Goal: Task Accomplishment & Management: Complete application form

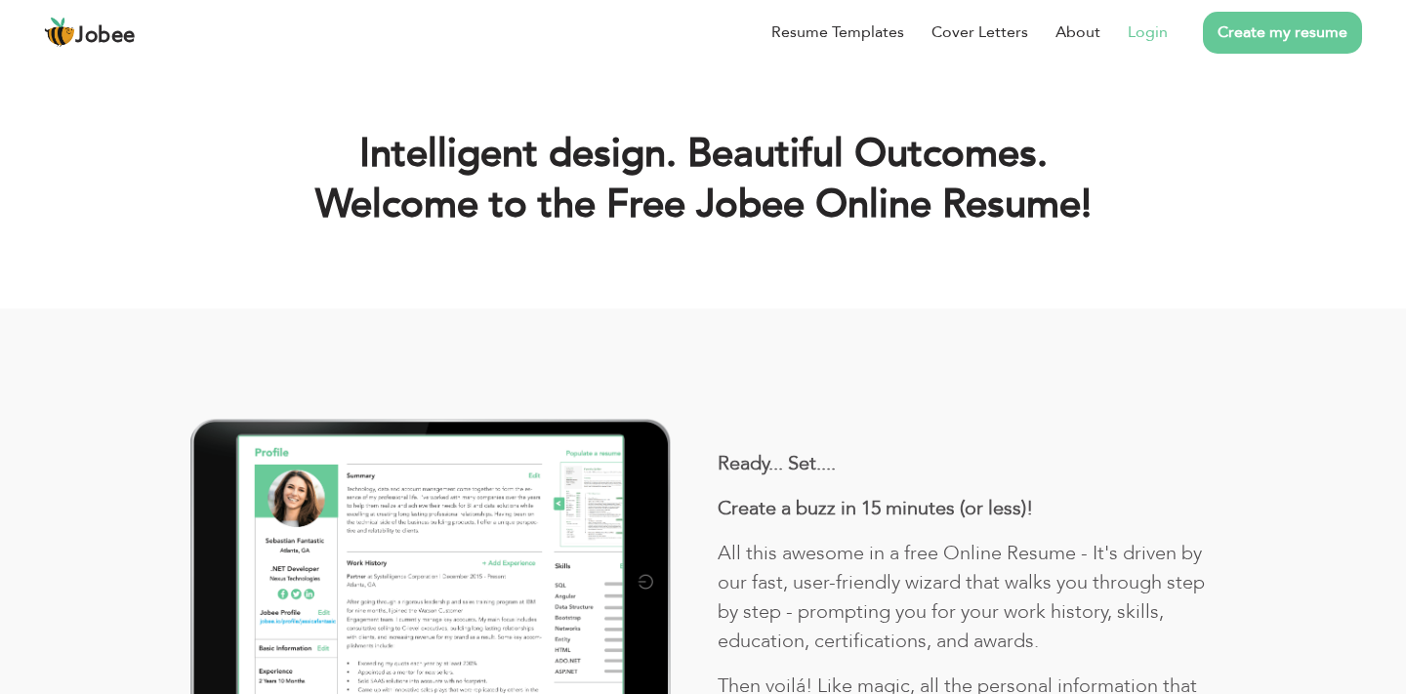
click at [1149, 28] on link "Login" at bounding box center [1148, 32] width 40 height 23
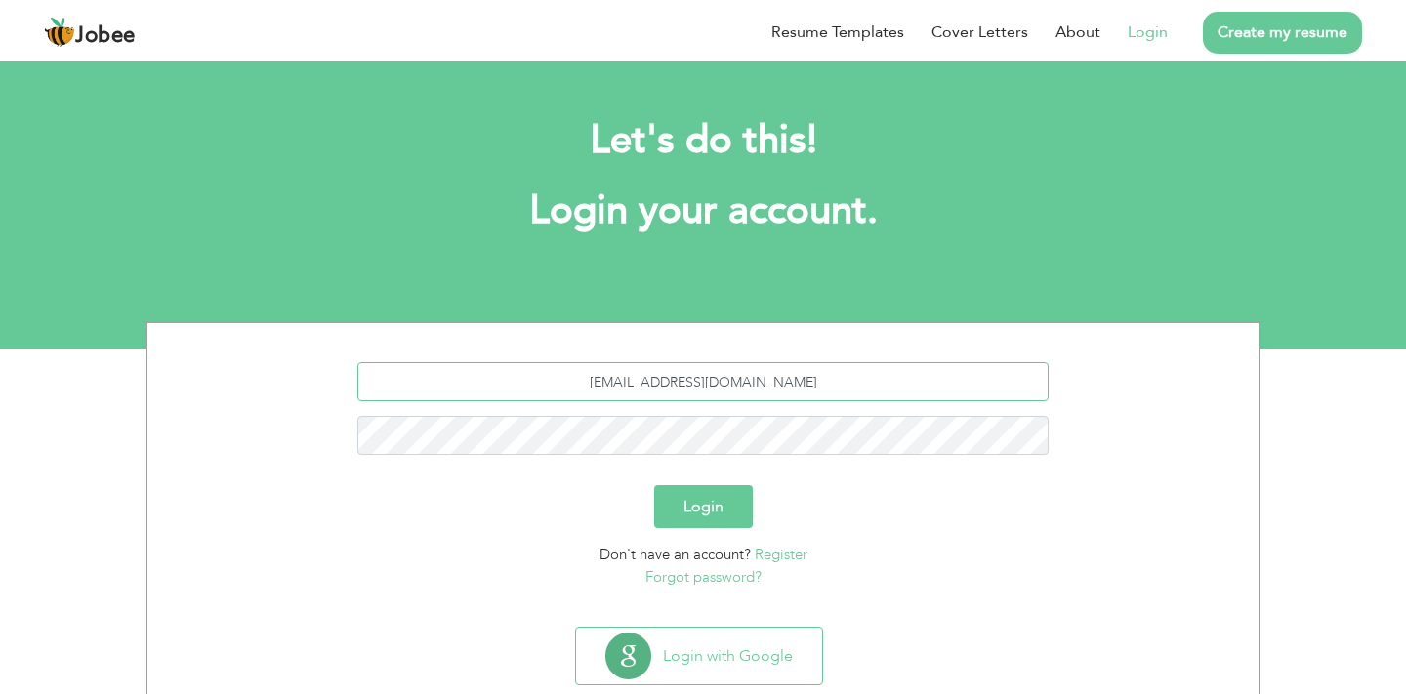
type input "mubeenshafiq3@gmail.com"
click at [654, 485] on button "Login" at bounding box center [703, 506] width 99 height 43
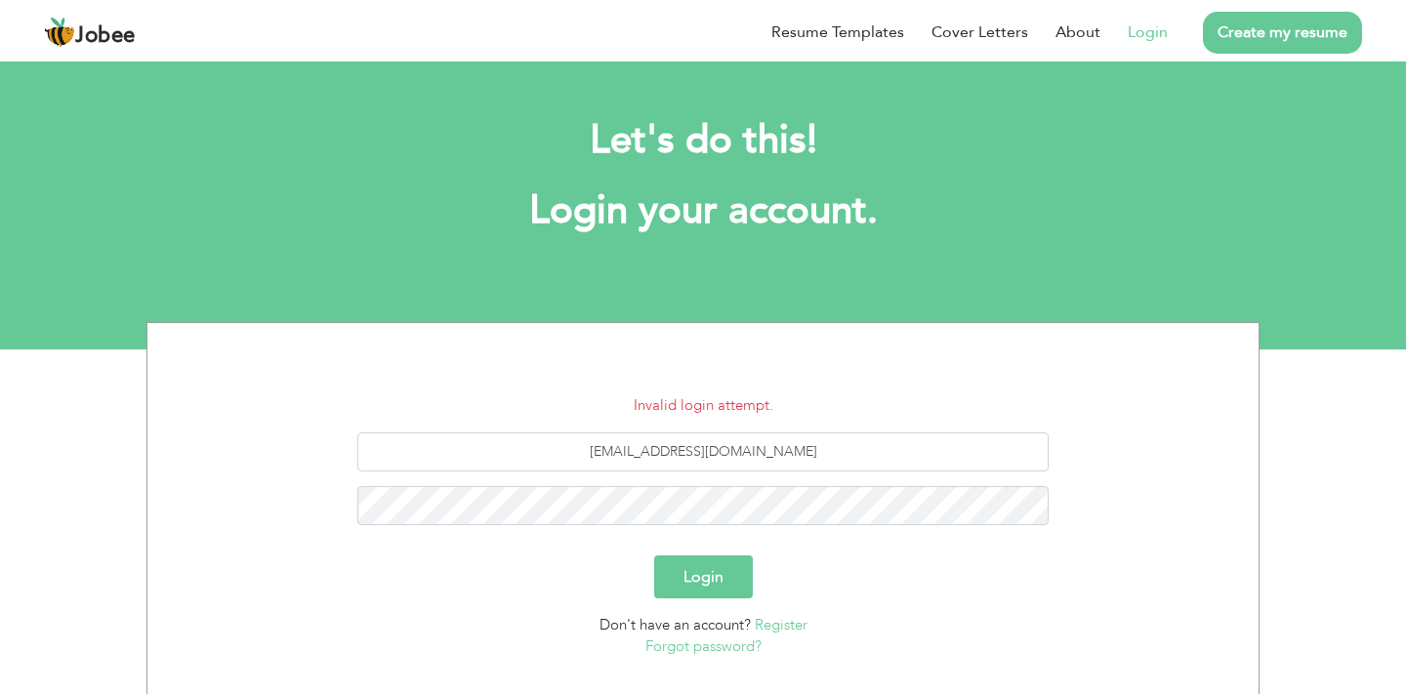
click at [690, 549] on form "Invalid login attempt. mubeenshafiq3@gmail.com Login Don't have an account? Reg…" at bounding box center [703, 527] width 1082 height 264
click at [654, 556] on button "Login" at bounding box center [703, 577] width 99 height 43
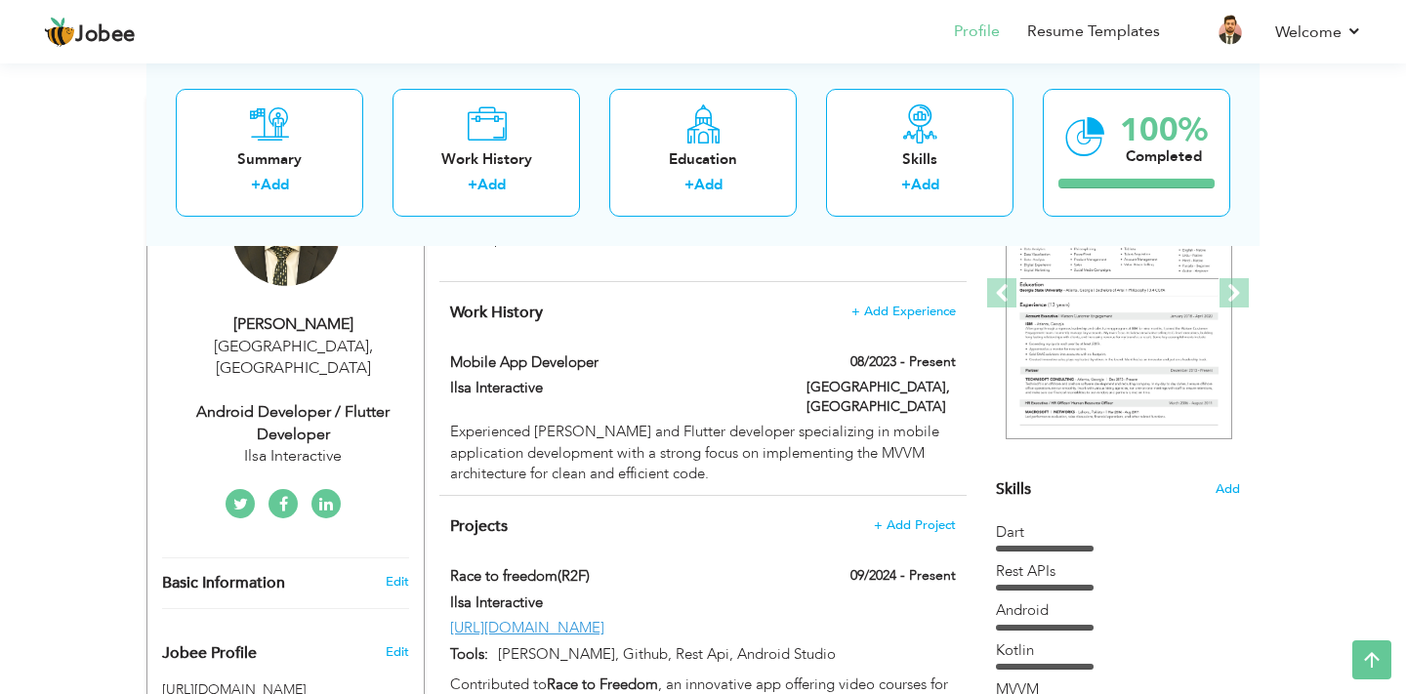
scroll to position [263, 0]
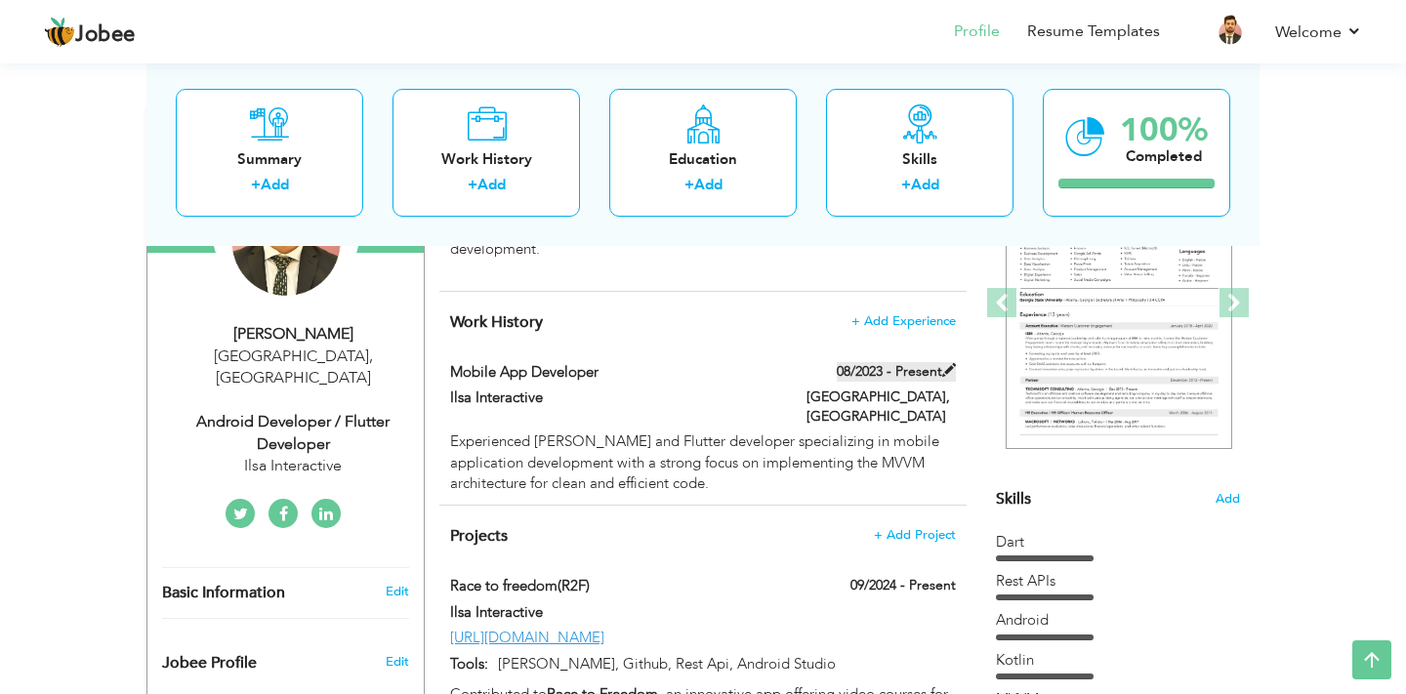
click at [948, 369] on span at bounding box center [950, 370] width 14 height 14
type input "Mobile App Developer"
type input "Ilsa Interactive"
type input "08/2023"
type input "[GEOGRAPHIC_DATA]"
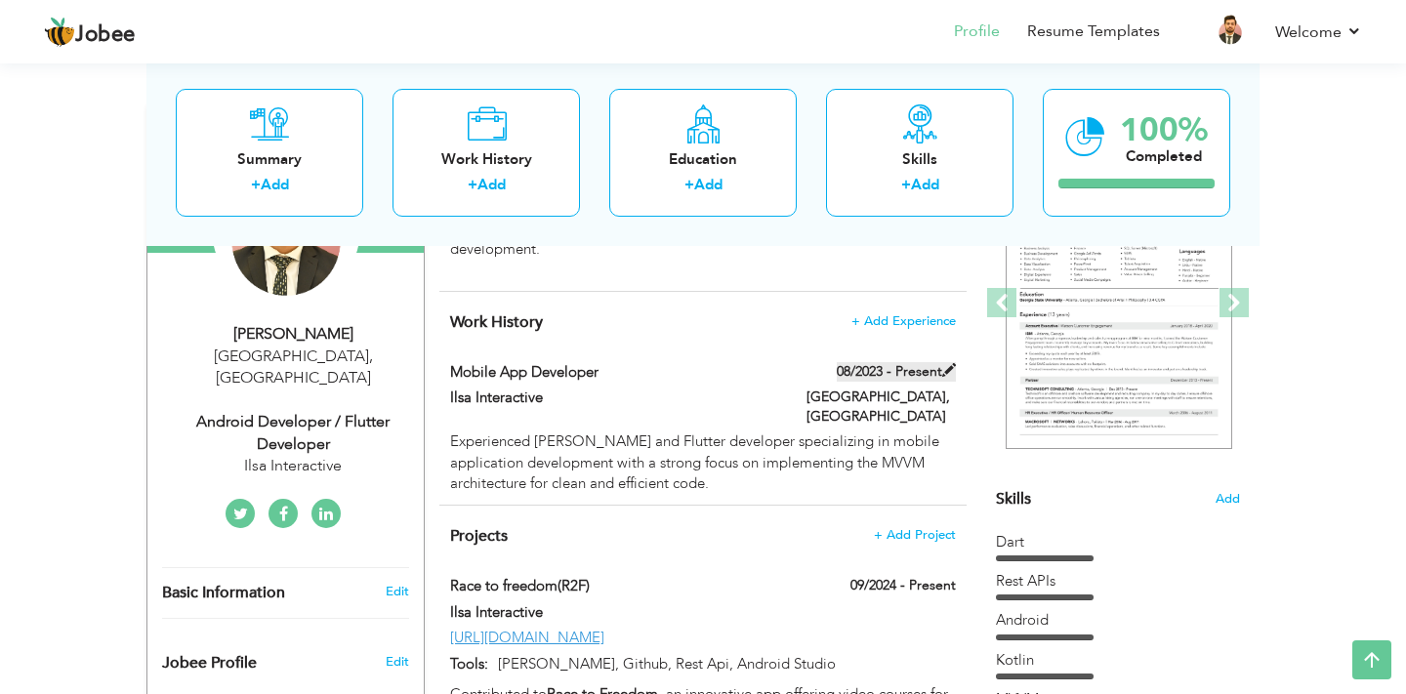
type input "[GEOGRAPHIC_DATA]"
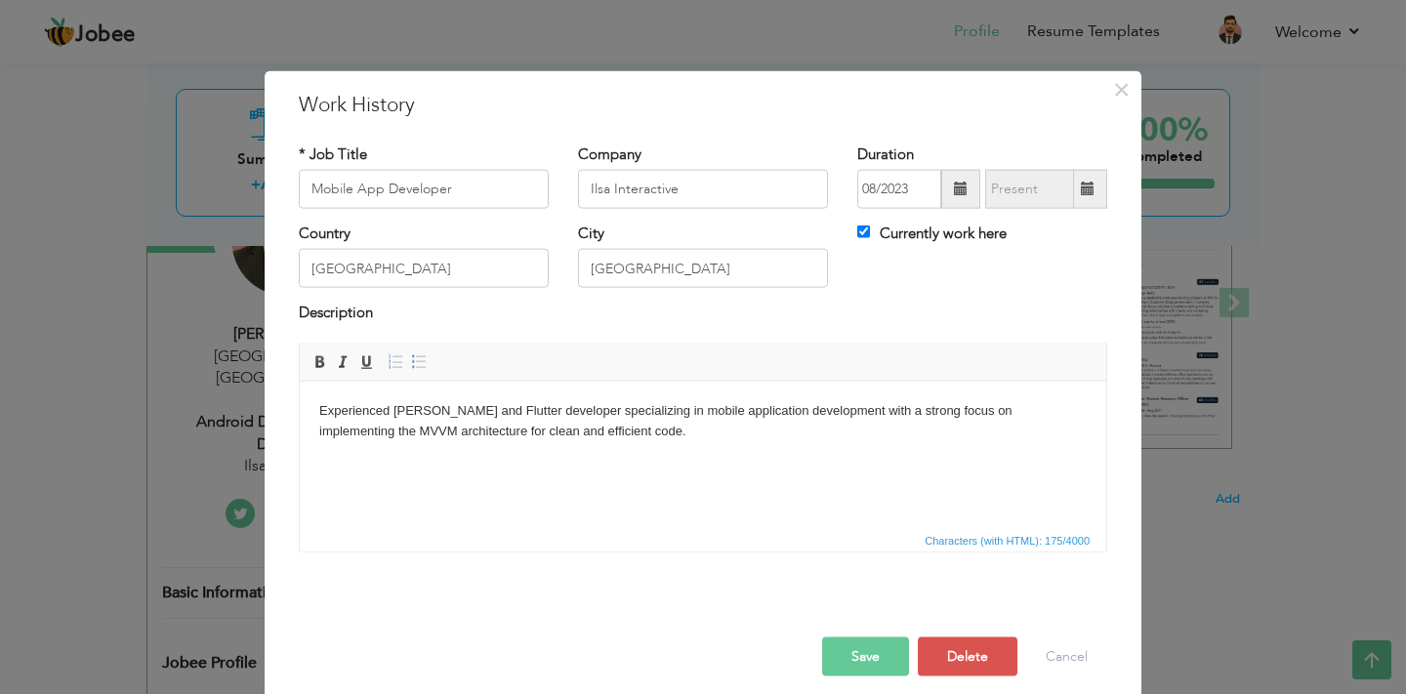
click at [1092, 183] on span at bounding box center [1088, 189] width 14 height 14
click at [866, 231] on input "Currently work here" at bounding box center [864, 232] width 13 height 13
checkbox input "false"
click at [1072, 192] on input "08/2025" at bounding box center [1030, 189] width 89 height 39
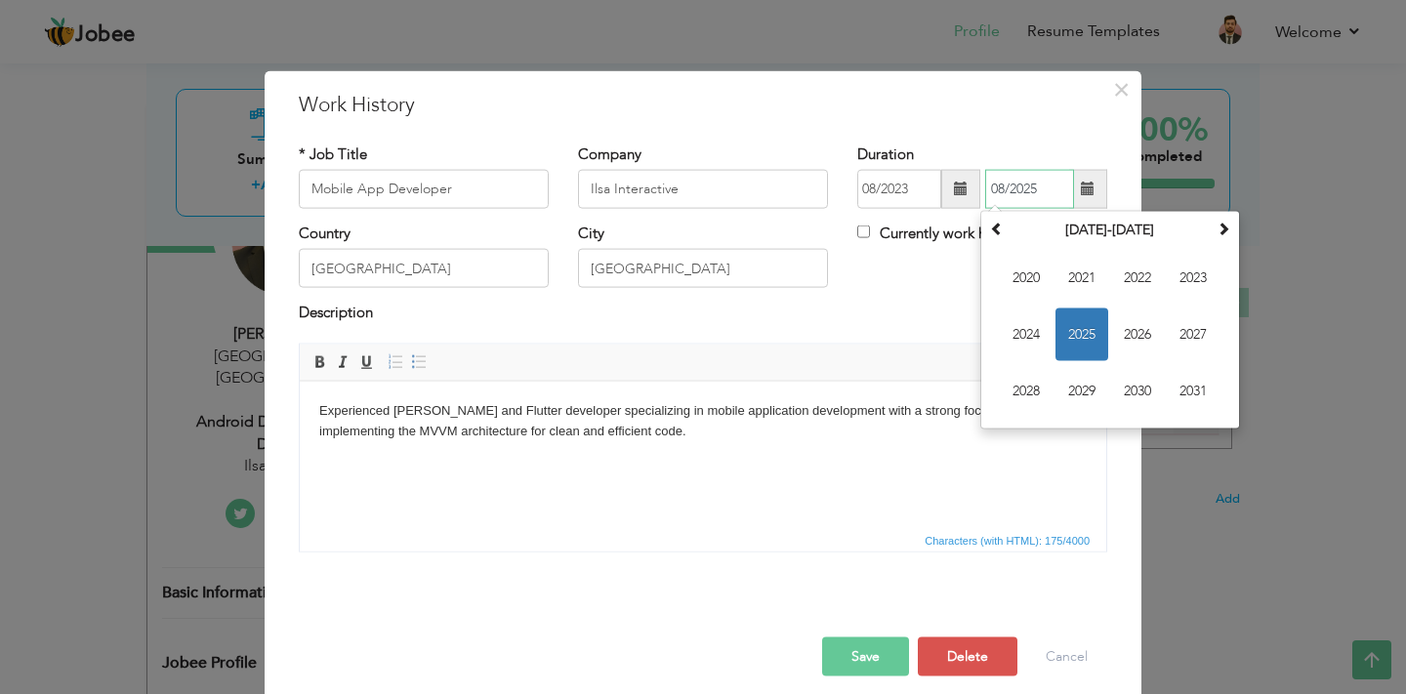
click at [1082, 340] on span "2025" at bounding box center [1082, 335] width 53 height 53
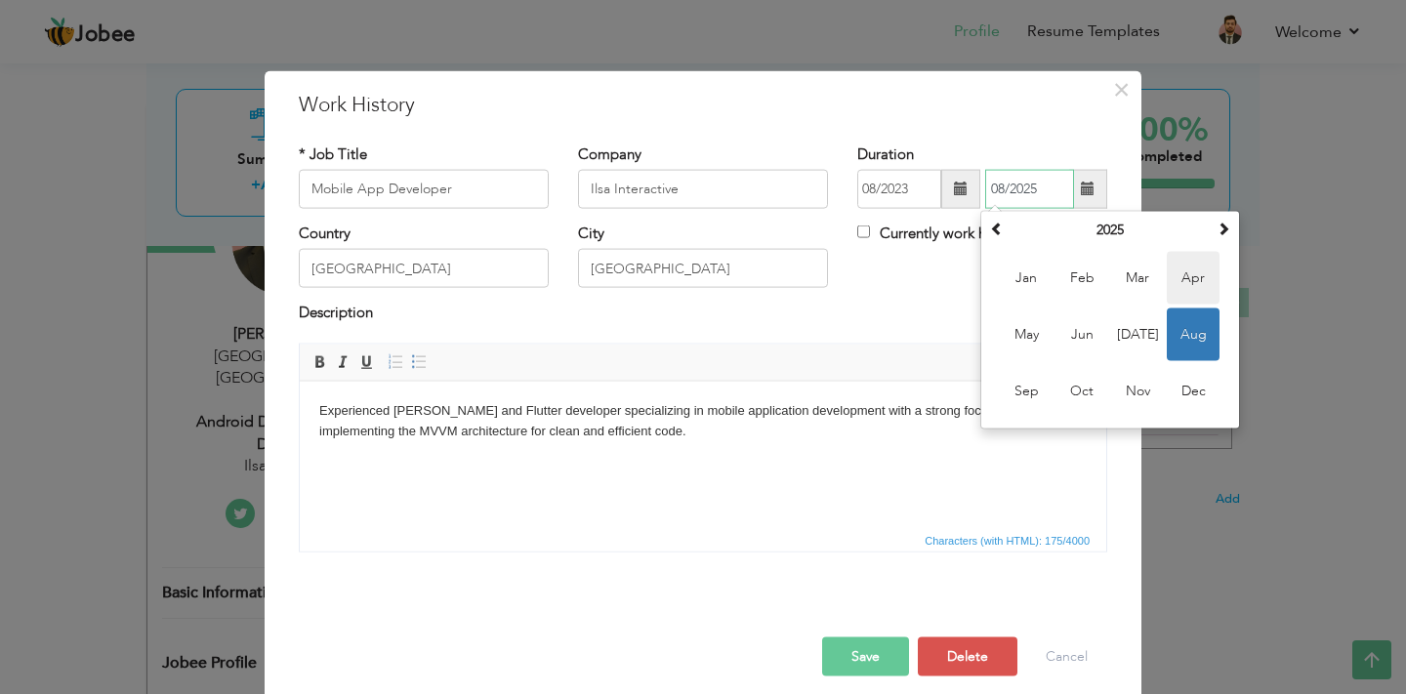
click at [1192, 283] on span "Apr" at bounding box center [1193, 278] width 53 height 53
type input "04/2025"
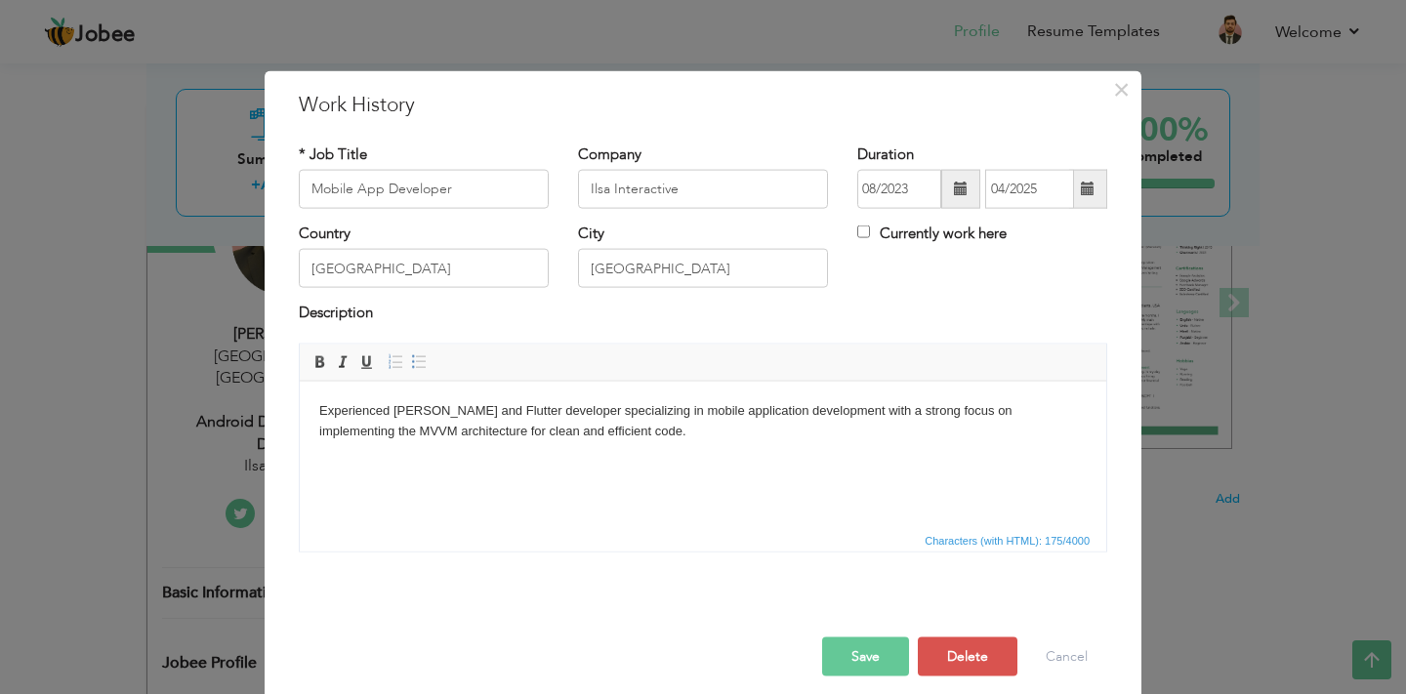
click at [596, 412] on body "Experienced [PERSON_NAME] and Flutter developer specializing in mobile applicat…" at bounding box center [703, 420] width 768 height 41
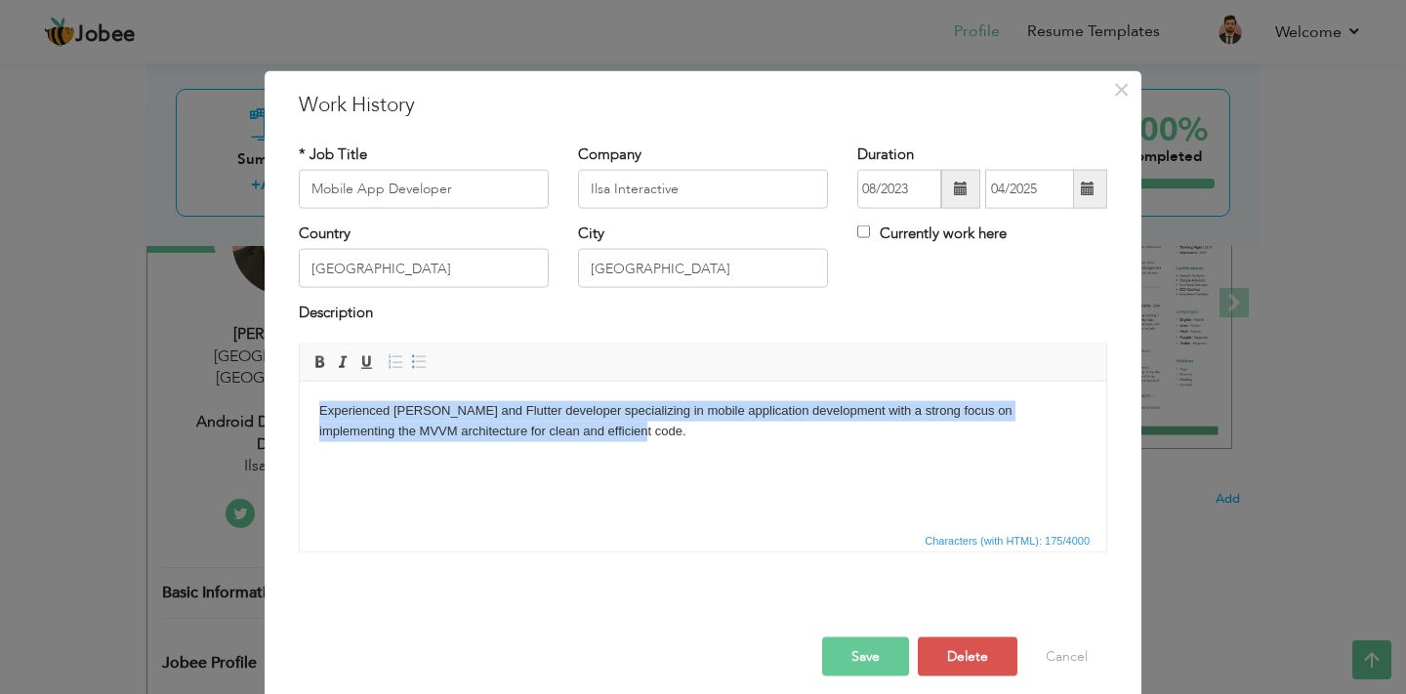
click at [596, 412] on body "Experienced [PERSON_NAME] and Flutter developer specializing in mobile applicat…" at bounding box center [703, 420] width 768 height 41
copy body "Experienced [PERSON_NAME] and Flutter developer specializing in mobile applicat…"
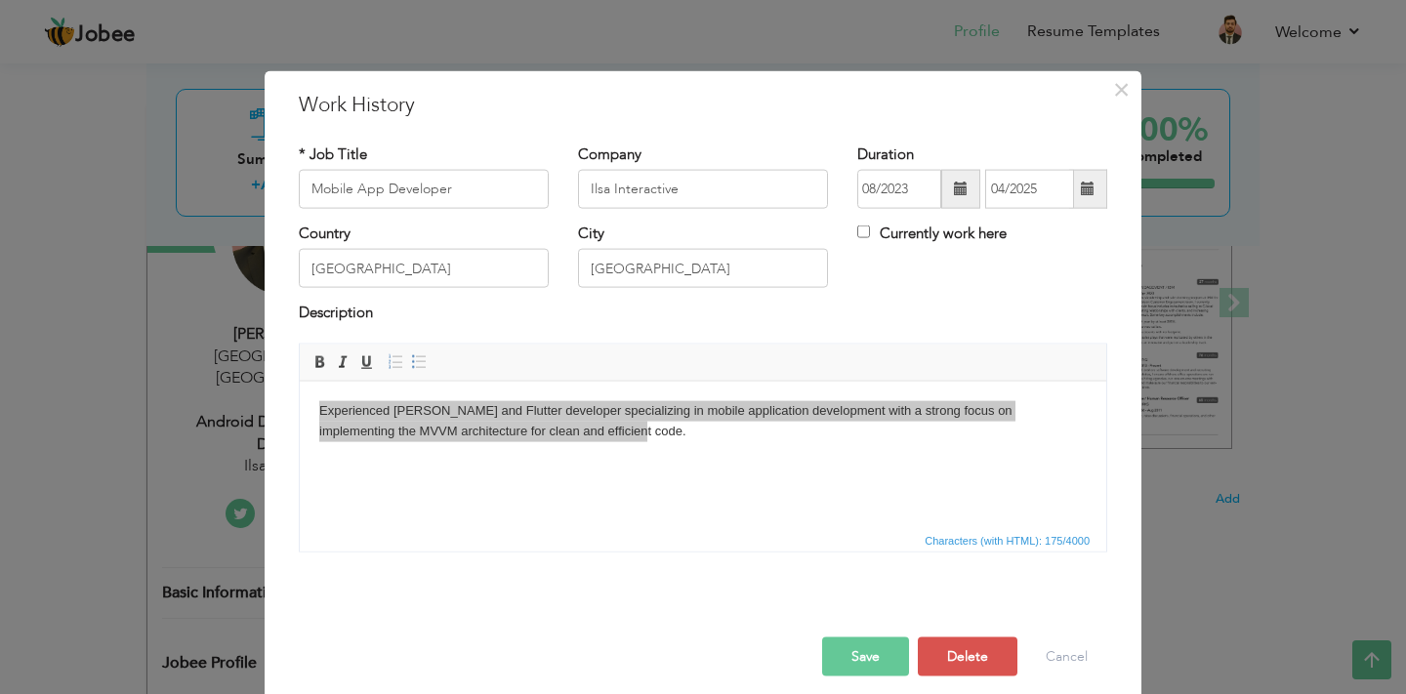
click at [857, 650] on button "Save" at bounding box center [865, 656] width 87 height 39
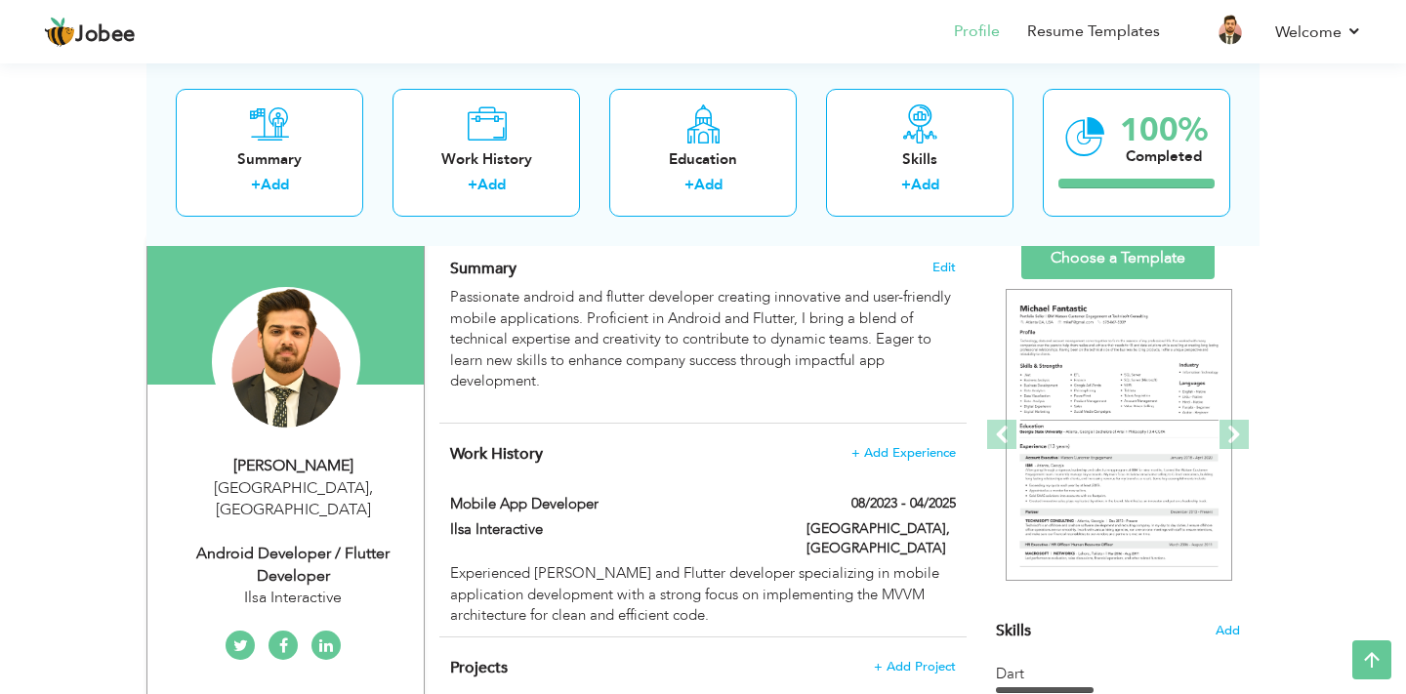
scroll to position [130, 0]
click at [903, 453] on span "+ Add Experience" at bounding box center [903, 454] width 105 height 14
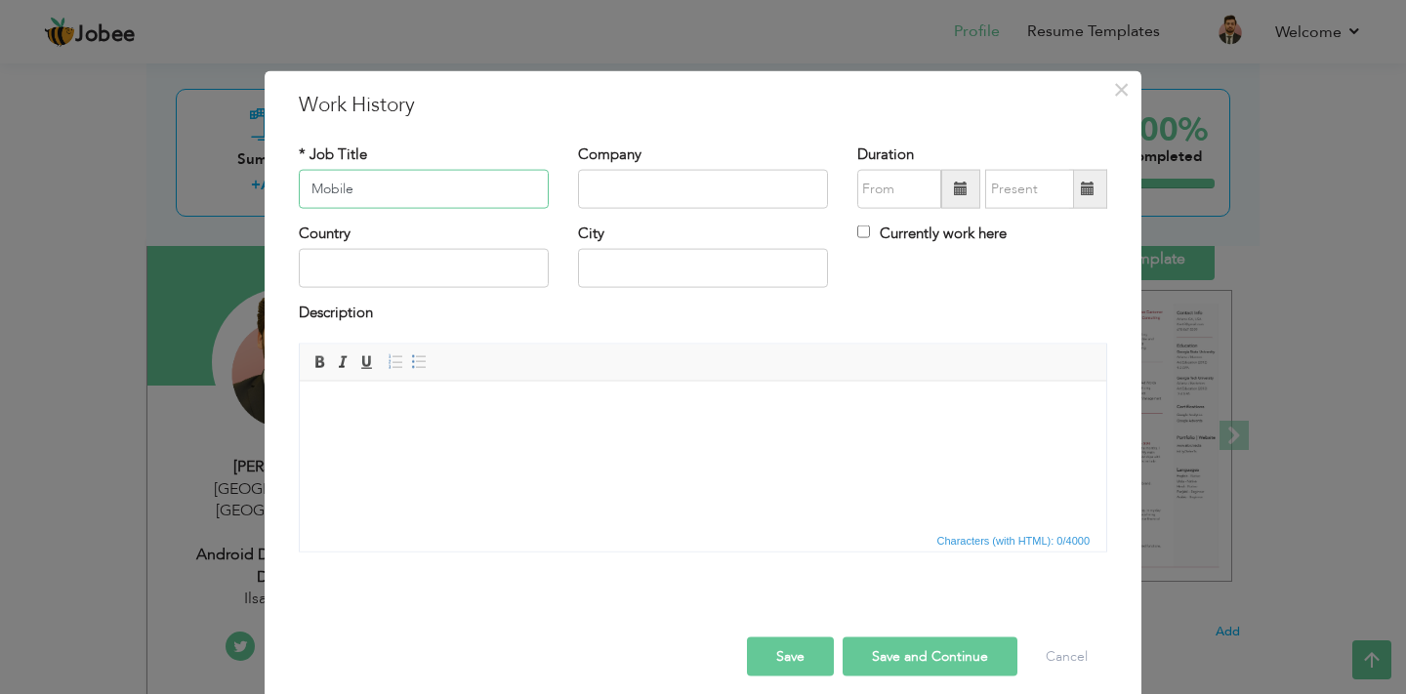
click at [375, 189] on input "Mobile" at bounding box center [424, 189] width 250 height 39
type input "Mobile App Developer"
type input "Devflovv"
click at [364, 279] on input "text" at bounding box center [424, 268] width 250 height 39
type input "[GEOGRAPHIC_DATA]"
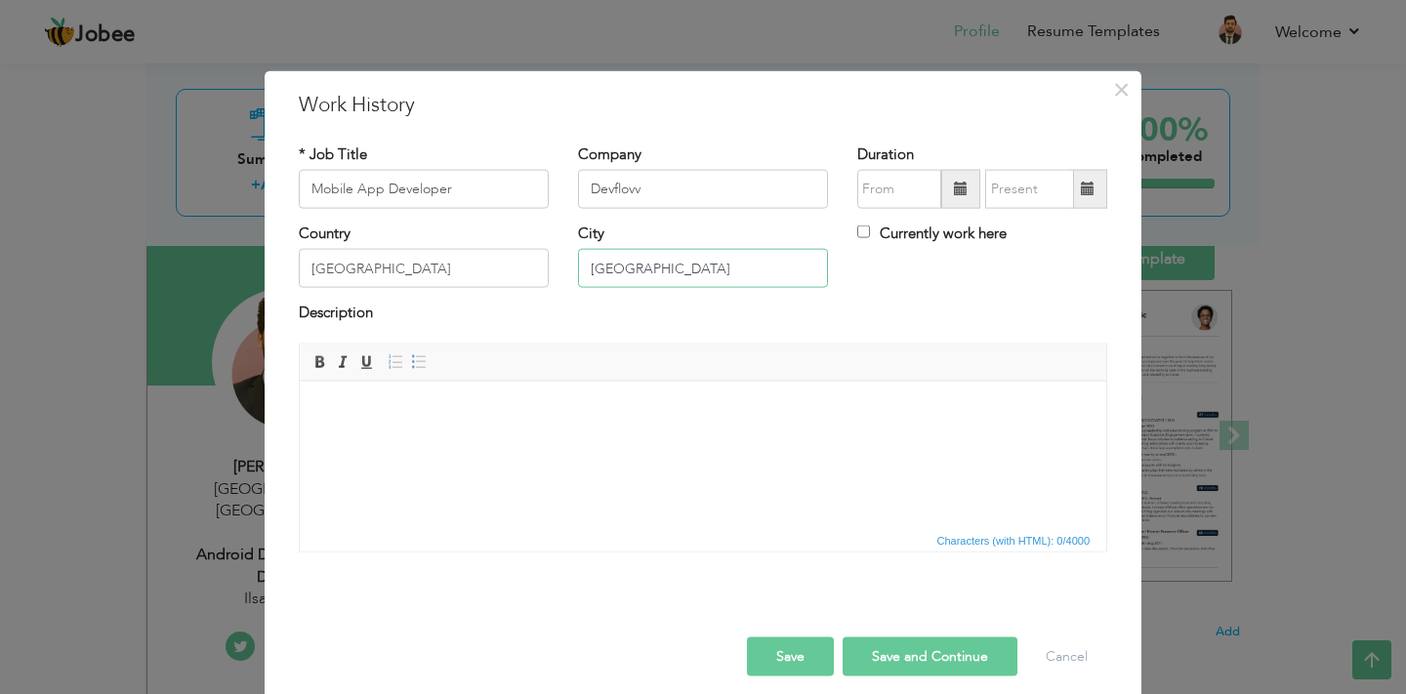
type input "[GEOGRAPHIC_DATA]"
click at [413, 436] on html at bounding box center [703, 411] width 807 height 60
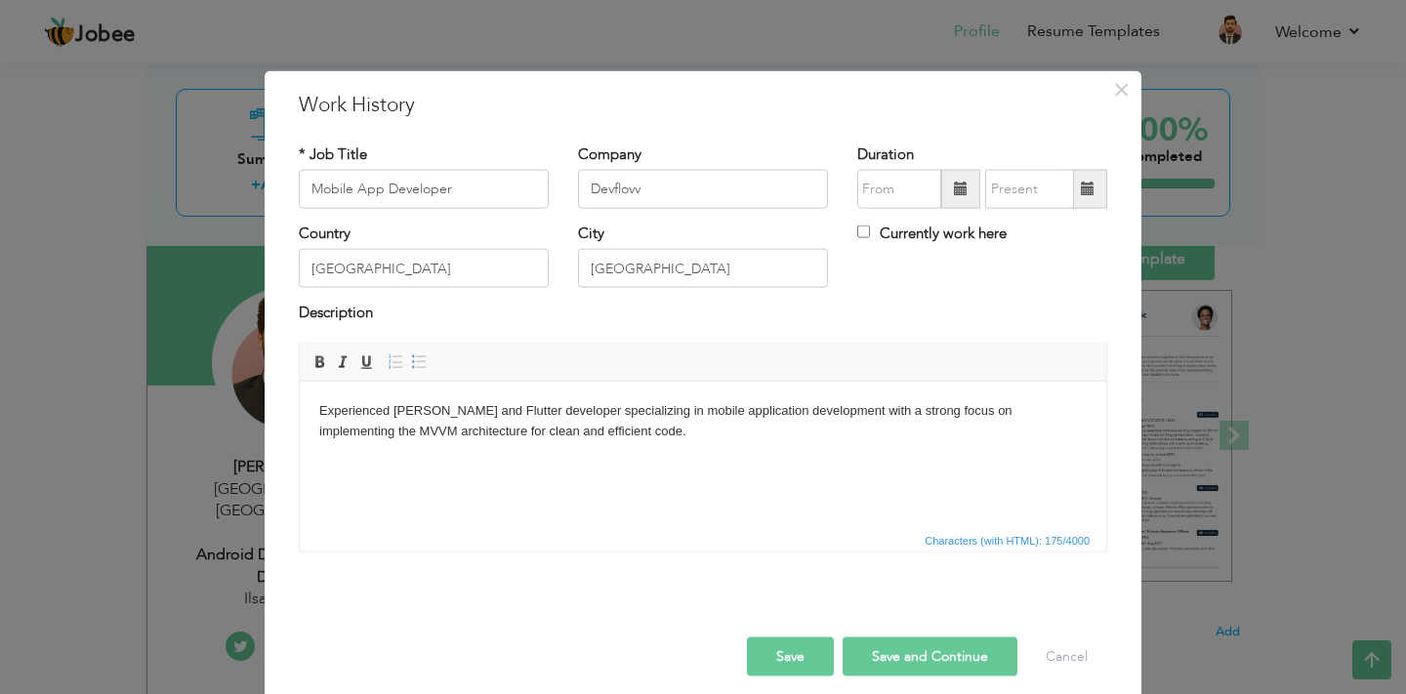
click at [457, 431] on body "Experienced [PERSON_NAME] and Flutter developer specializing in mobile applicat…" at bounding box center [703, 420] width 768 height 41
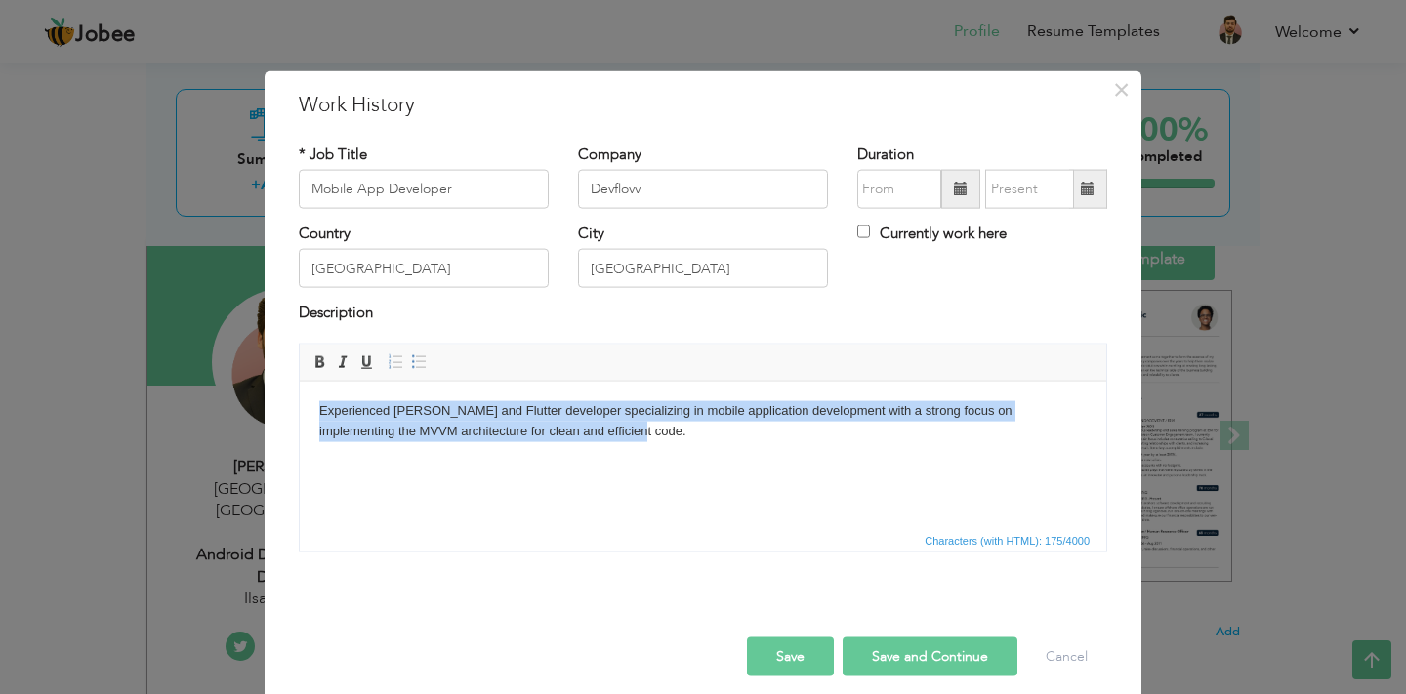
click at [457, 431] on body "Experienced [PERSON_NAME] and Flutter developer specializing in mobile applicat…" at bounding box center [703, 420] width 768 height 41
copy body "Experienced [PERSON_NAME] and Flutter developer specializing in mobile applicat…"
click at [670, 410] on body "Experienced [PERSON_NAME] and Flutter developer specializing in mobile applicat…" at bounding box center [703, 420] width 768 height 41
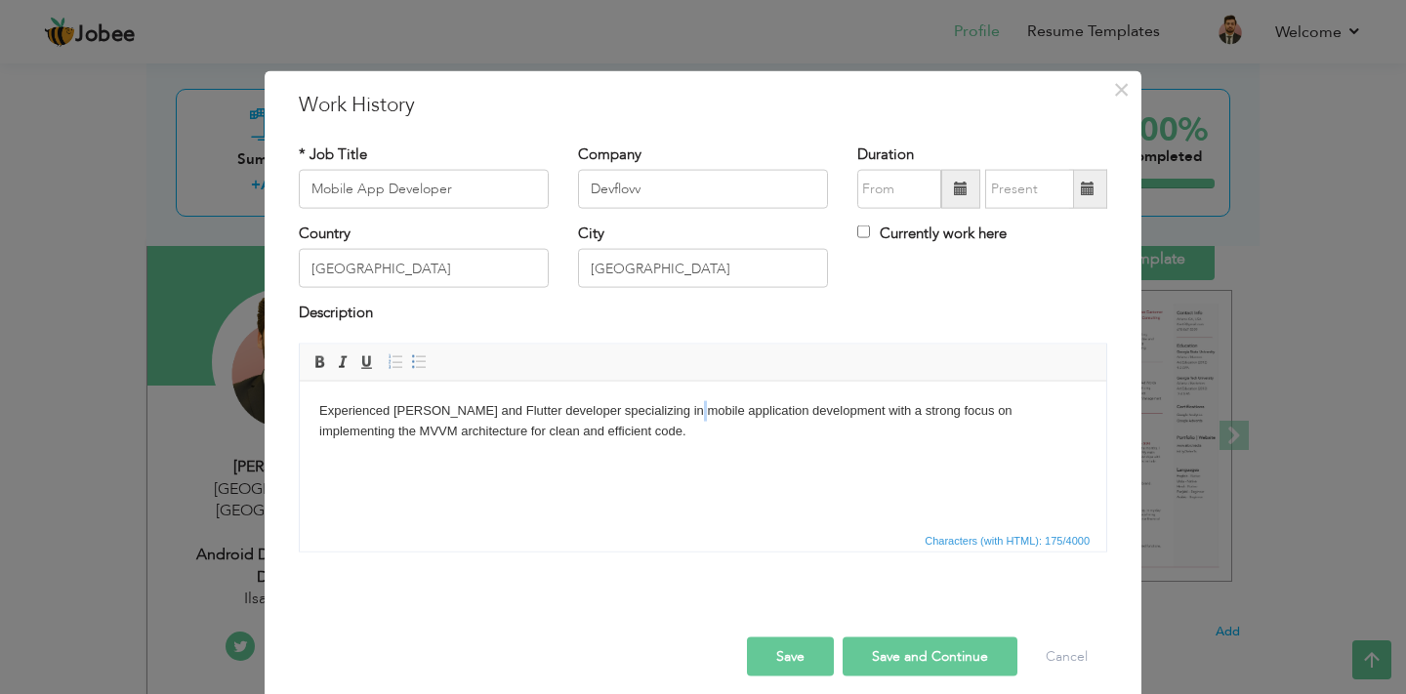
click at [670, 410] on body "Experienced [PERSON_NAME] and Flutter developer specializing in mobile applicat…" at bounding box center [703, 420] width 768 height 41
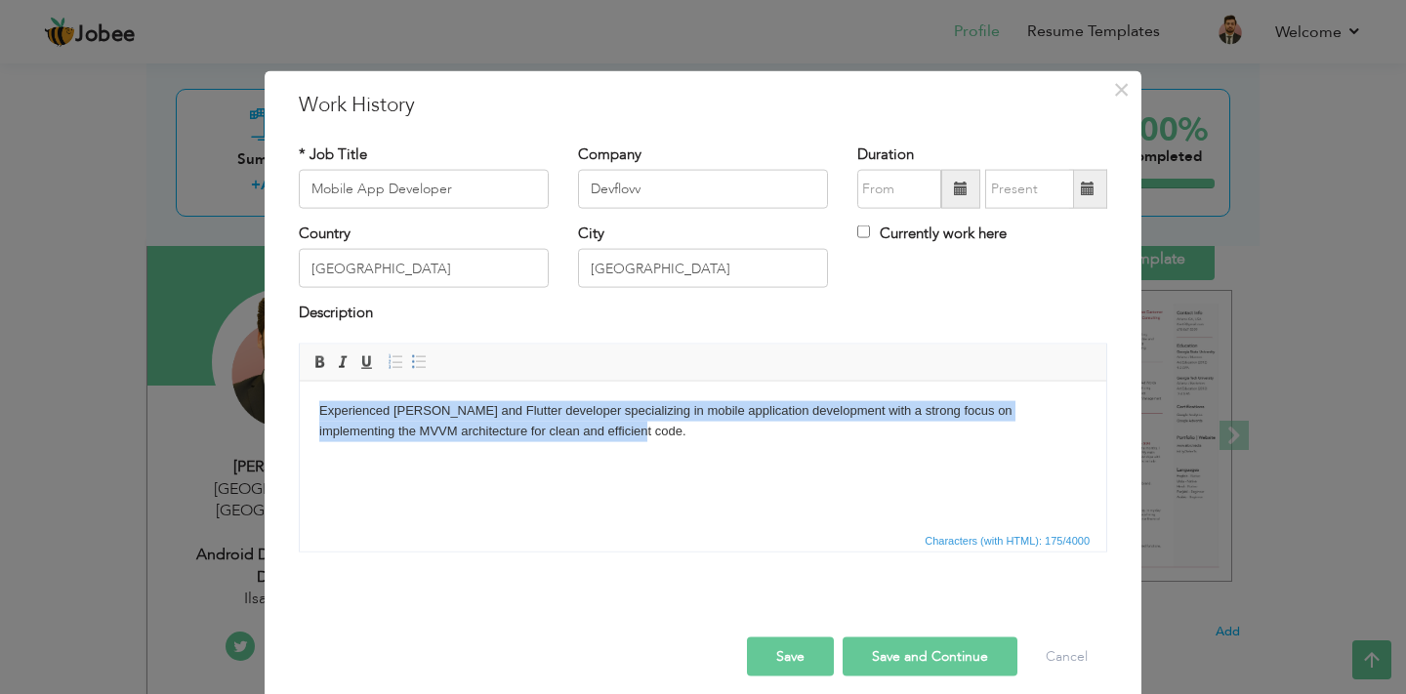
click at [670, 410] on body "Experienced [PERSON_NAME] and Flutter developer specializing in mobile applicat…" at bounding box center [703, 420] width 768 height 41
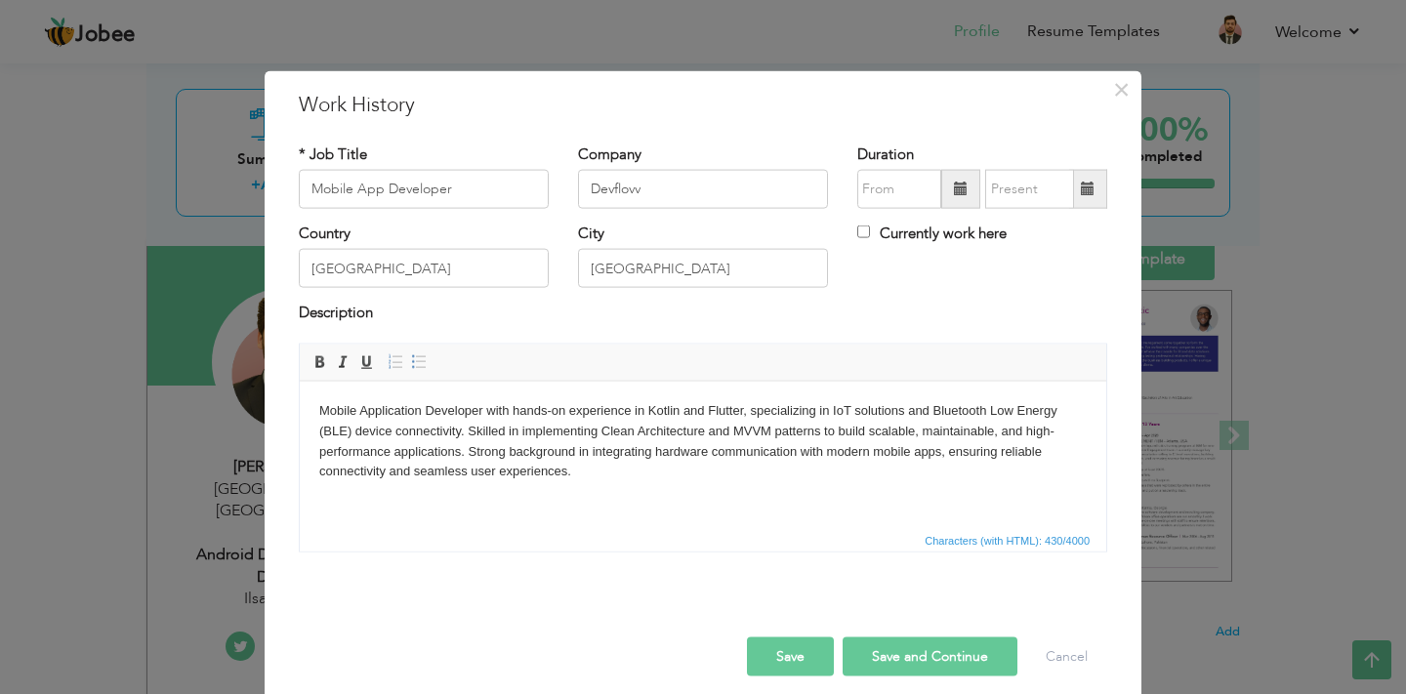
click at [317, 412] on html "Mobile Application Developer with hands-on experience in Kotlin and Flutter, sp…" at bounding box center [703, 441] width 807 height 120
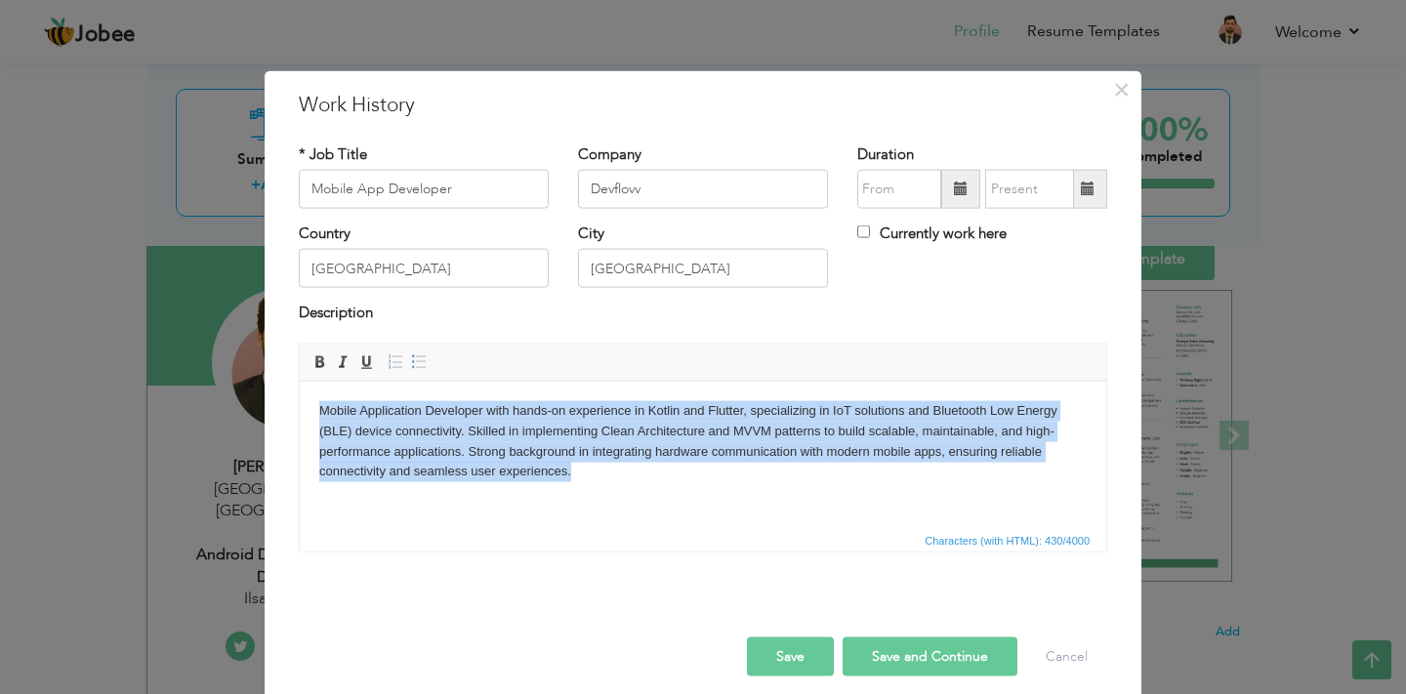
copy body "Mobile Application Developer with hands-on experience in Kotlin and Flutter, sp…"
click at [683, 440] on body "Mobile Application Developer with hands-on experience in Kotlin and Flutter, sp…" at bounding box center [703, 440] width 768 height 81
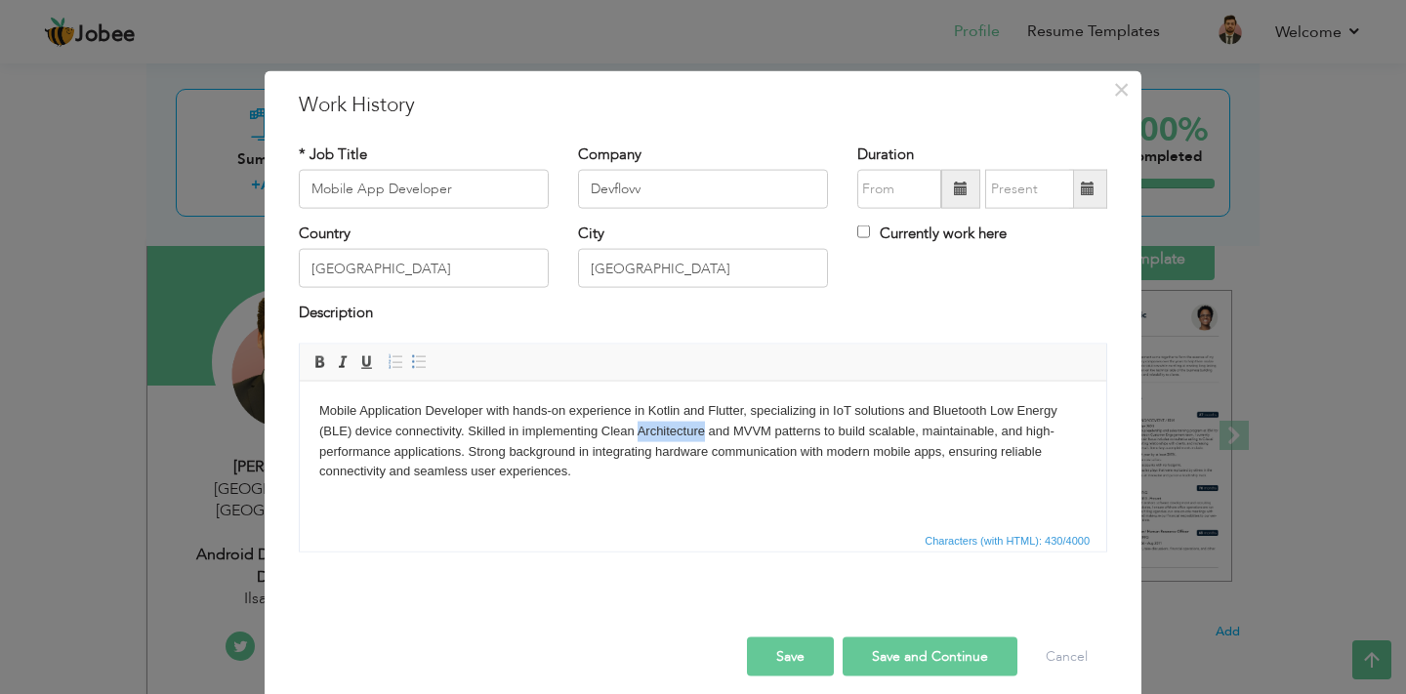
click at [683, 440] on body "Mobile Application Developer with hands-on experience in Kotlin and Flutter, sp…" at bounding box center [703, 440] width 768 height 81
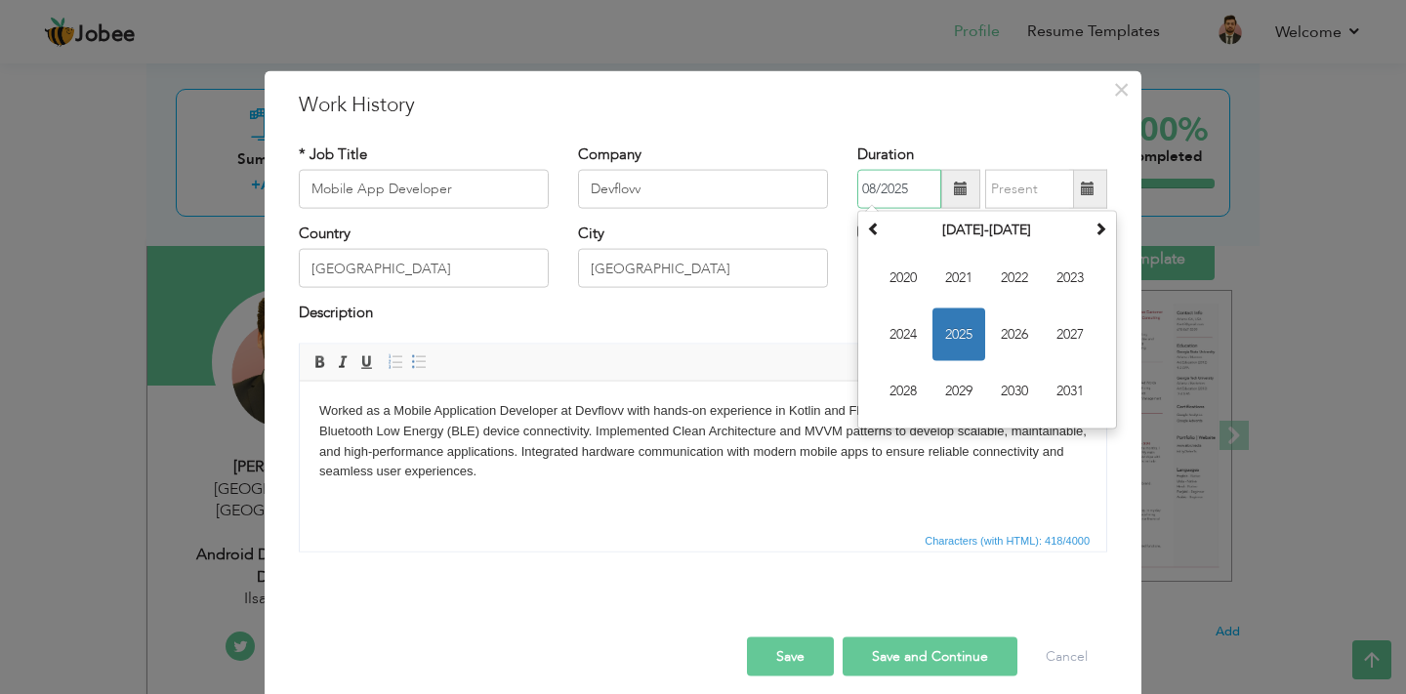
click at [894, 180] on input "08/2025" at bounding box center [900, 189] width 84 height 39
click at [909, 343] on span "2024" at bounding box center [903, 335] width 53 height 53
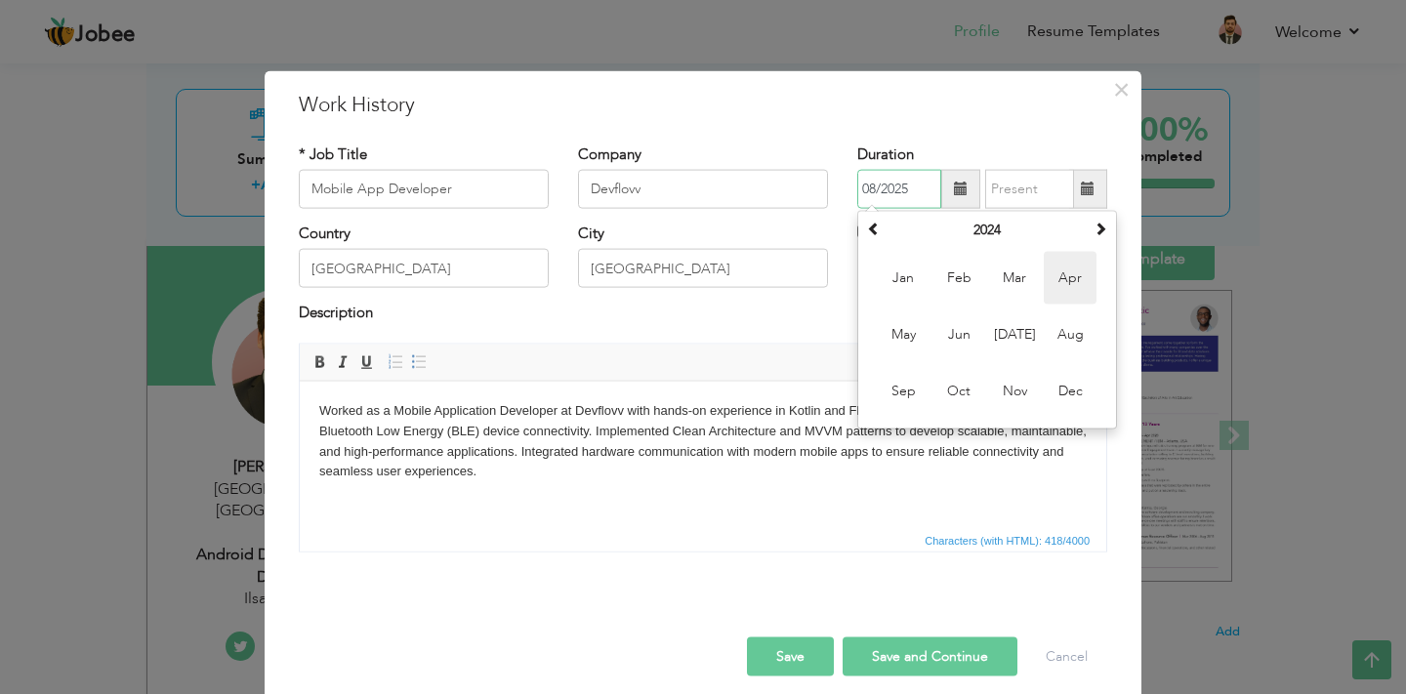
click at [1057, 277] on span "Apr" at bounding box center [1070, 278] width 53 height 53
type input "04/2024"
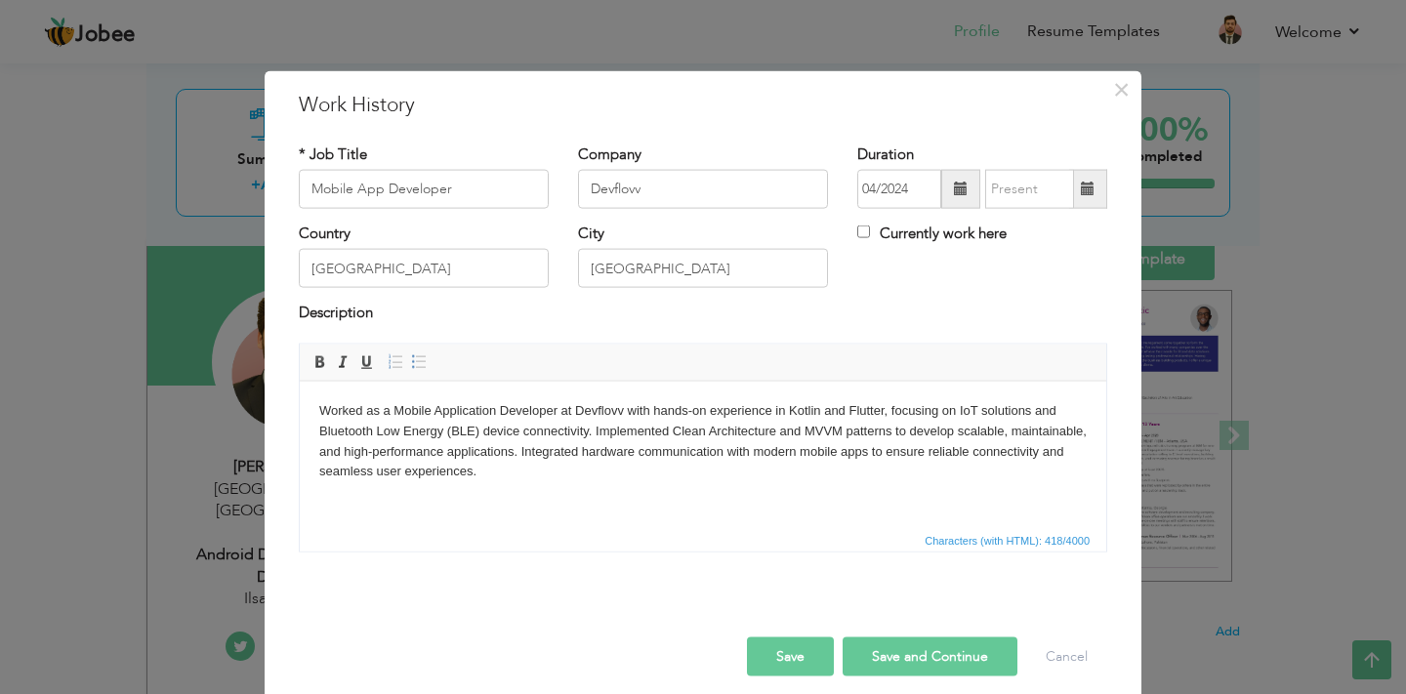
click at [921, 241] on label "Currently work here" at bounding box center [932, 234] width 149 height 21
click at [870, 238] on input "Currently work here" at bounding box center [864, 232] width 13 height 13
checkbox input "true"
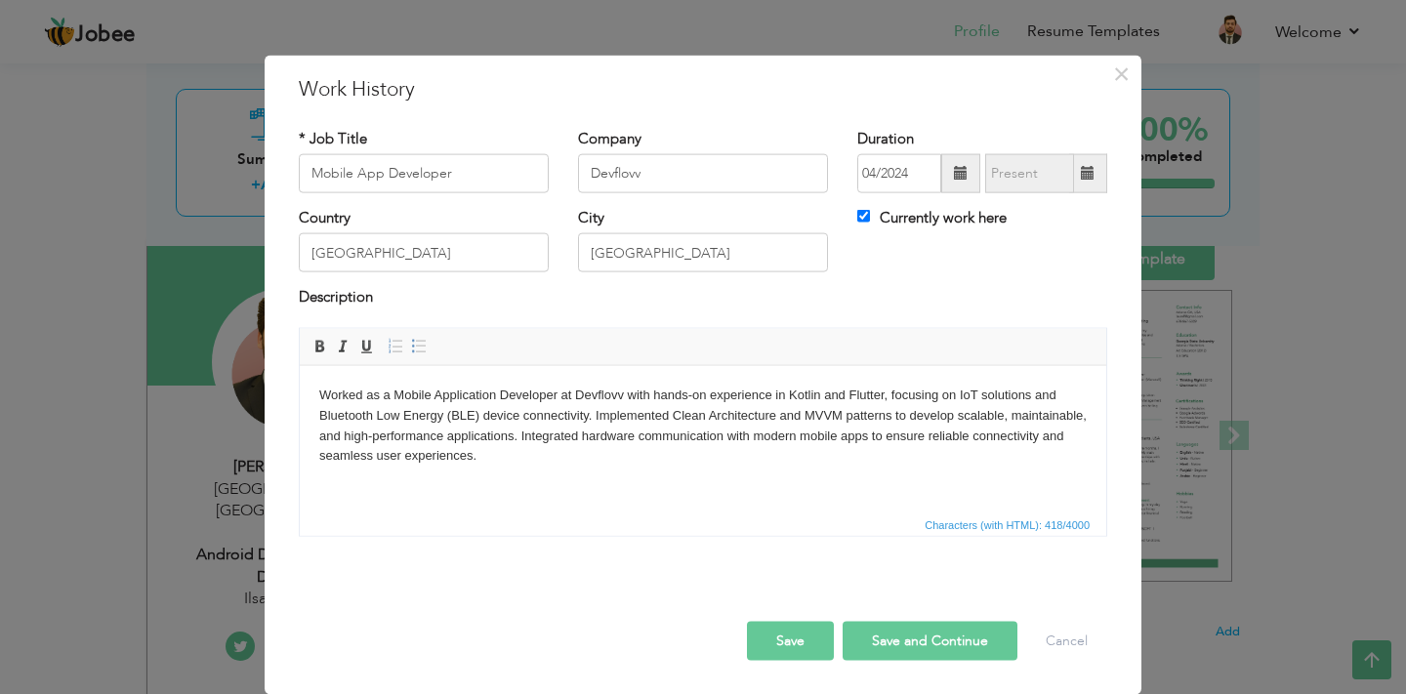
click at [900, 645] on button "Save and Continue" at bounding box center [930, 640] width 175 height 39
checkbox input "false"
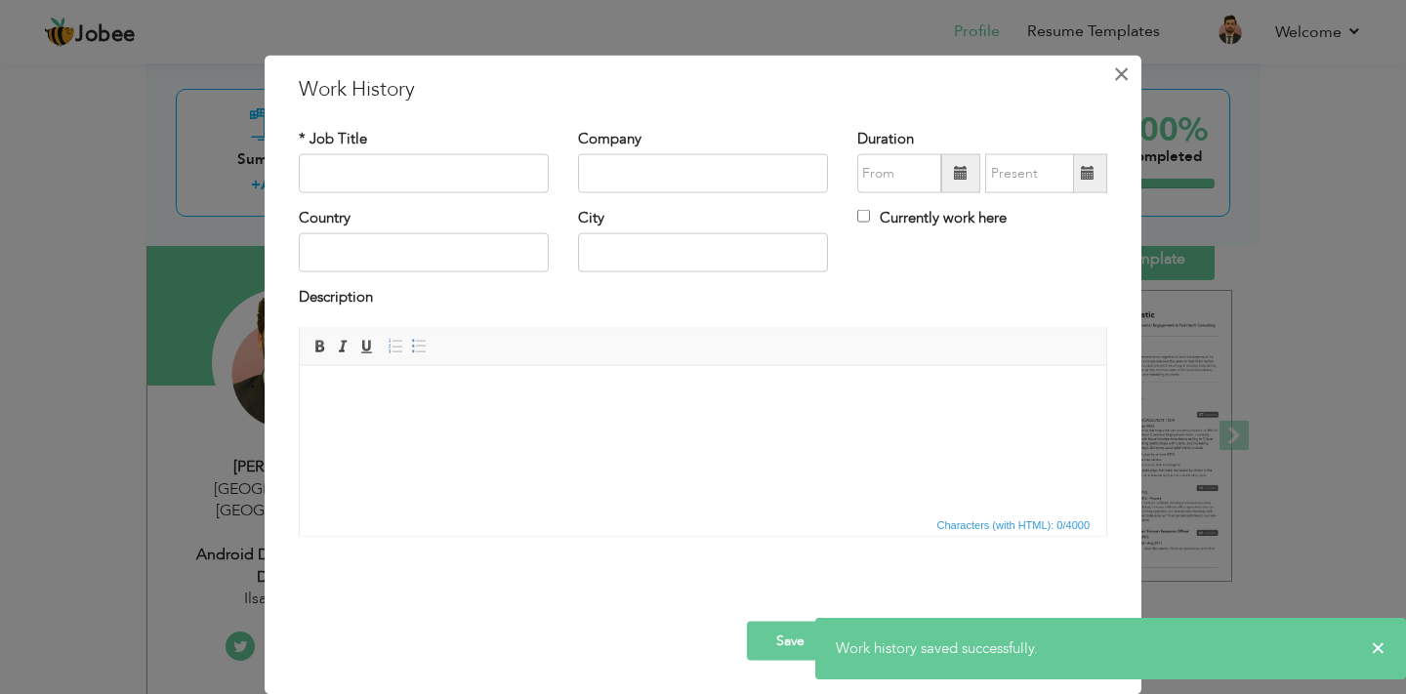
click at [1117, 66] on span "×" at bounding box center [1121, 73] width 17 height 35
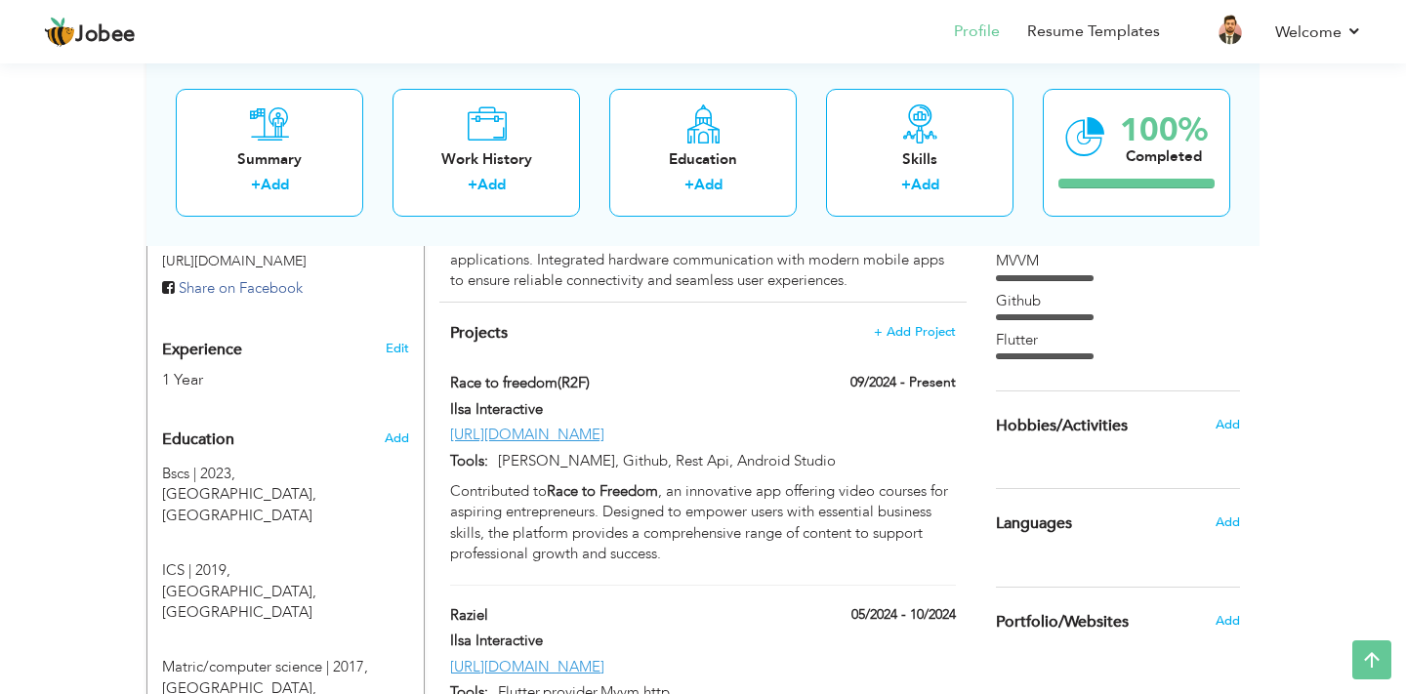
scroll to position [695, 0]
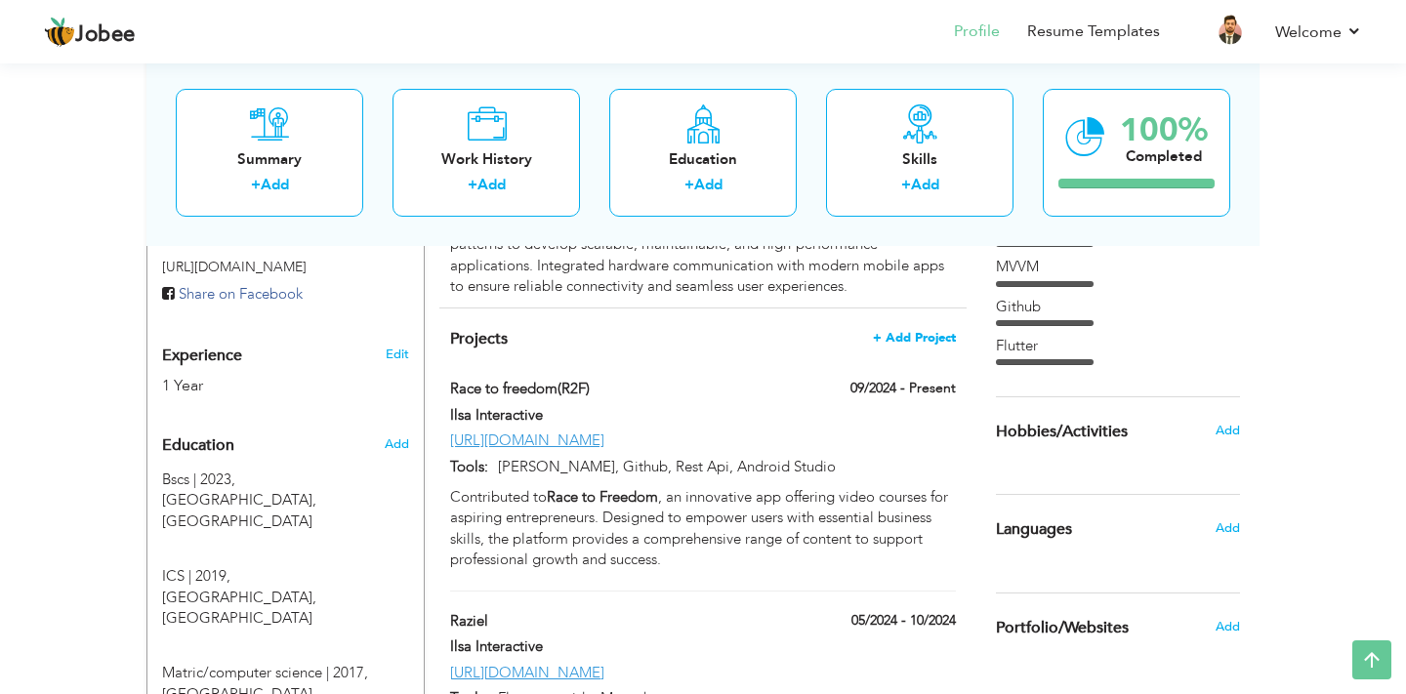
click at [902, 331] on span "+ Add Project" at bounding box center [914, 338] width 83 height 14
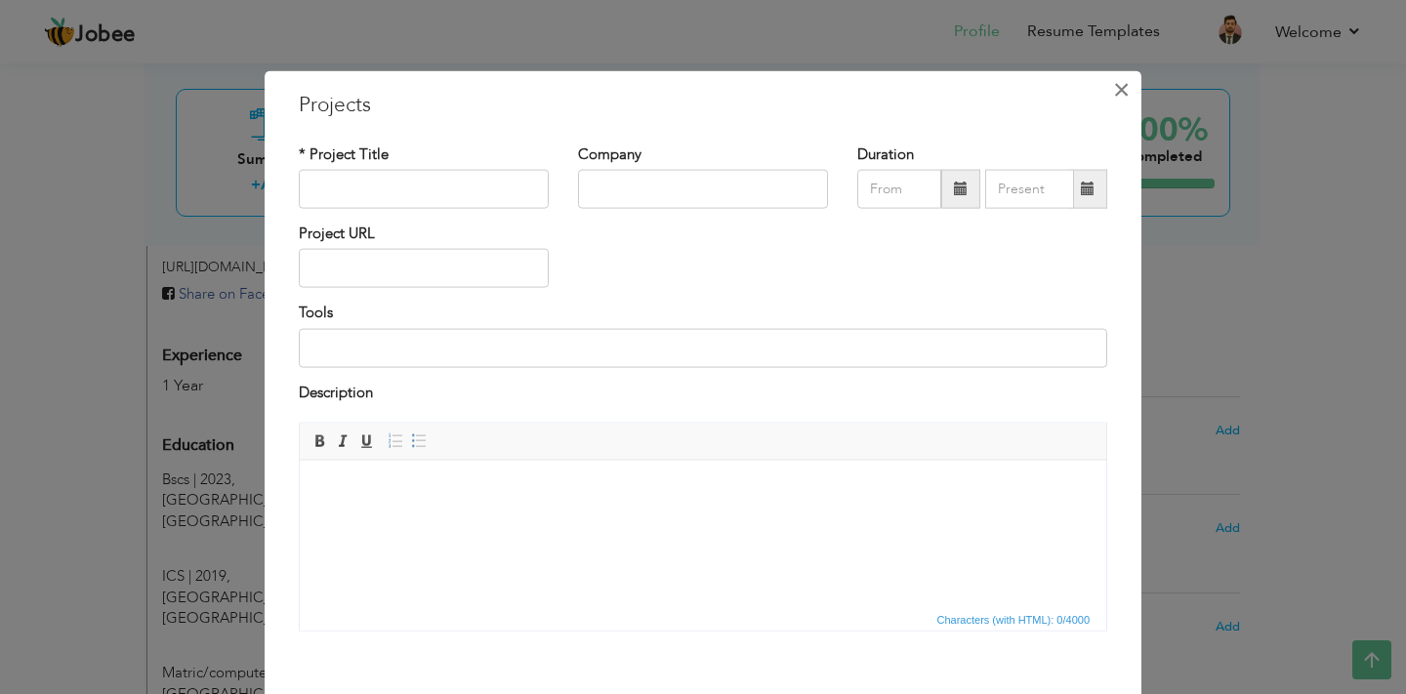
click at [1126, 90] on span "×" at bounding box center [1121, 88] width 17 height 35
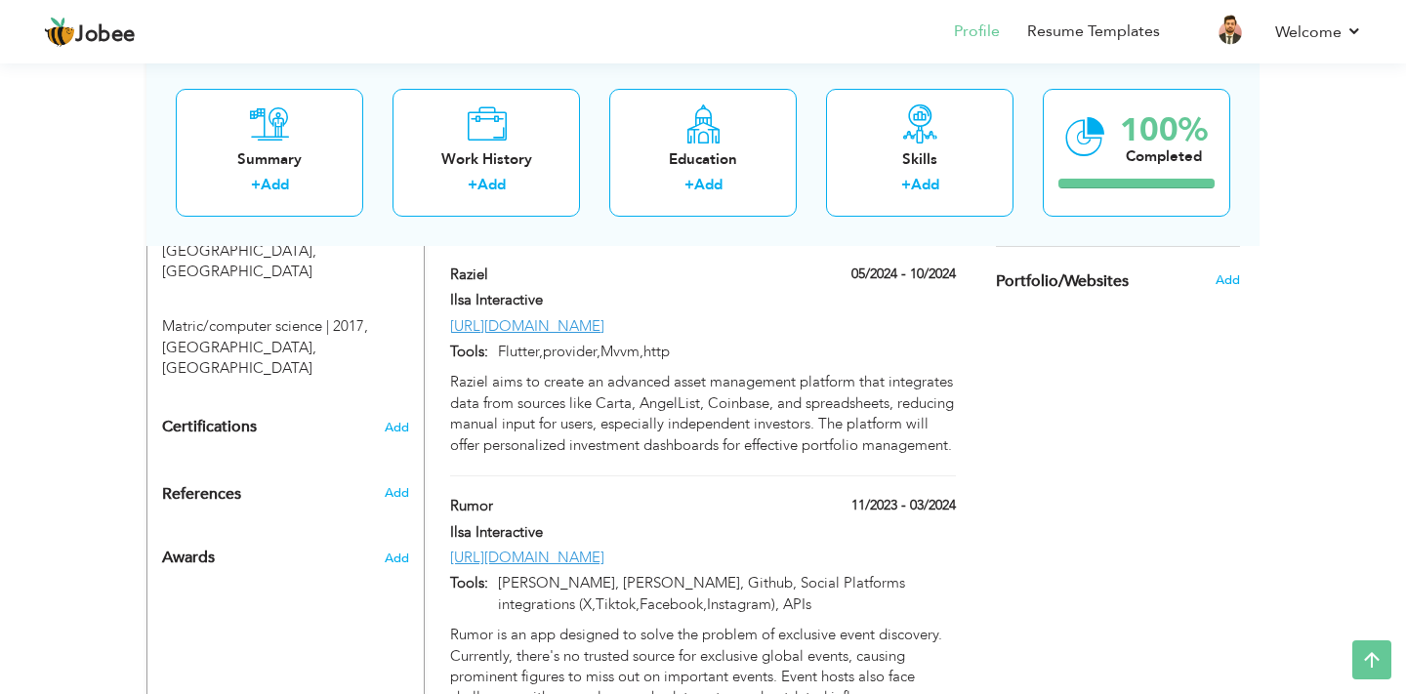
scroll to position [1047, 0]
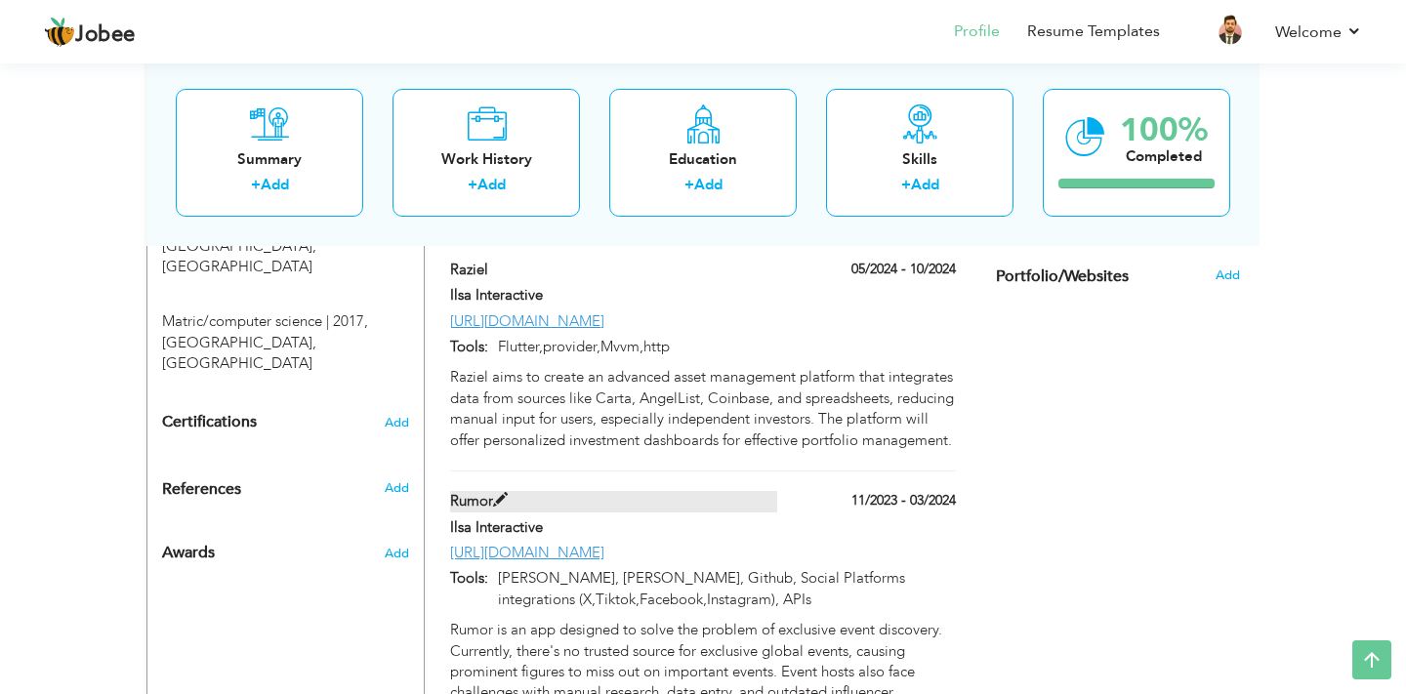
click at [500, 493] on span at bounding box center [500, 500] width 15 height 15
type input "Rumor"
type input "Ilsa Interactive"
type input "11/2023"
type input "03/2024"
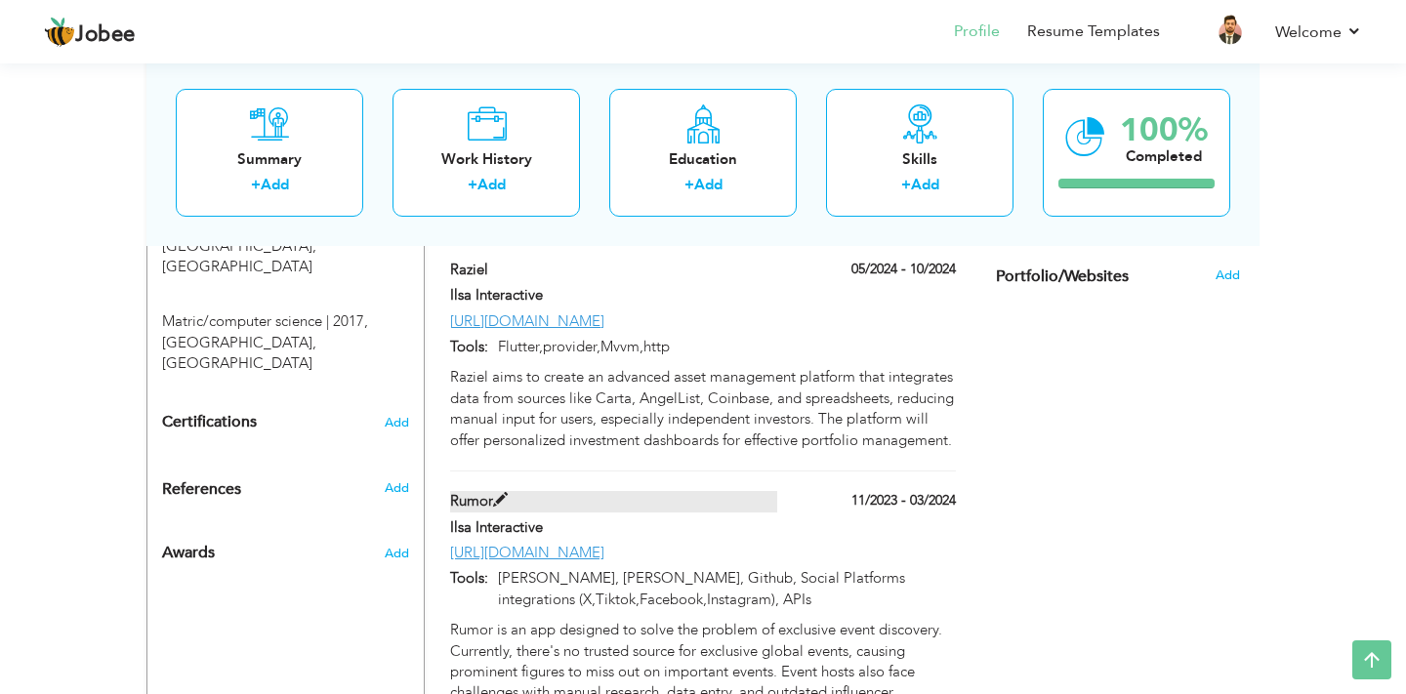
type input "[URL][DOMAIN_NAME]"
type input "[PERSON_NAME], [PERSON_NAME], Github, Social Platforms integrations (X,Tiktok,F…"
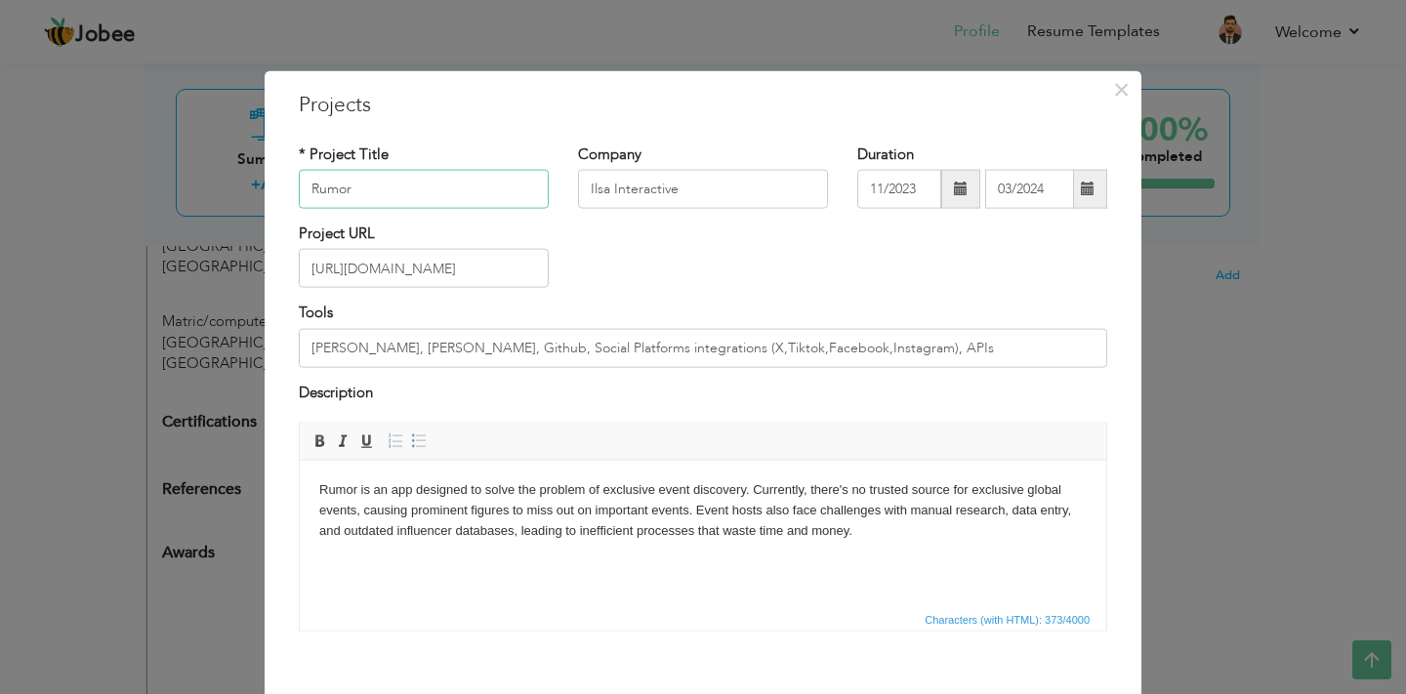
scroll to position [97, 0]
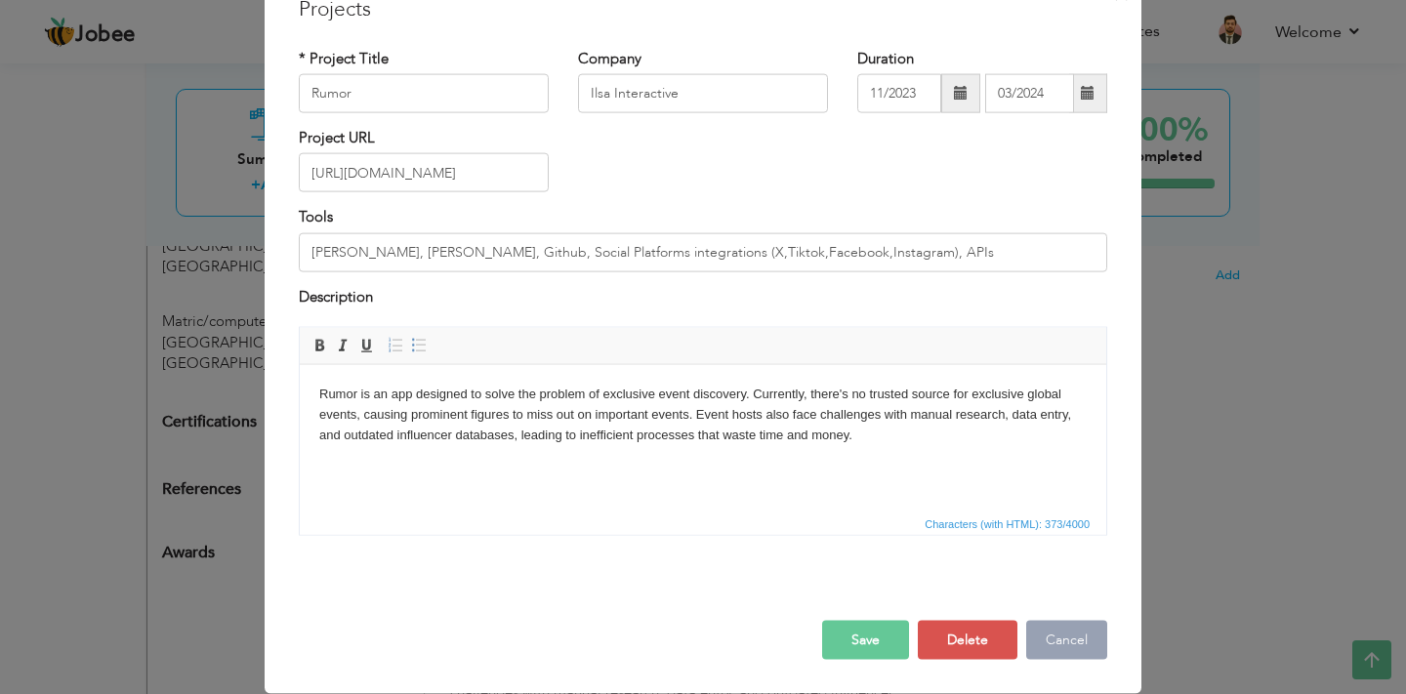
click at [1065, 650] on button "Cancel" at bounding box center [1067, 640] width 81 height 39
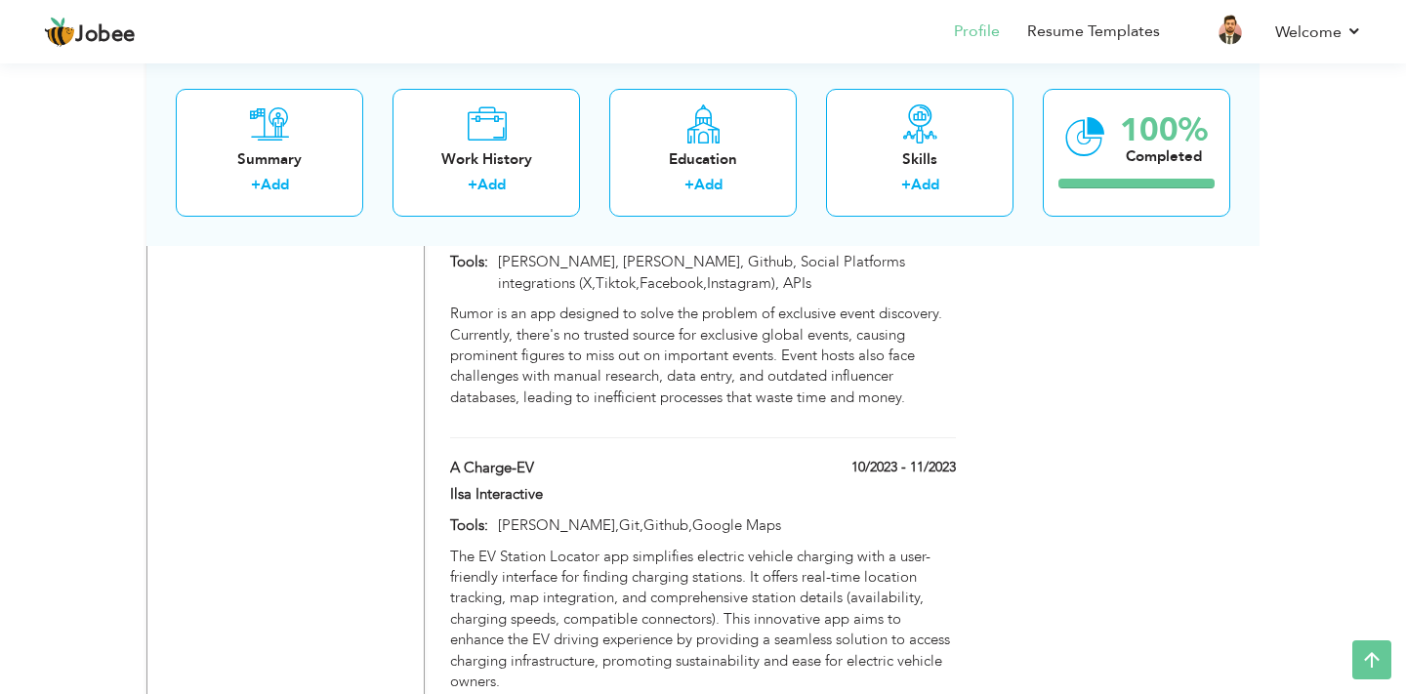
scroll to position [1367, 0]
click at [566, 454] on label "A Charge-EV" at bounding box center [614, 464] width 328 height 21
type input "A Charge-EV"
type input "10/2023"
type input "11/2023"
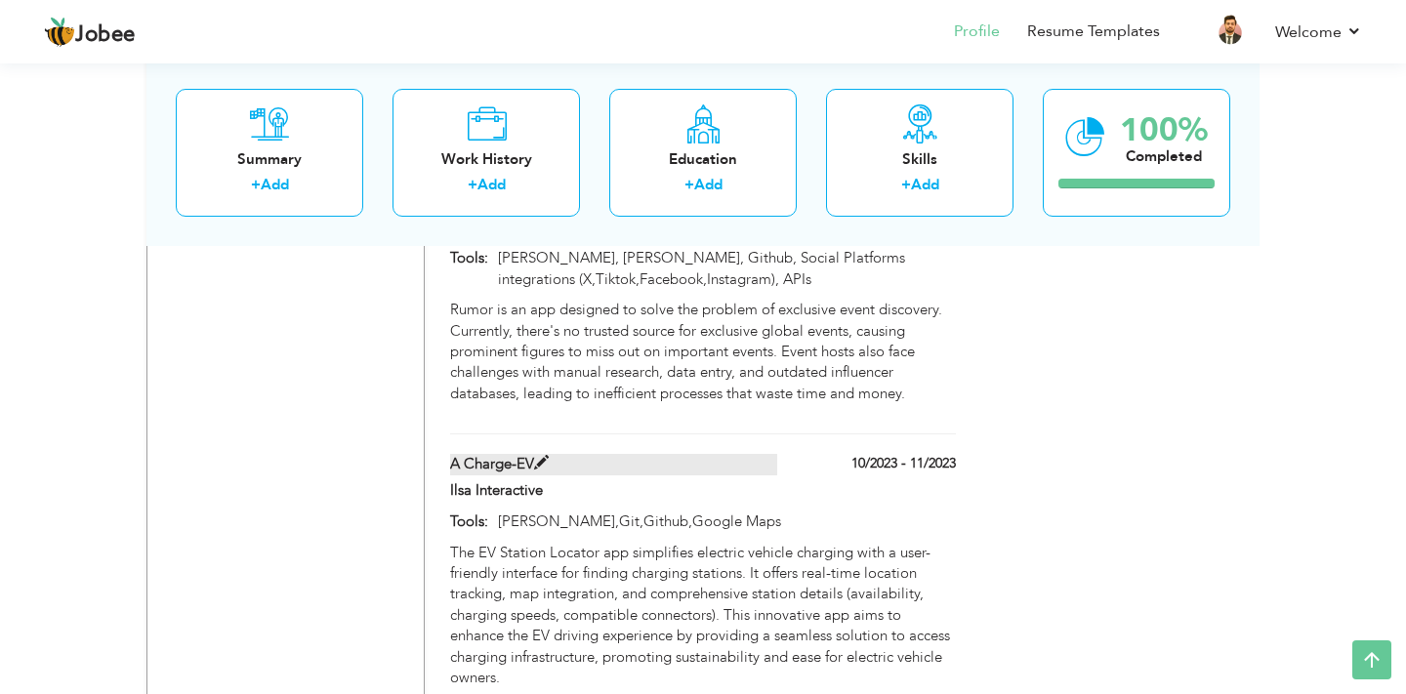
type input "kotlin,Git,Github,Google Maps"
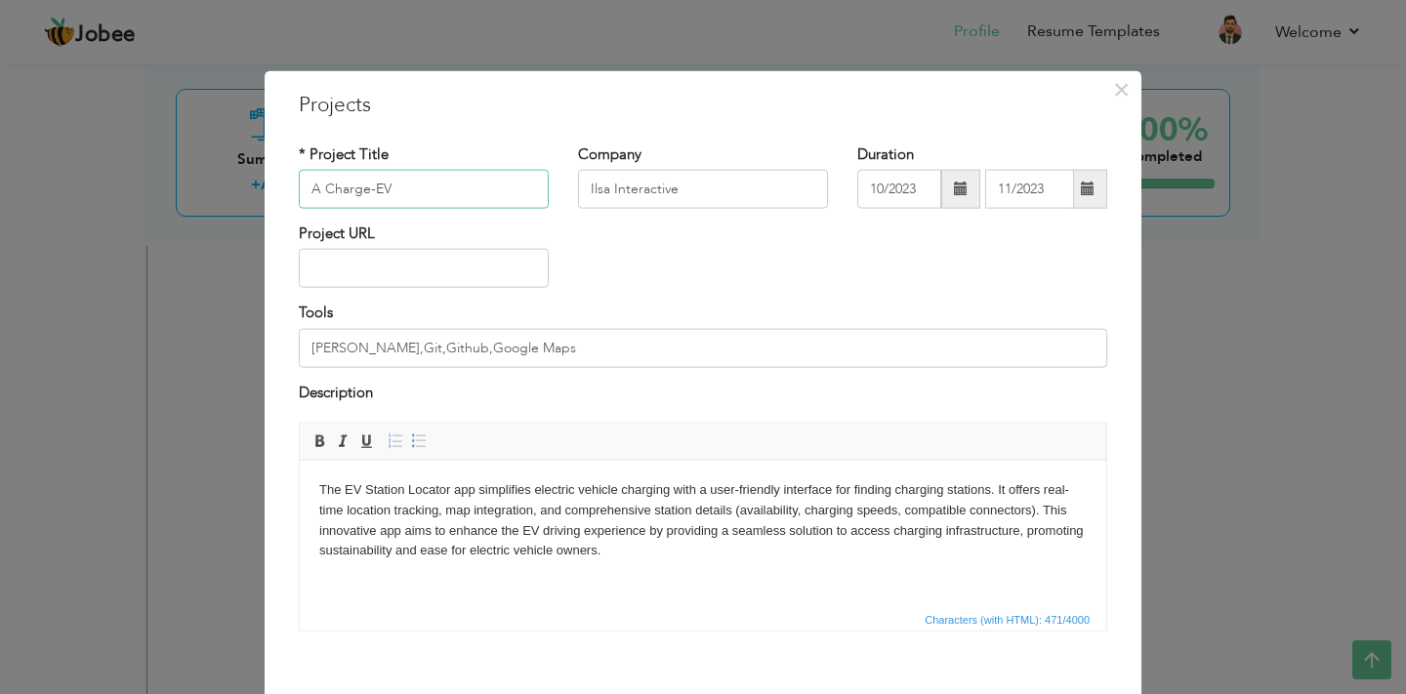
scroll to position [97, 0]
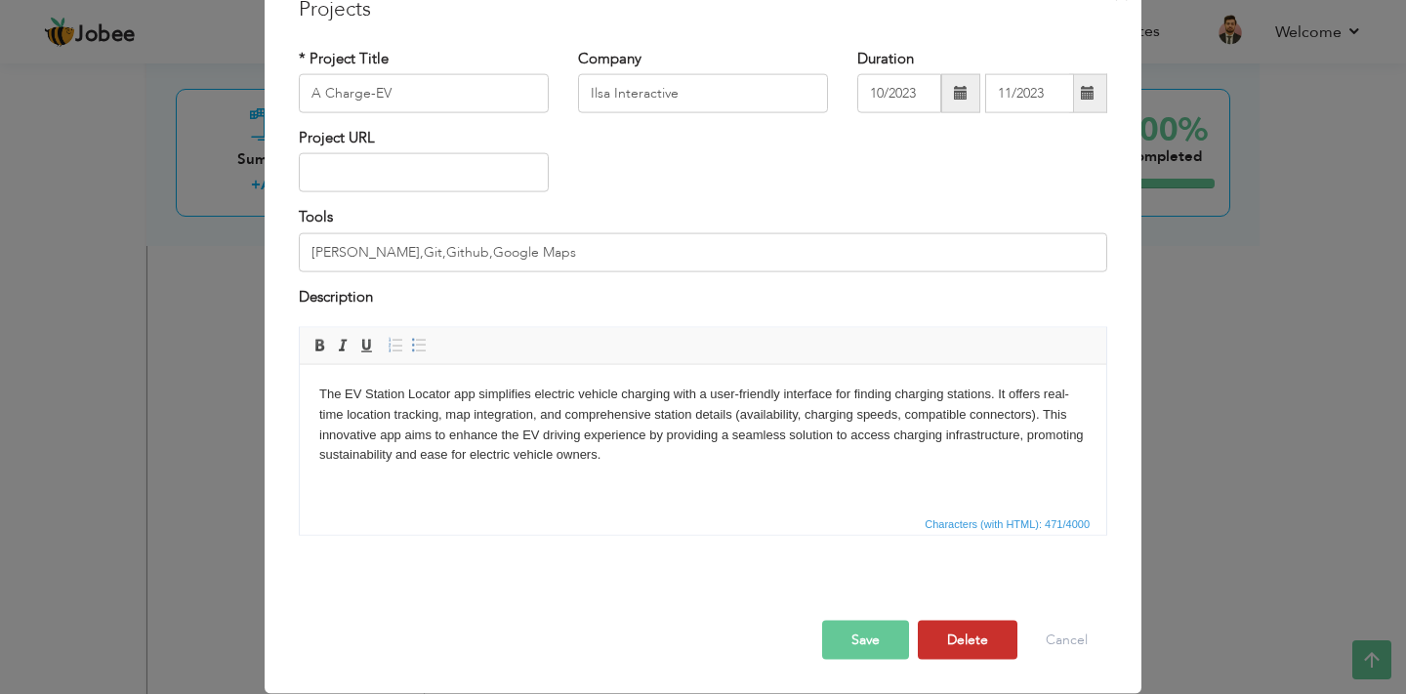
click at [949, 651] on button "Delete" at bounding box center [968, 640] width 100 height 39
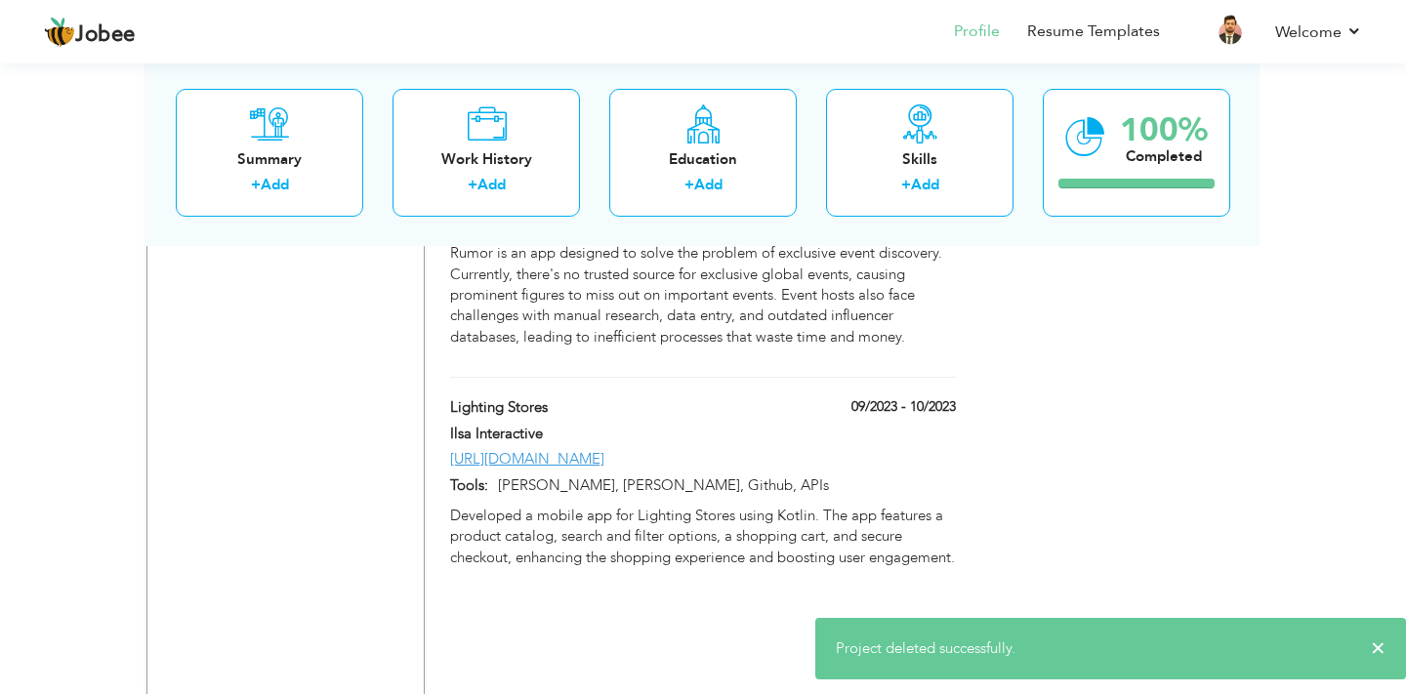
scroll to position [1425, 0]
click at [565, 397] on label "Lighting Stores" at bounding box center [614, 407] width 328 height 21
type input "Lighting Stores"
type input "09/2023"
type input "10/2023"
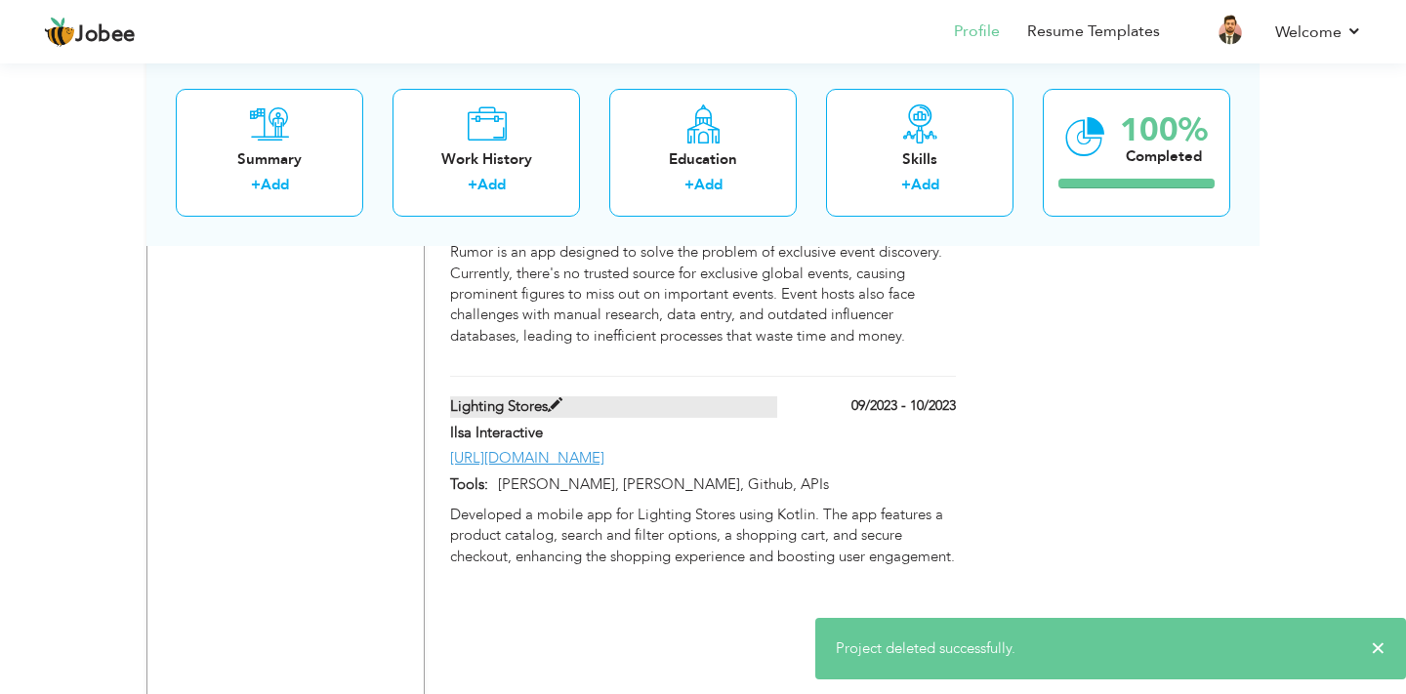
type input "https://lightingstores.com.sa/en"
type input "Kotlin, Postman, Github, APIs"
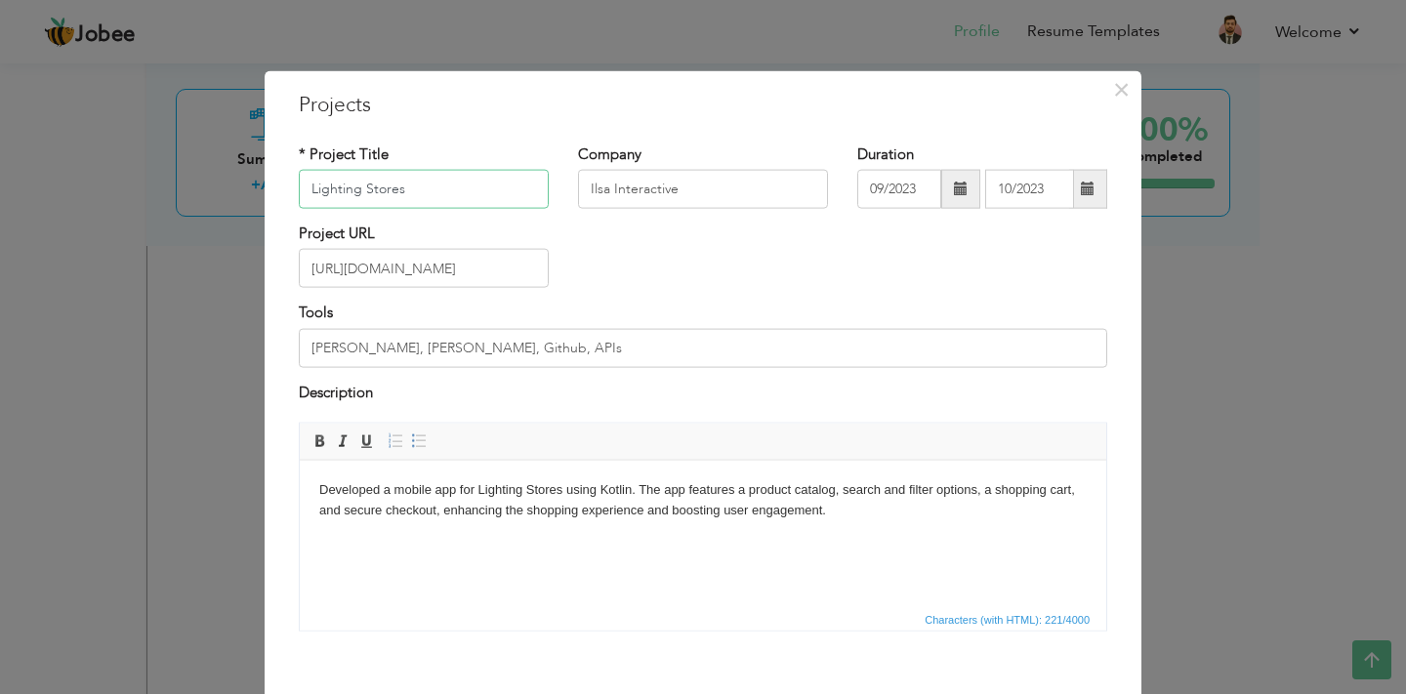
scroll to position [97, 0]
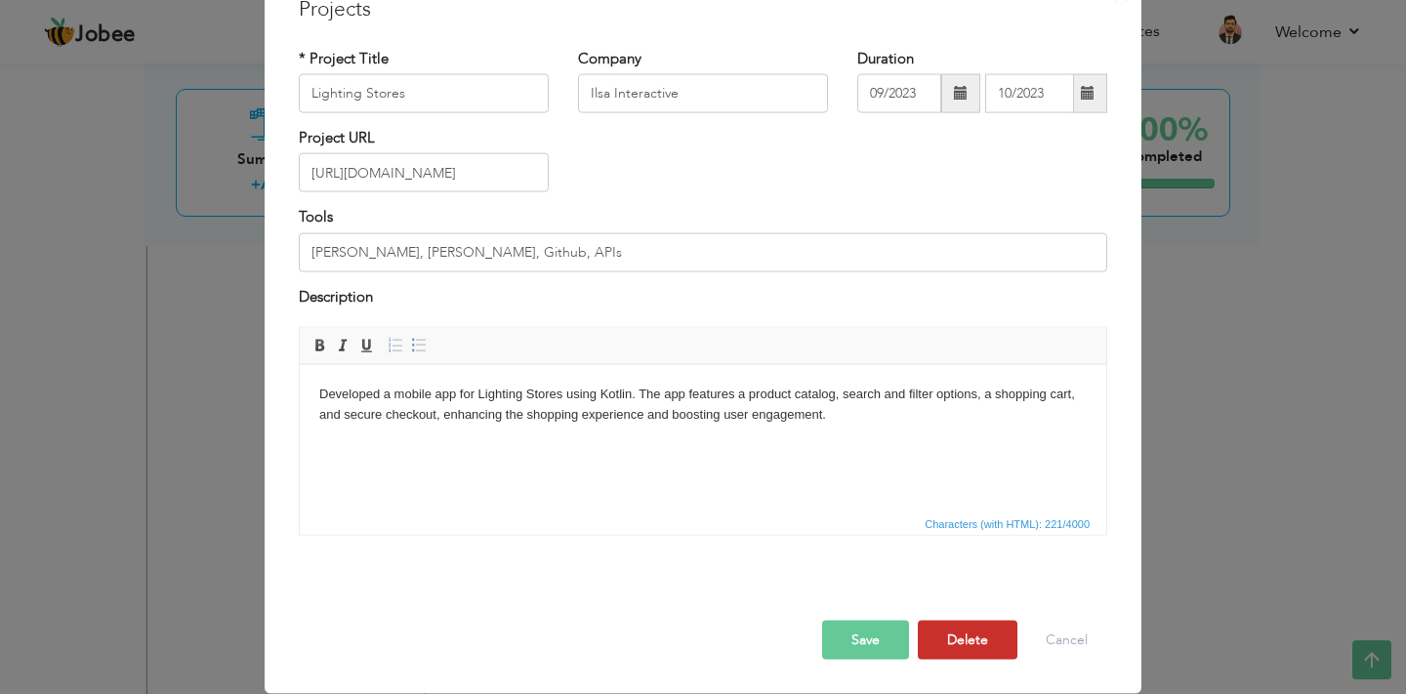
click at [969, 636] on button "Delete" at bounding box center [968, 640] width 100 height 39
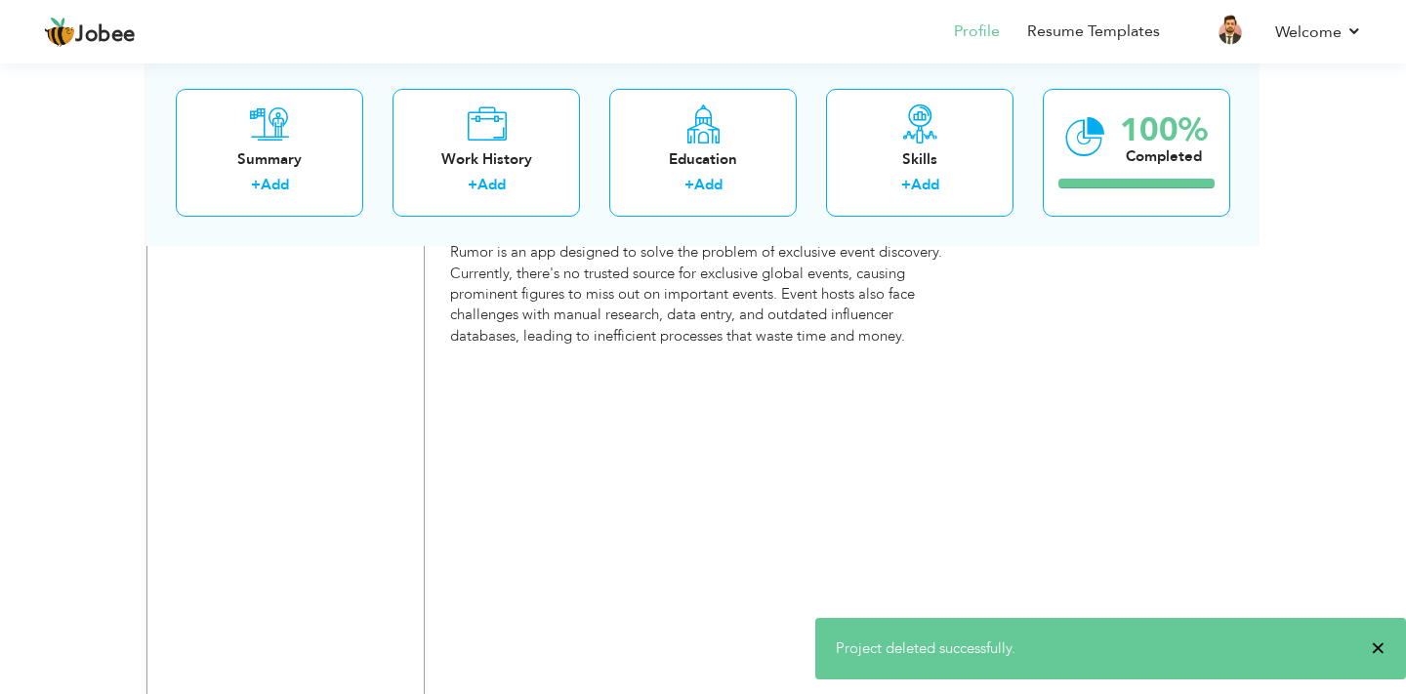
click at [1384, 649] on span "×" at bounding box center [1378, 649] width 15 height 20
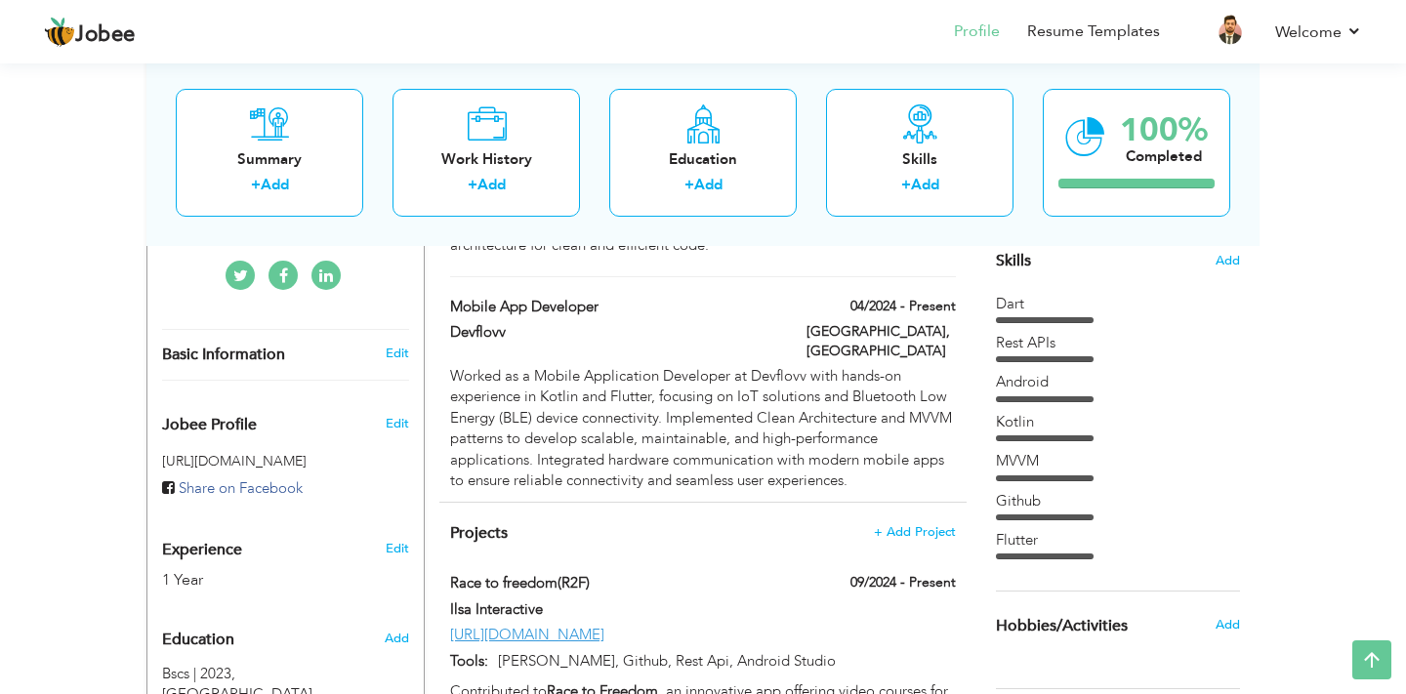
scroll to position [488, 0]
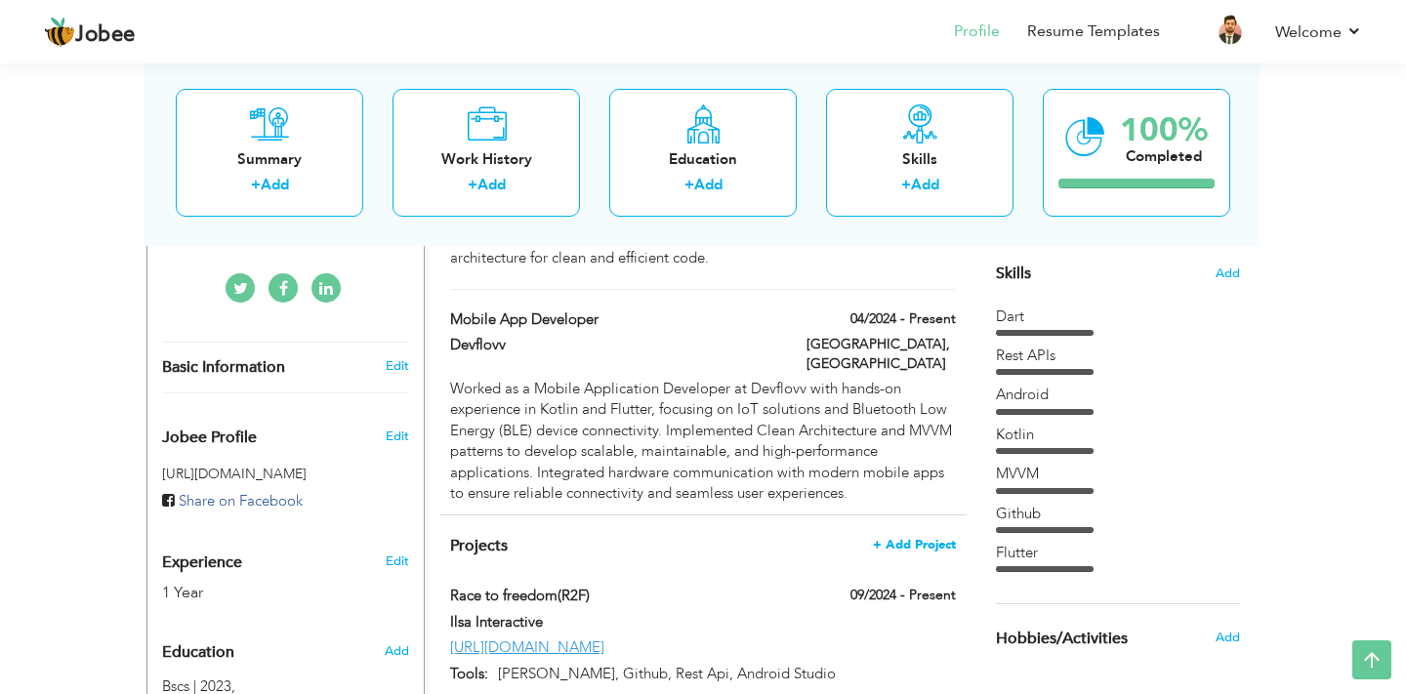
click at [904, 538] on span "+ Add Project" at bounding box center [914, 545] width 83 height 14
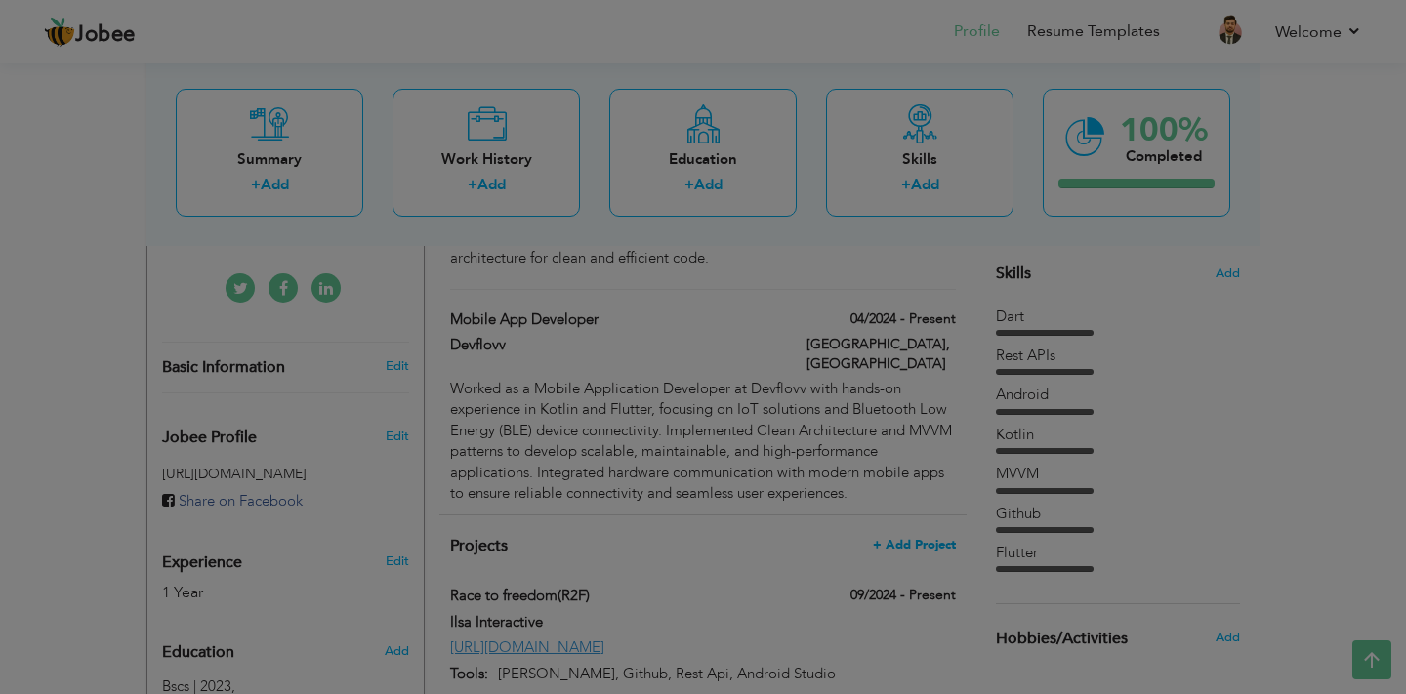
scroll to position [0, 0]
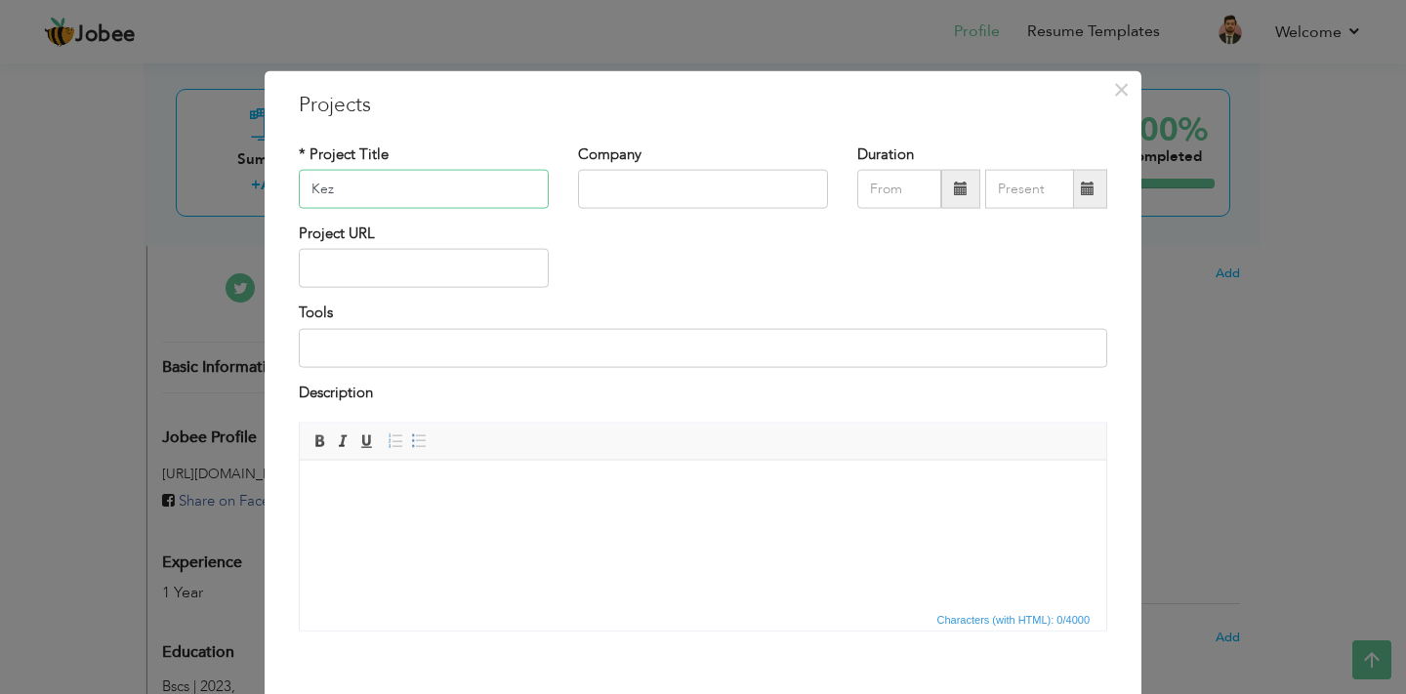
type input "Kez"
type input "Devflovv"
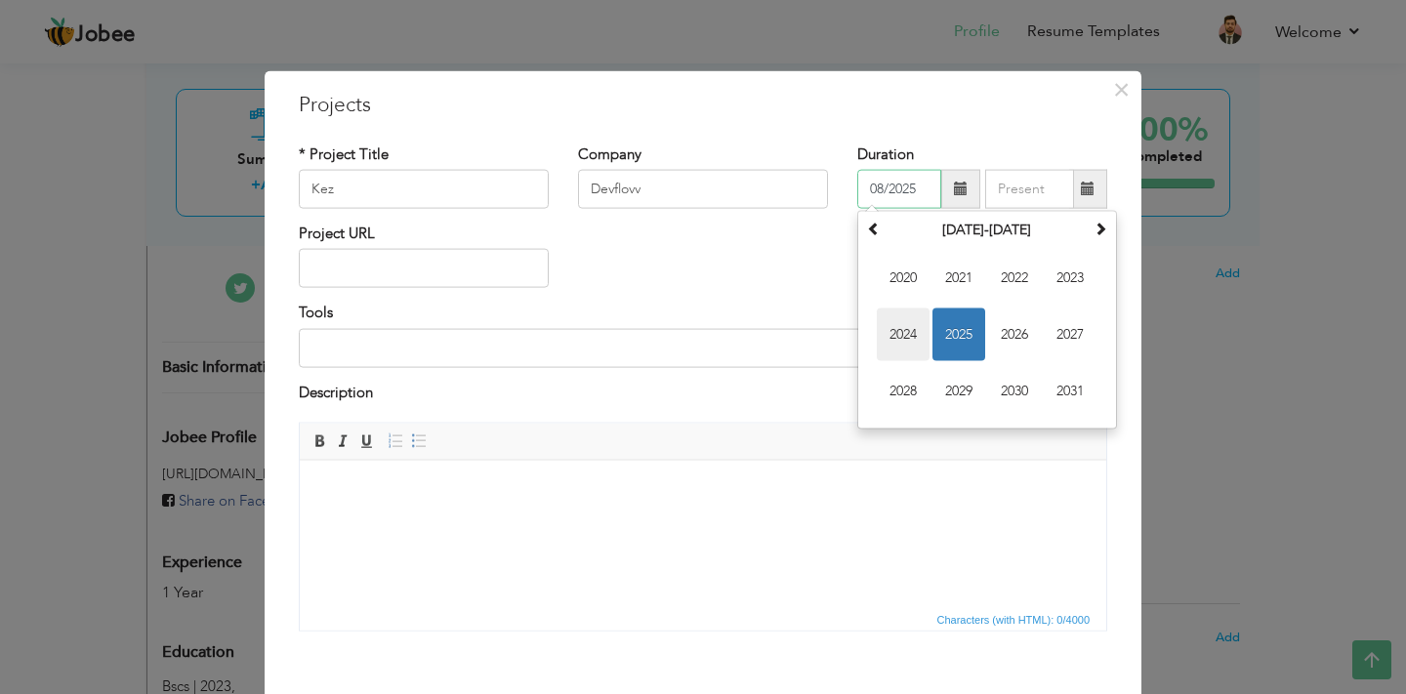
click at [907, 346] on span "2024" at bounding box center [903, 335] width 53 height 53
click at [1073, 283] on span "Apr" at bounding box center [1070, 278] width 53 height 53
type input "04/2024"
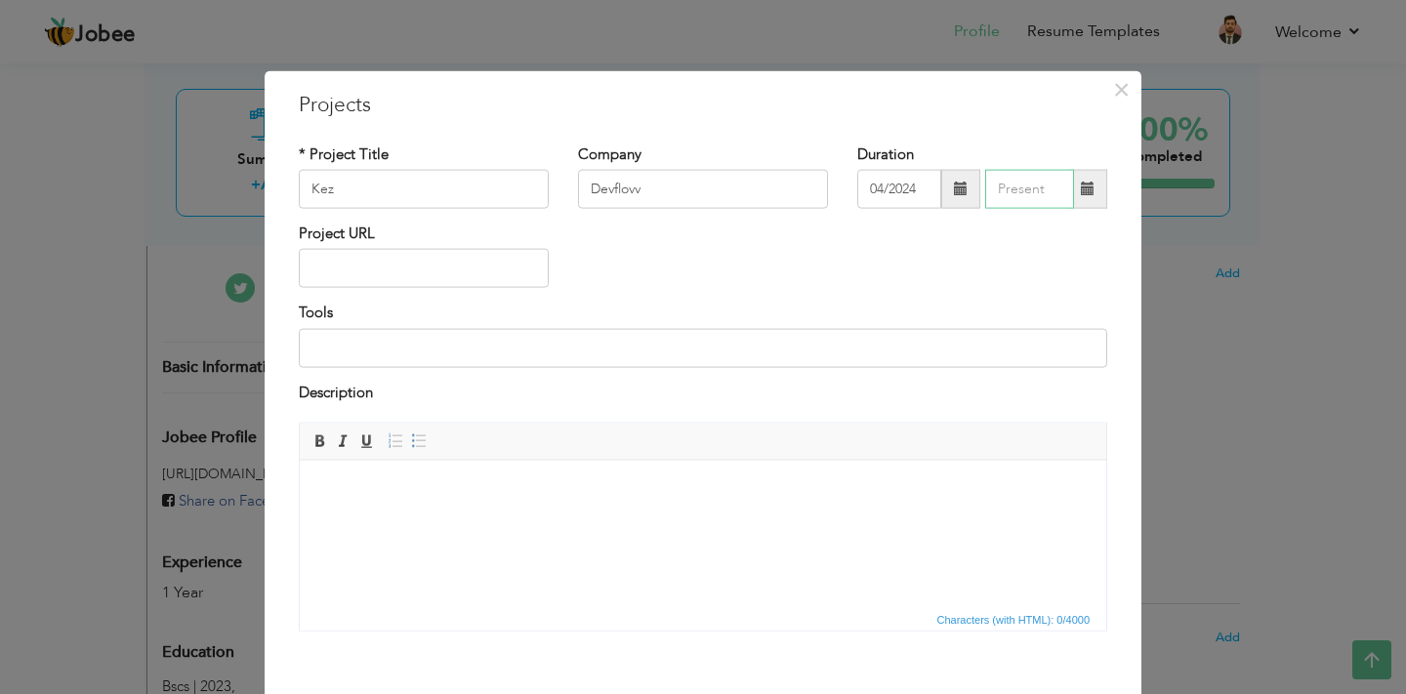
type input "08/2025"
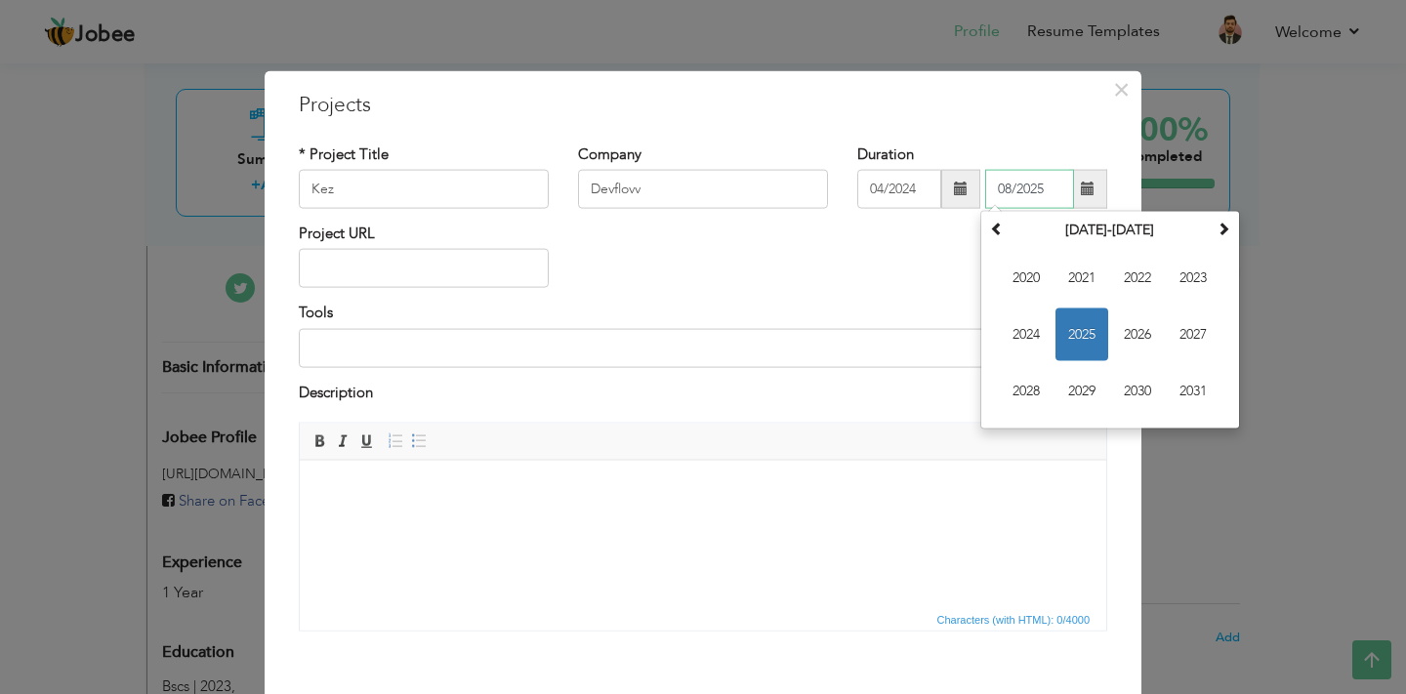
click at [1019, 181] on input "08/2025" at bounding box center [1030, 189] width 89 height 39
click at [918, 252] on div "Project URL" at bounding box center [703, 263] width 838 height 79
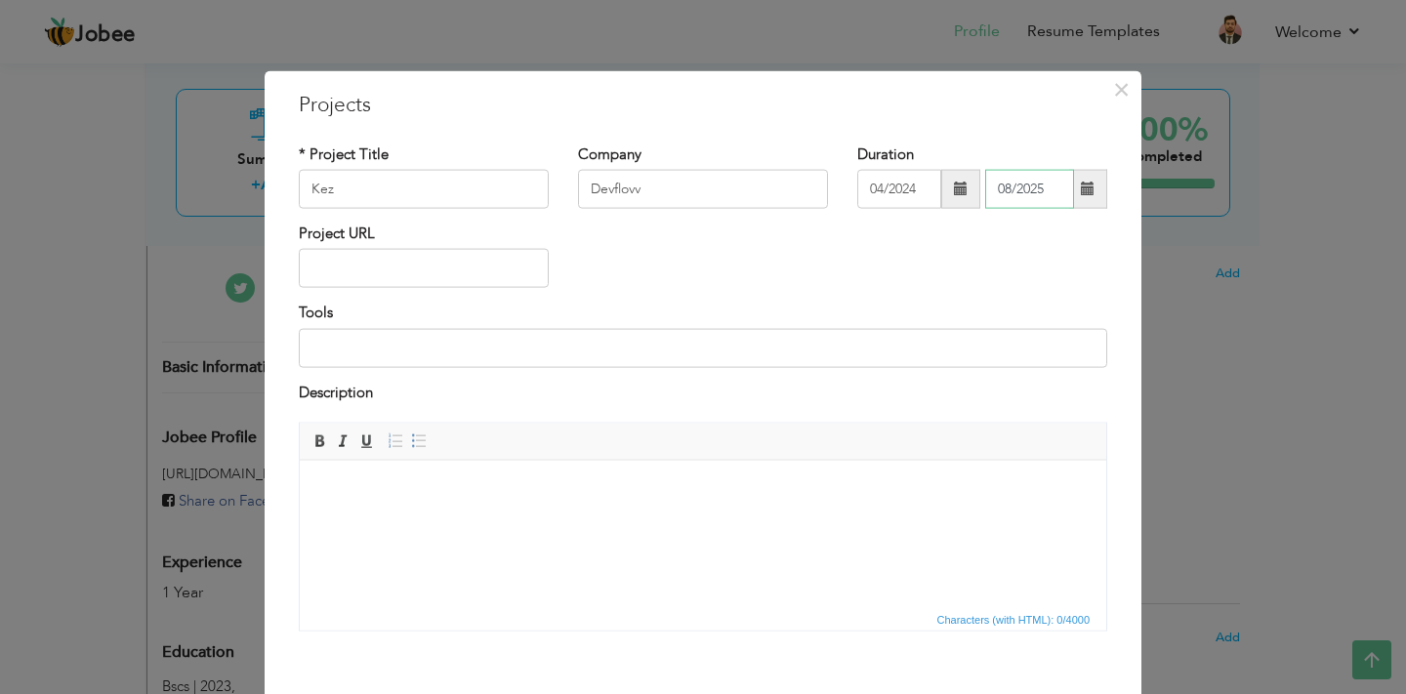
click at [1040, 190] on input "08/2025" at bounding box center [1030, 189] width 89 height 39
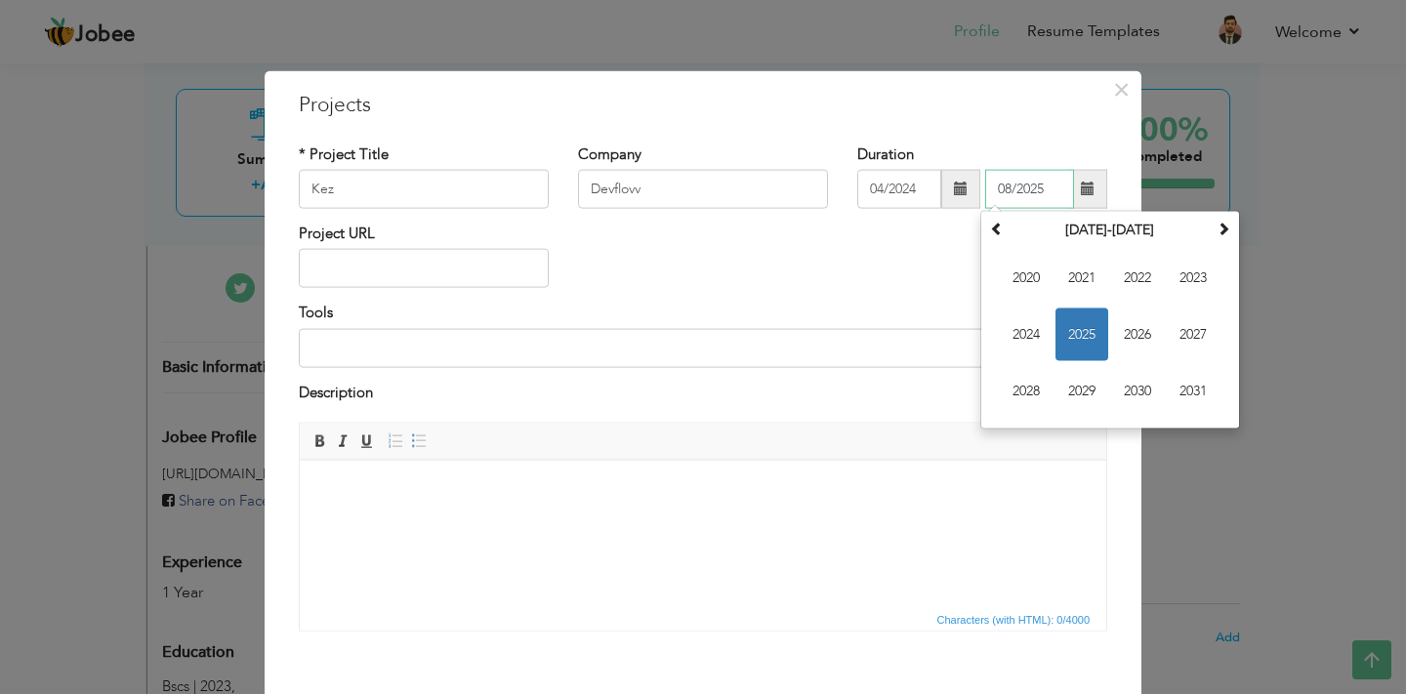
click at [1040, 190] on input "08/2025" at bounding box center [1030, 189] width 89 height 39
click at [597, 273] on div "Project URL" at bounding box center [703, 263] width 838 height 79
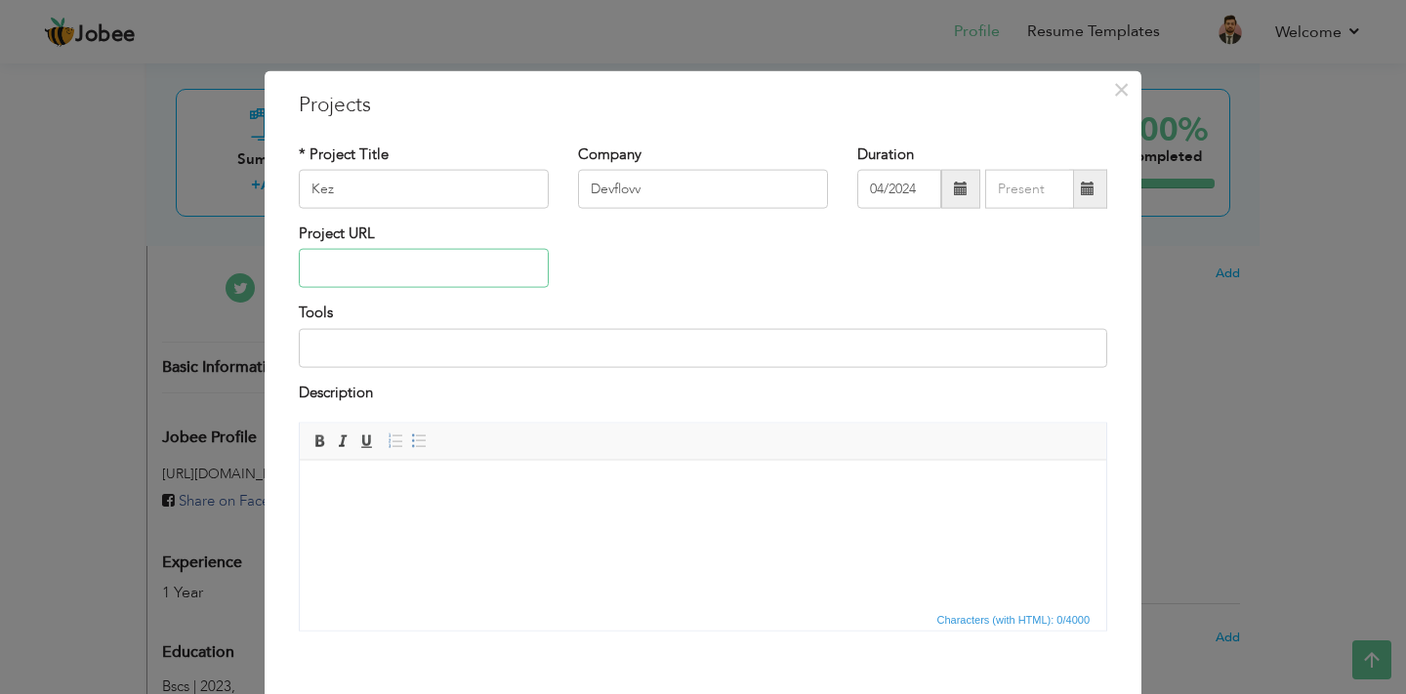
click at [419, 258] on input "text" at bounding box center [424, 268] width 250 height 39
paste input "[URL][DOMAIN_NAME]"
type input "[URL][DOMAIN_NAME]"
click at [434, 357] on input at bounding box center [703, 347] width 809 height 39
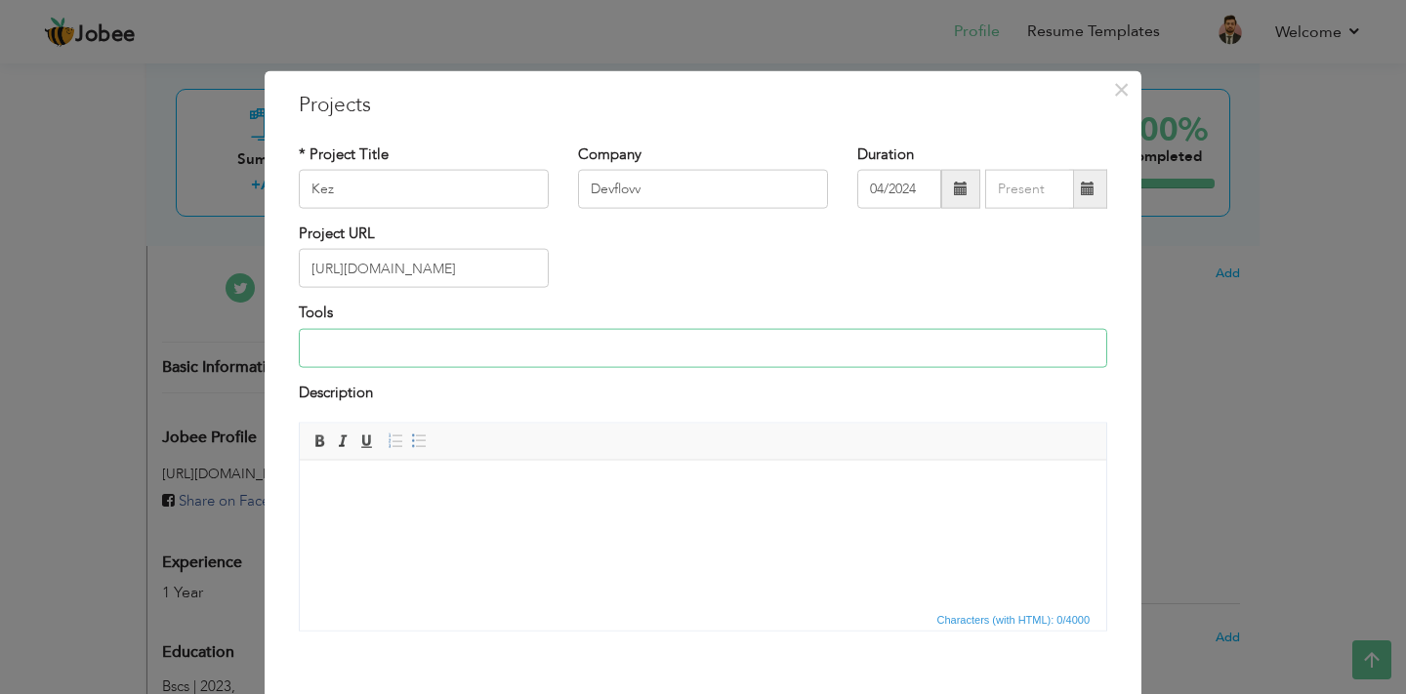
scroll to position [0, 0]
type input "BLE, IOT, [PERSON_NAME], MVVM"
click at [456, 520] on html at bounding box center [703, 490] width 807 height 60
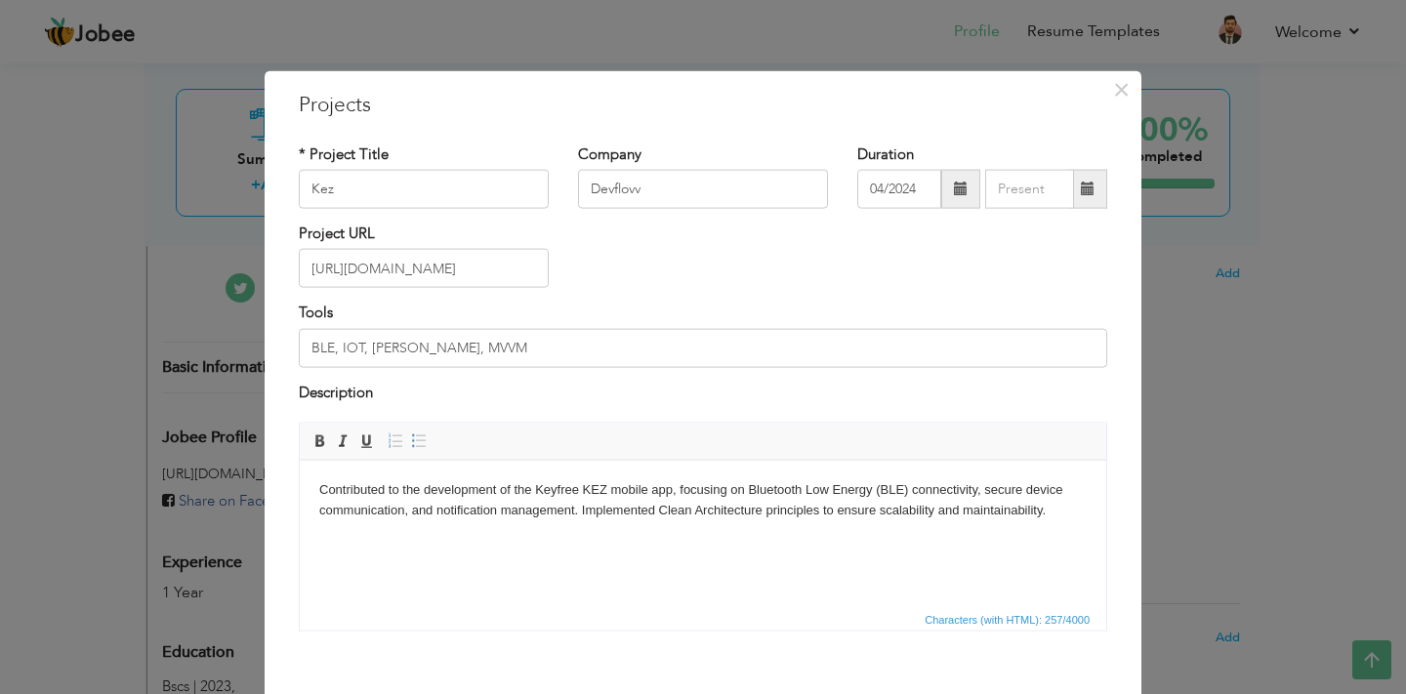
scroll to position [97, 0]
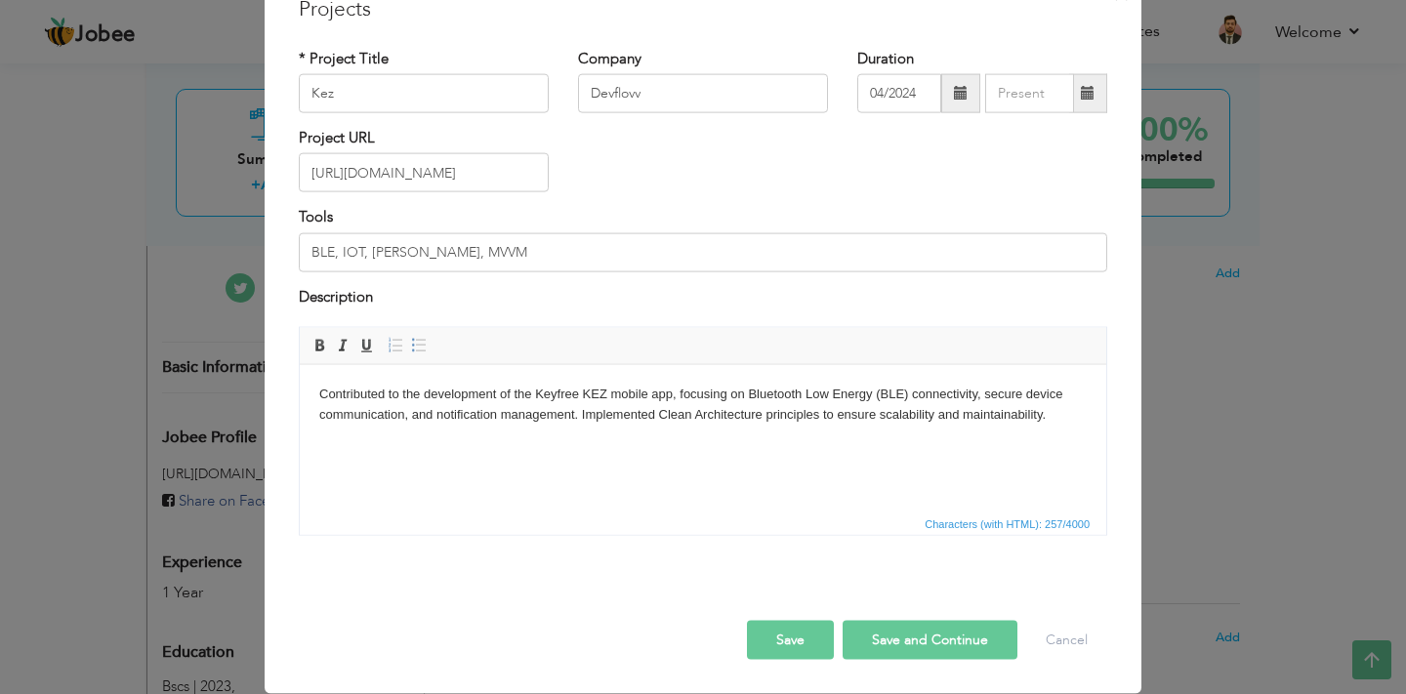
click at [913, 647] on button "Save and Continue" at bounding box center [930, 640] width 175 height 39
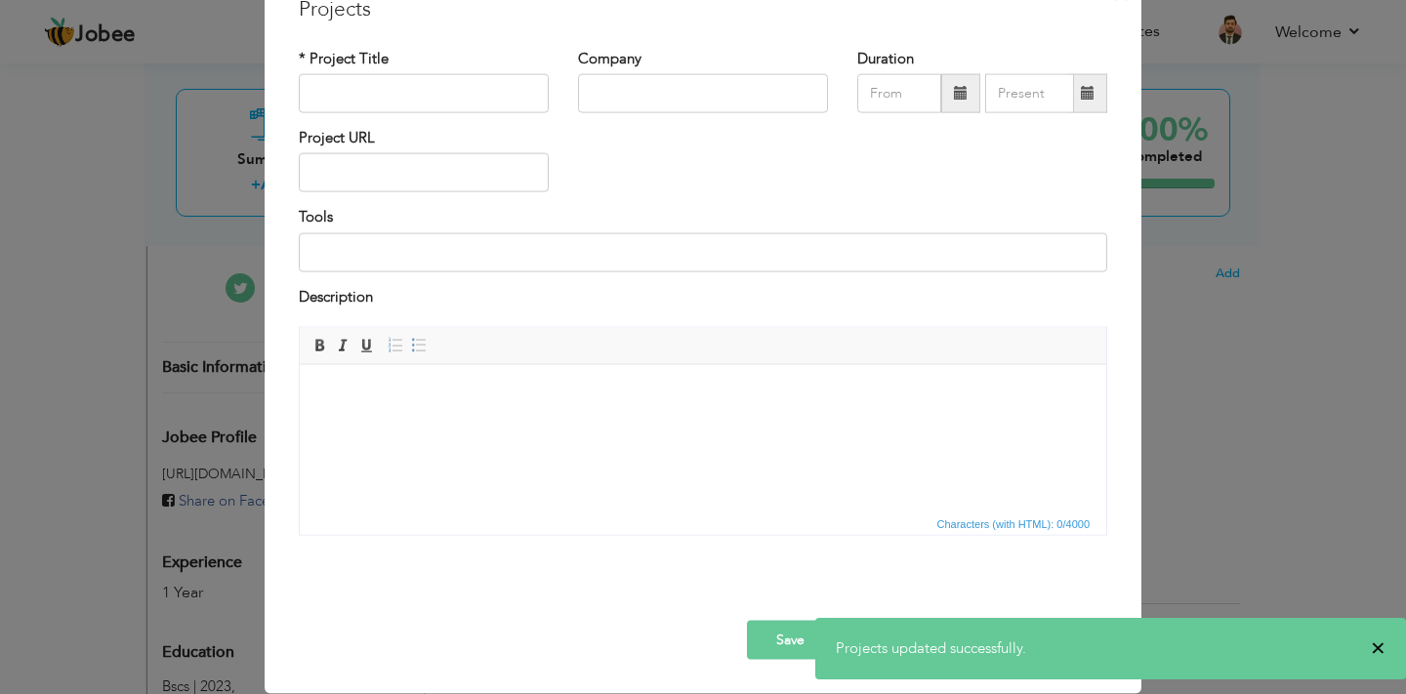
click at [1378, 646] on span "×" at bounding box center [1378, 649] width 15 height 20
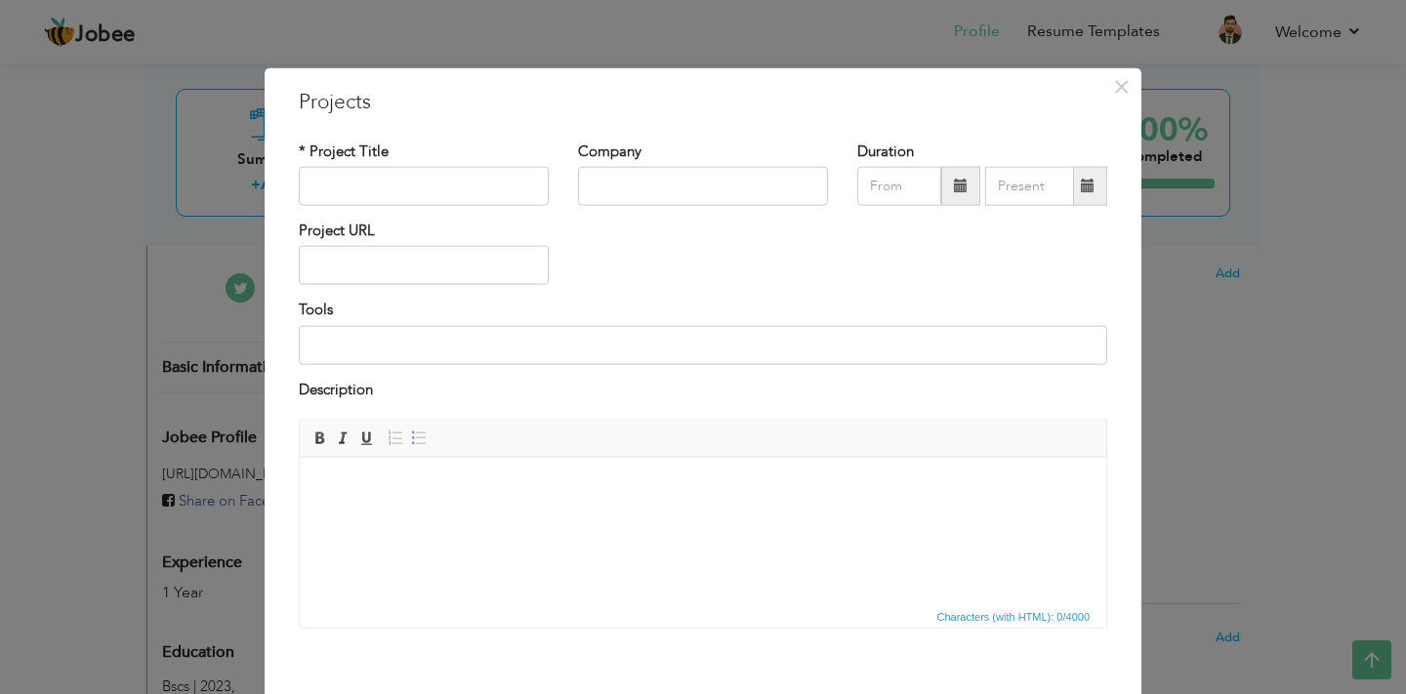
scroll to position [0, 0]
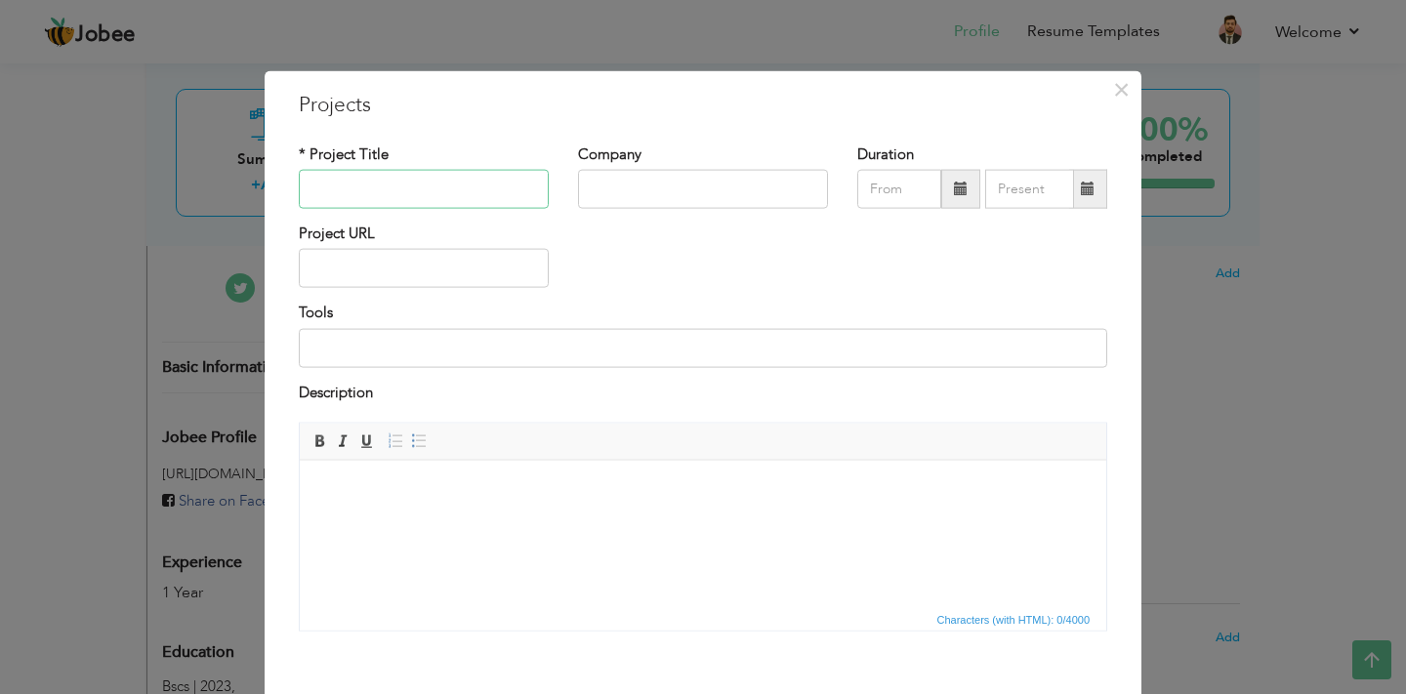
click at [368, 172] on input "text" at bounding box center [424, 189] width 250 height 39
type input "STL ELD"
type input "Devflovv"
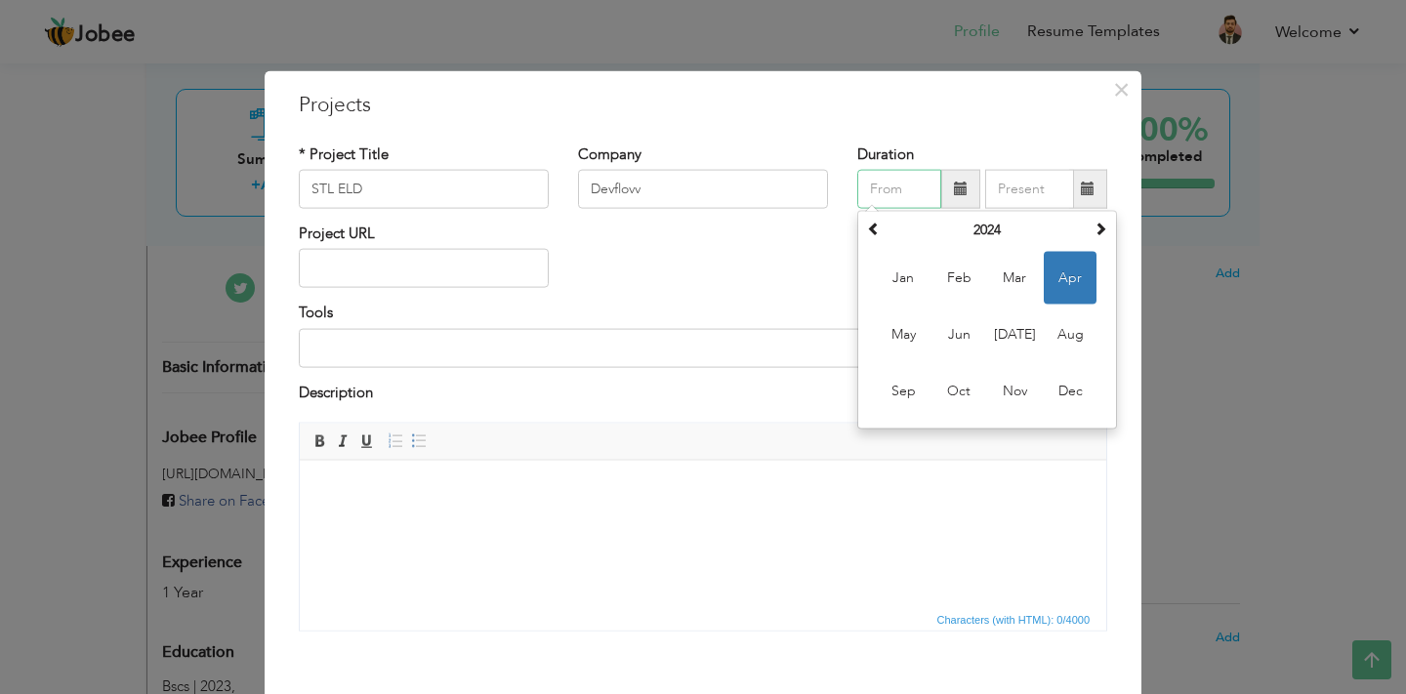
click at [1081, 273] on span "Apr" at bounding box center [1070, 278] width 53 height 53
type input "04/2024"
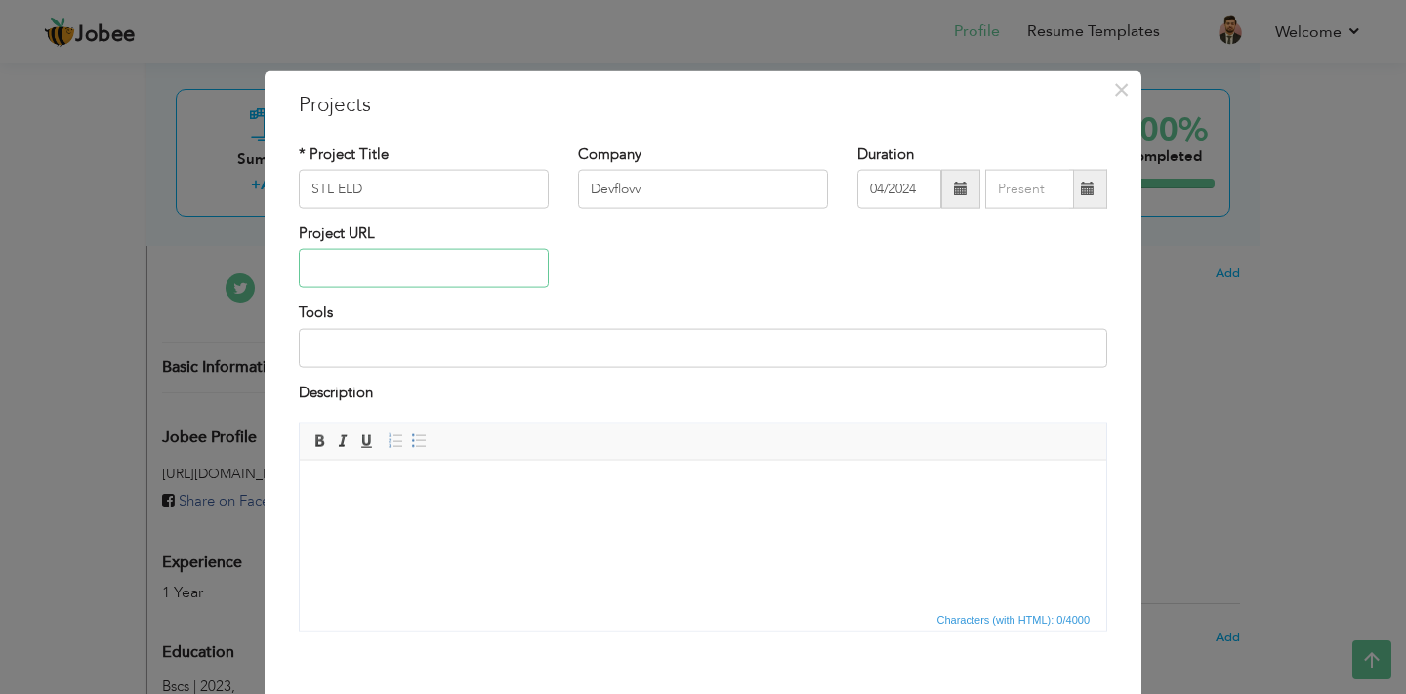
click at [406, 272] on input "text" at bounding box center [424, 268] width 250 height 39
paste input "[URL][DOMAIN_NAME]"
type input "[URL][DOMAIN_NAME]"
click at [492, 346] on input at bounding box center [703, 347] width 809 height 39
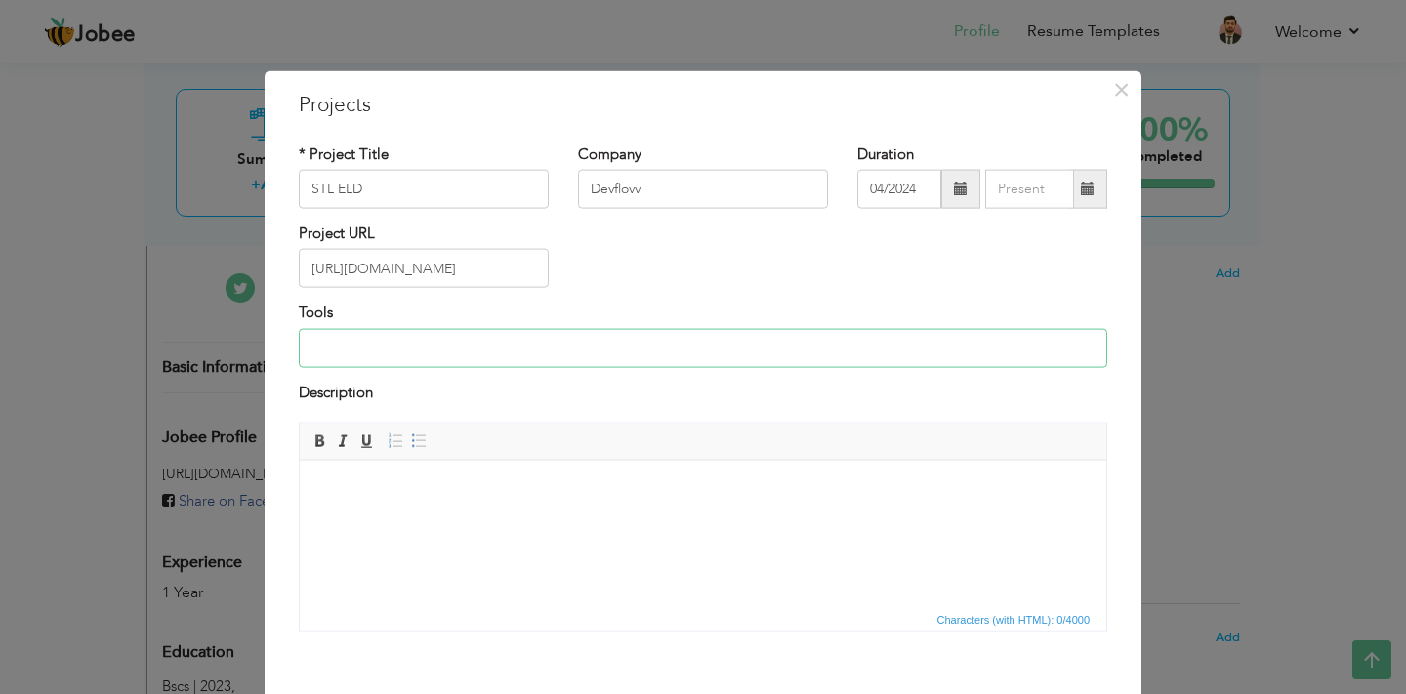
scroll to position [0, 0]
type input "BLE, IOT, MVVM, HILT"
click at [608, 520] on html at bounding box center [703, 490] width 807 height 60
paste body
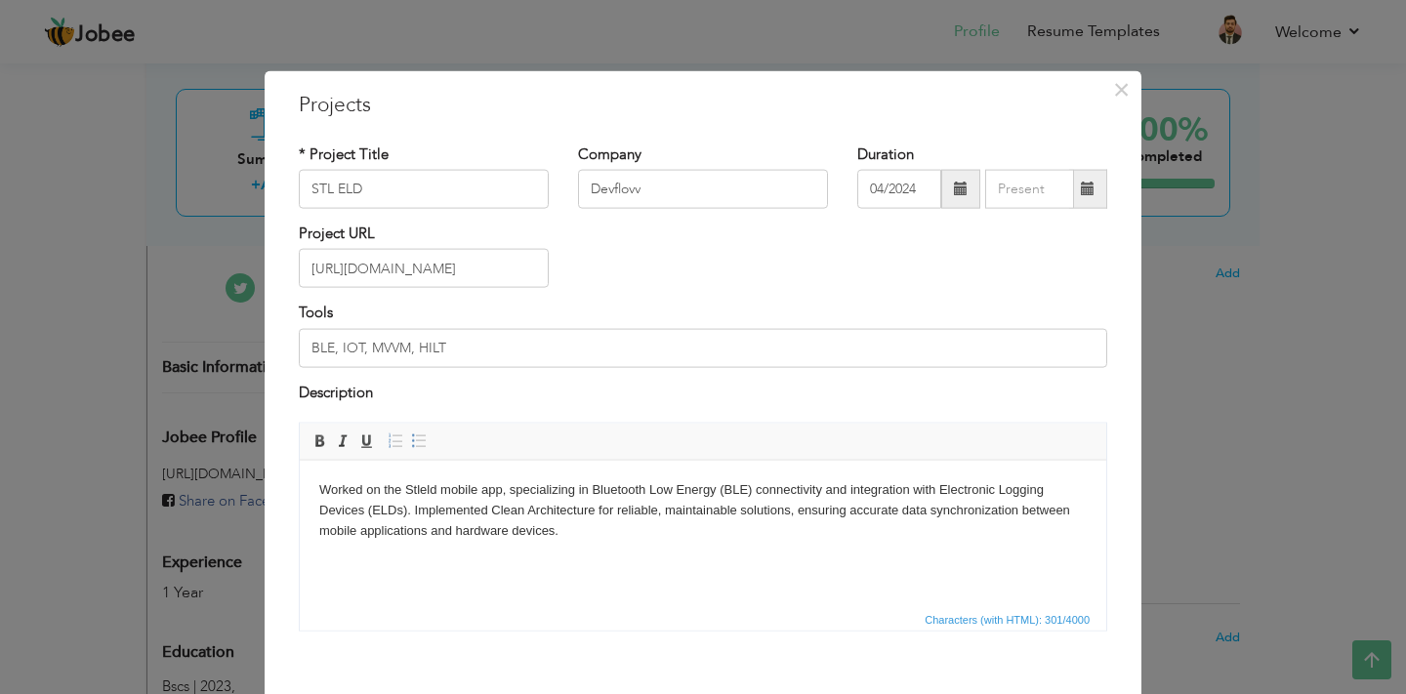
scroll to position [97, 0]
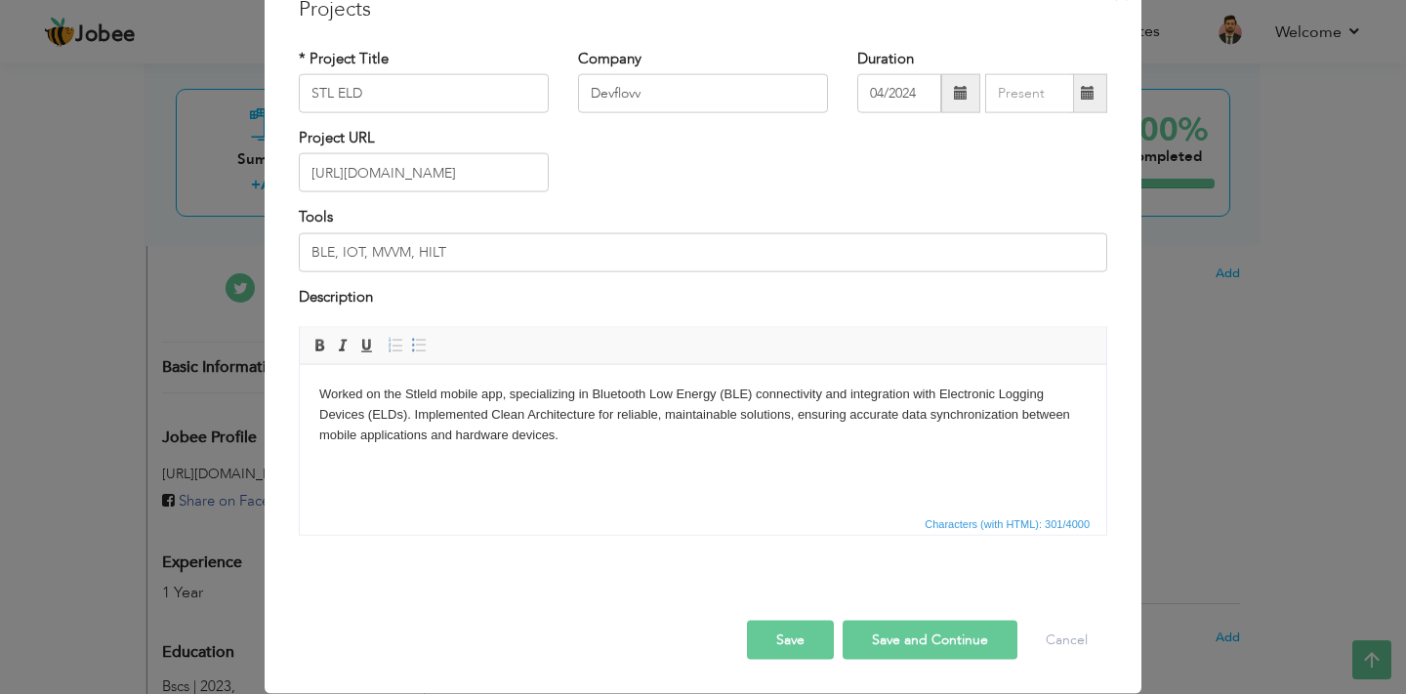
click at [786, 646] on button "Save" at bounding box center [790, 640] width 87 height 39
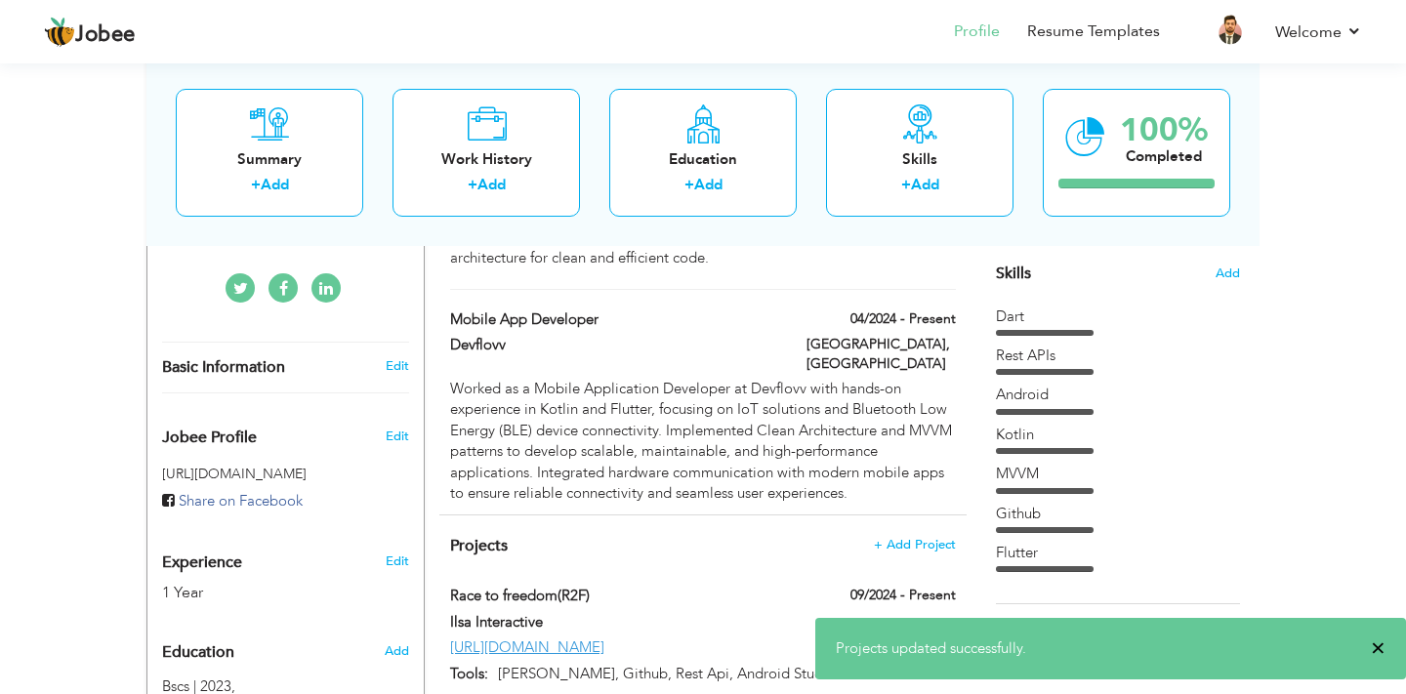
click at [1377, 650] on span "×" at bounding box center [1378, 649] width 15 height 20
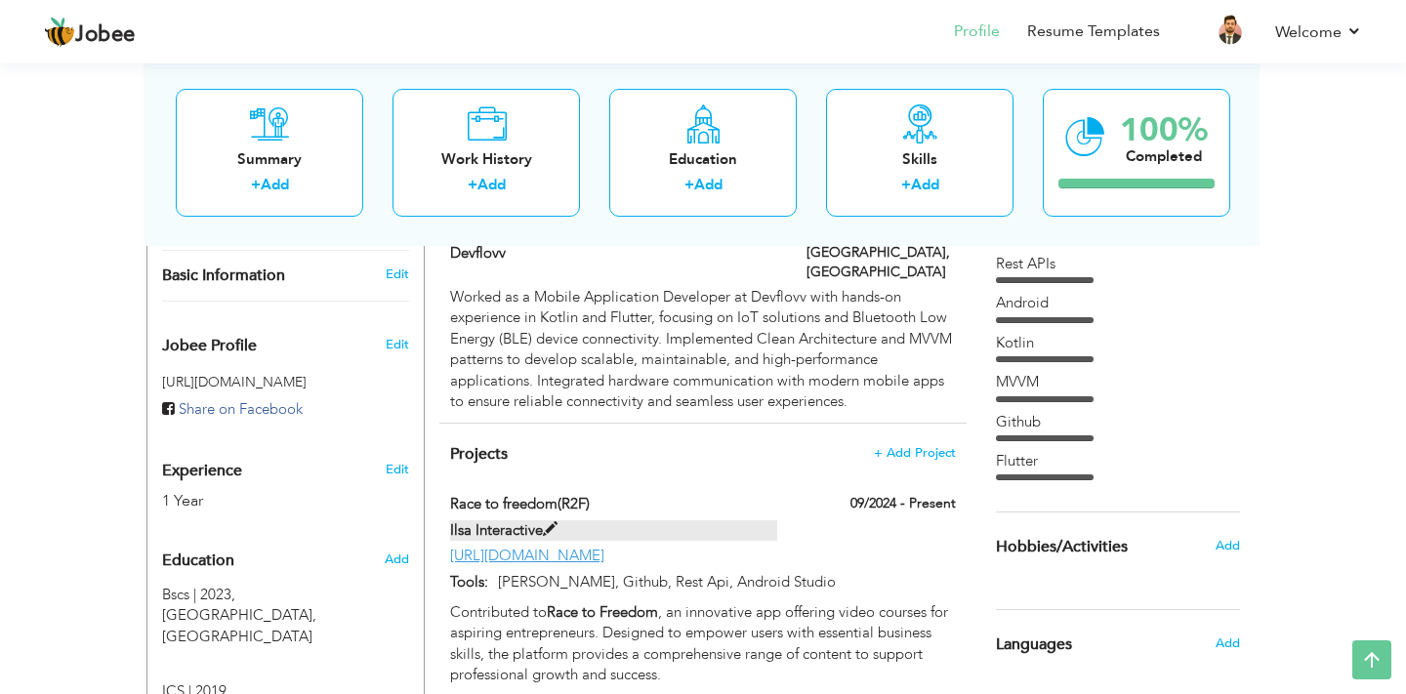
scroll to position [586, 0]
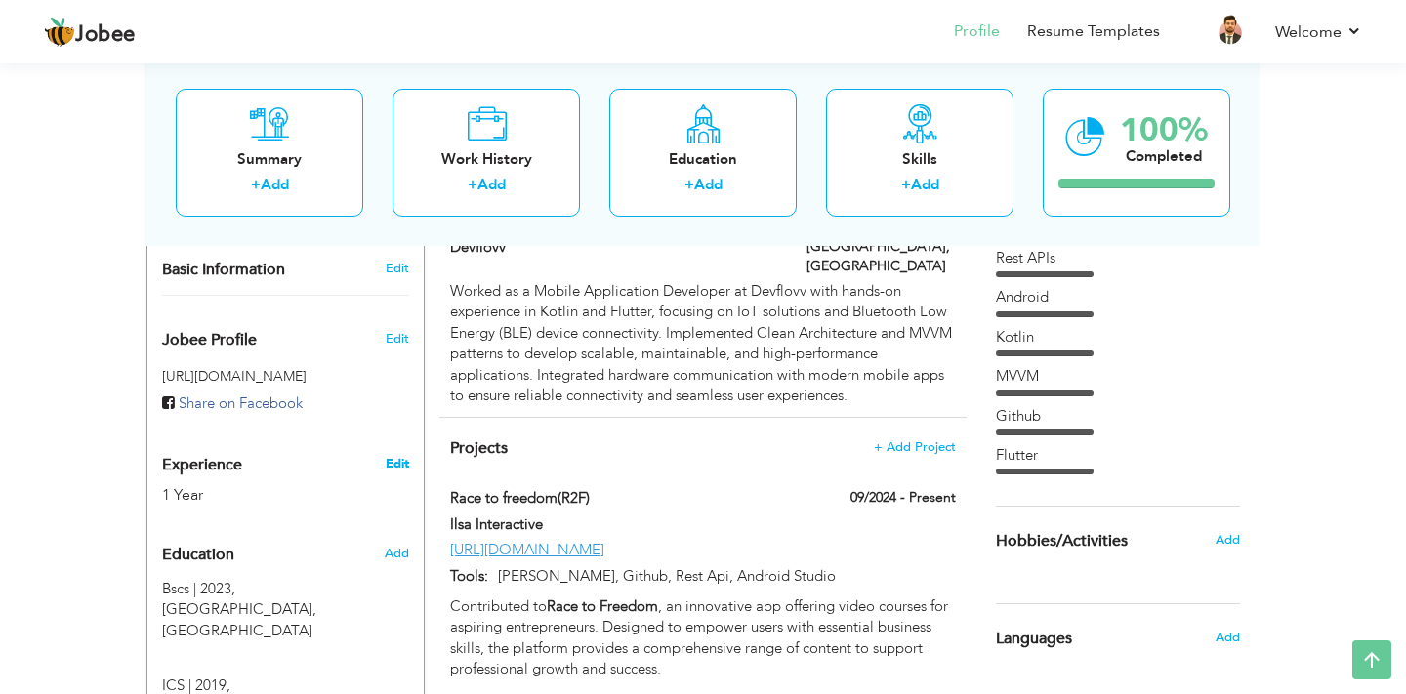
click at [397, 455] on link "Edit" at bounding box center [397, 464] width 23 height 18
type input "Mubeen"
type input "[PERSON_NAME]"
type input "03074653780"
select select "number:166"
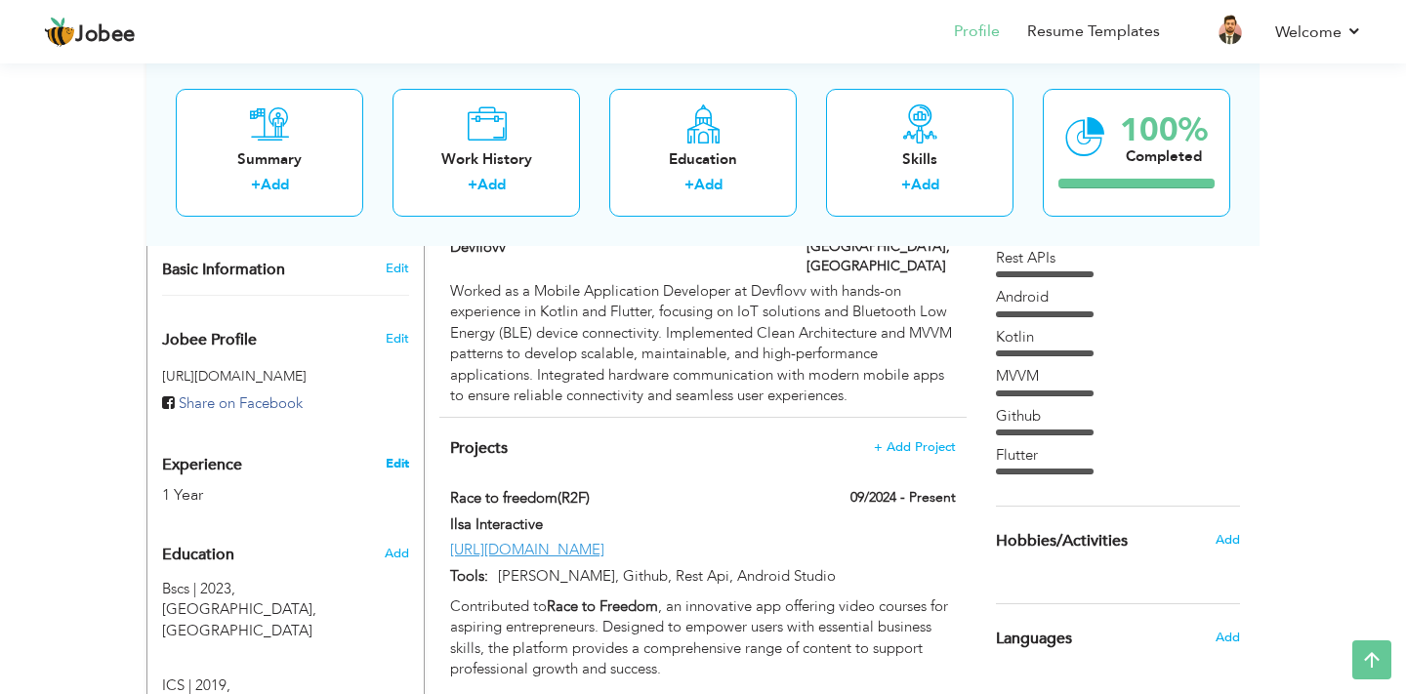
type input "[GEOGRAPHIC_DATA]"
select select "number:3"
type input "Ilsa Interactive"
type input "Android Developer / Flutter Developer"
type input "https://www.linkedin.com/in/mubeen-shafiq-460983231"
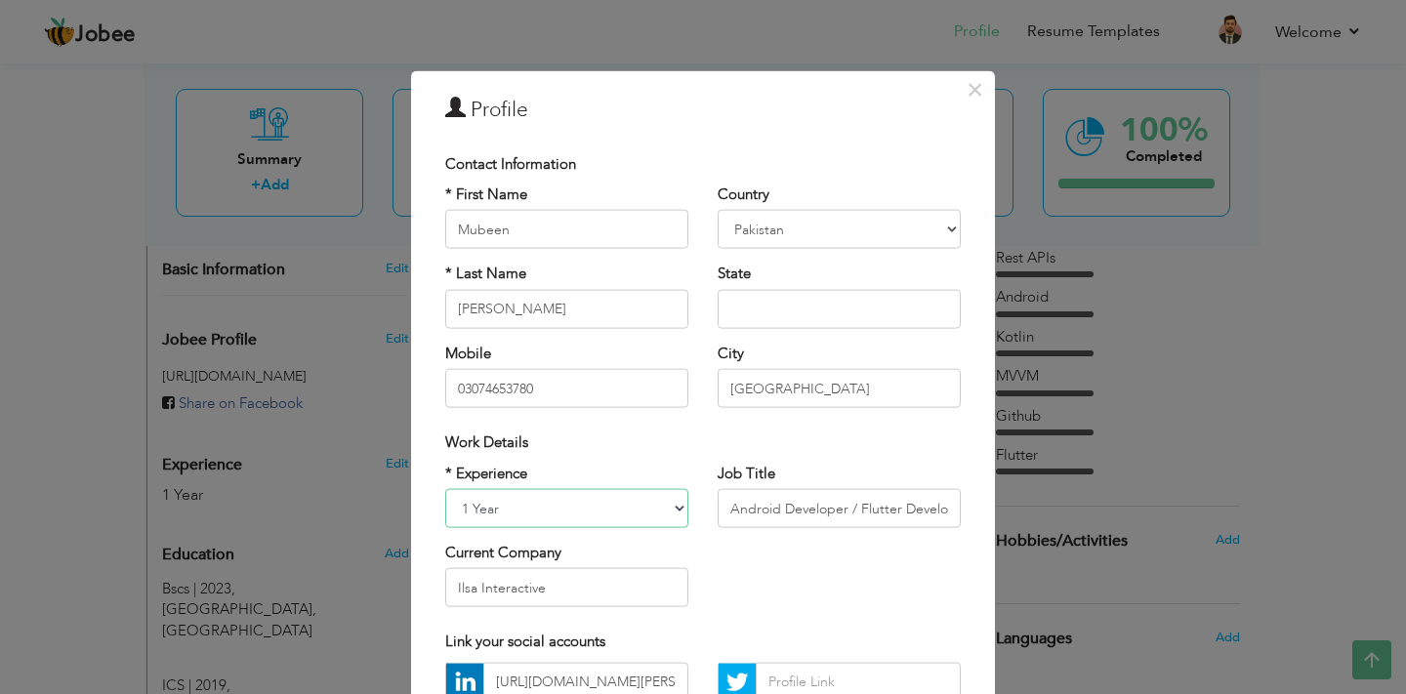
click at [668, 523] on select "Entry Level Less than 1 Year 1 Year 2 Years 3 Years 4 Years 5 Years 6 Years 7 Y…" at bounding box center [566, 508] width 243 height 39
select select "number:4"
click at [445, 489] on select "Entry Level Less than 1 Year 1 Year 2 Years 3 Years 4 Years 5 Years 6 Years 7 Y…" at bounding box center [566, 508] width 243 height 39
click at [680, 515] on select "Entry Level Less than 1 Year 1 Year 2 Years 3 Years 4 Years 5 Years 6 Years 7 Y…" at bounding box center [566, 508] width 243 height 39
click at [445, 489] on select "Entry Level Less than 1 Year 1 Year 2 Years 3 Years 4 Years 5 Years 6 Years 7 Y…" at bounding box center [566, 508] width 243 height 39
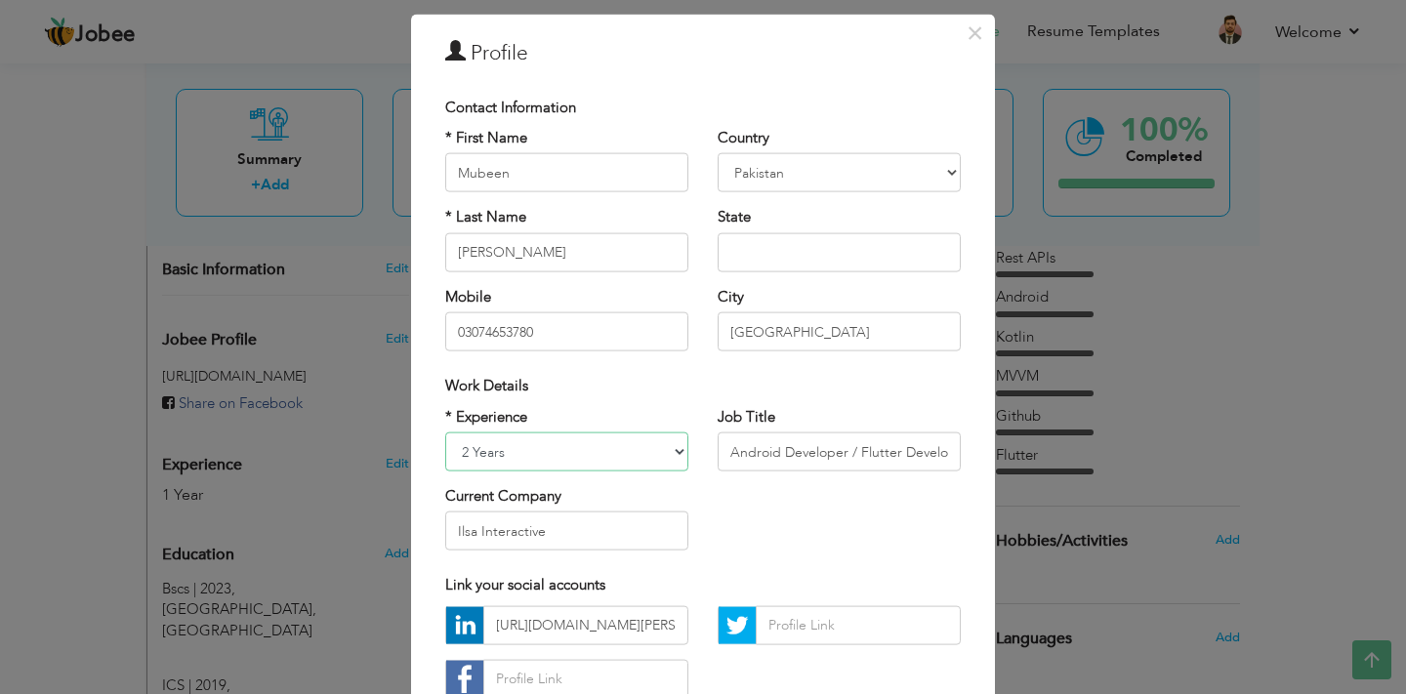
scroll to position [47, 0]
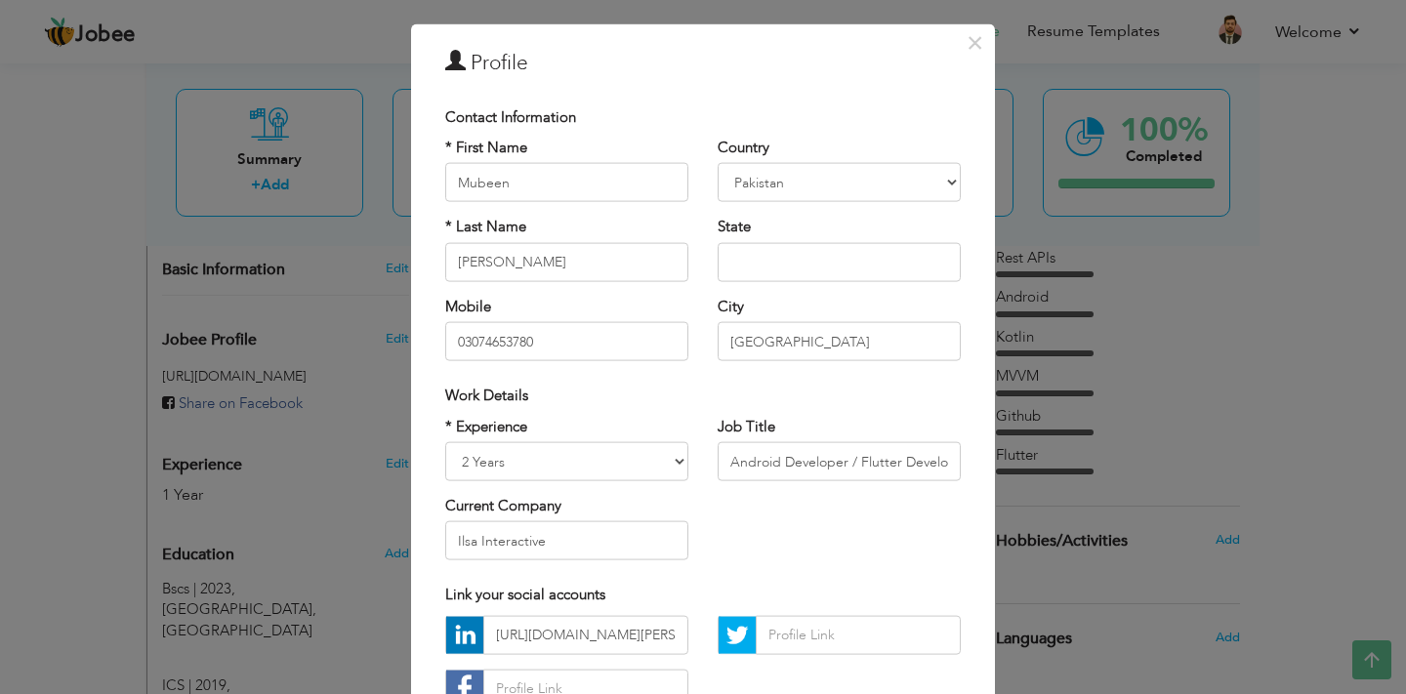
click at [580, 518] on div "Current Company Ilsa Interactive" at bounding box center [566, 528] width 243 height 64
click at [576, 529] on input "Ilsa Interactive" at bounding box center [566, 541] width 243 height 39
type input "Devflovv"
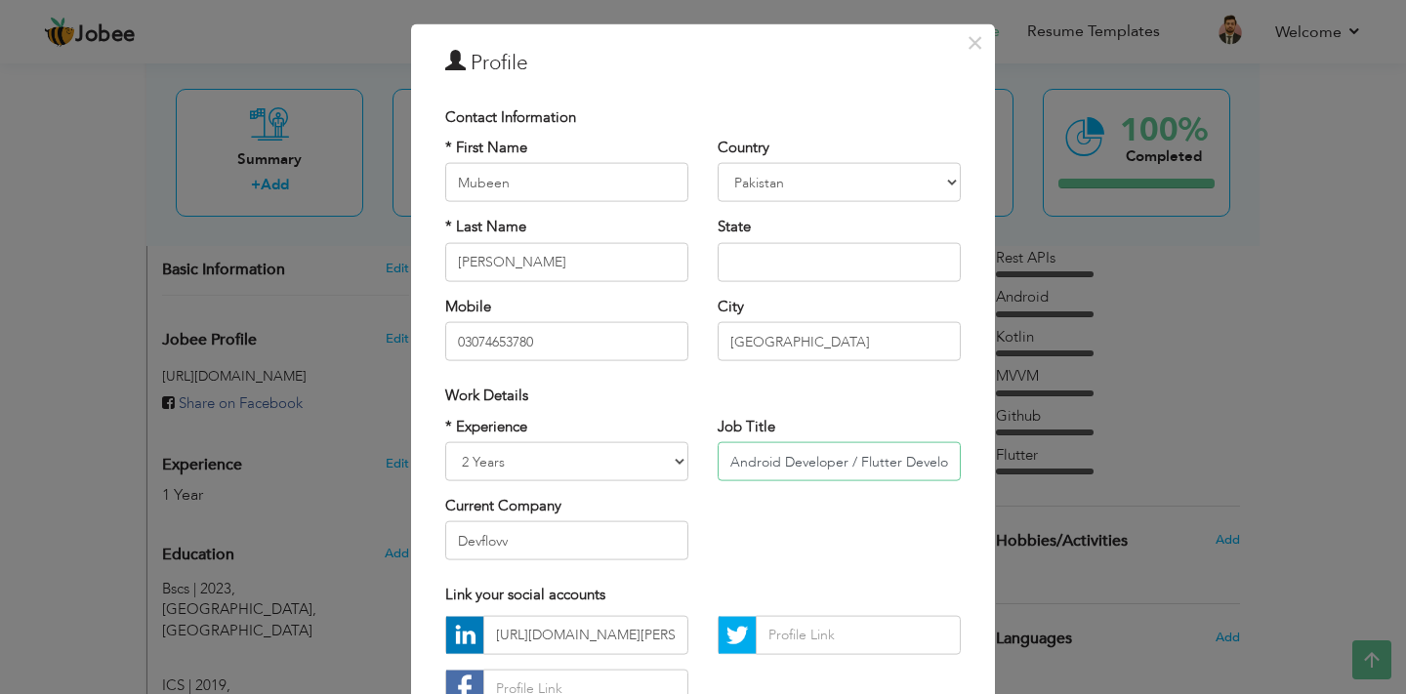
click at [801, 472] on input "Android Developer / Flutter Developer" at bounding box center [839, 461] width 243 height 39
click at [910, 467] on input "Android Developer / Flutter Developer" at bounding box center [839, 461] width 243 height 39
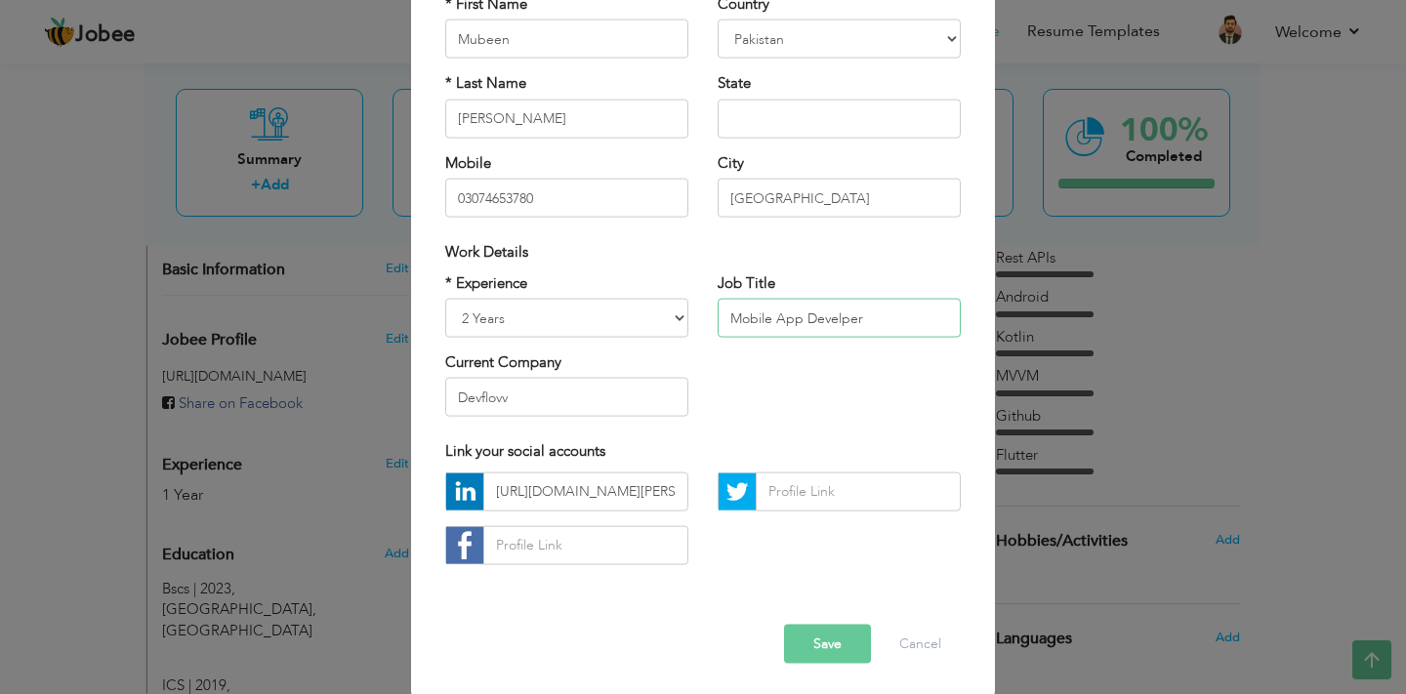
scroll to position [193, 0]
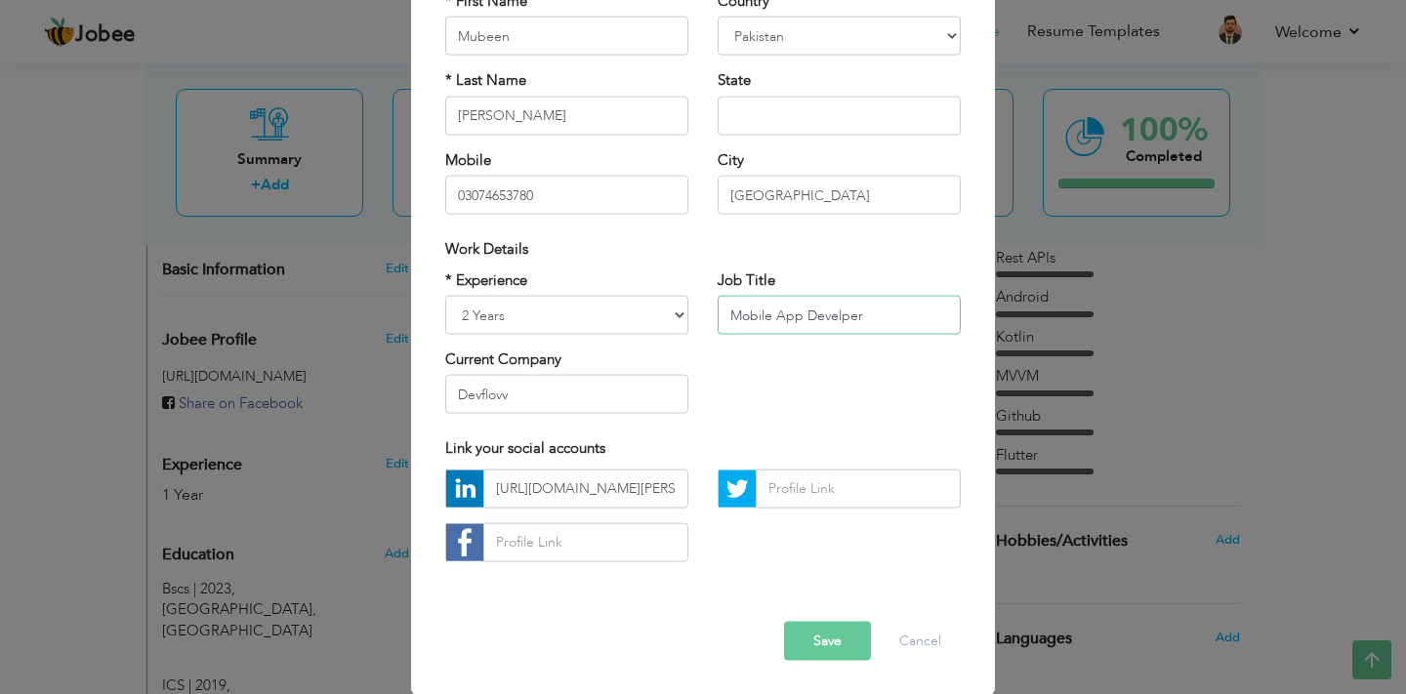
click at [841, 316] on input "Mobile App Develper" at bounding box center [839, 315] width 243 height 39
type input "Mobile App Developer"
click at [838, 624] on button "Save" at bounding box center [827, 640] width 87 height 39
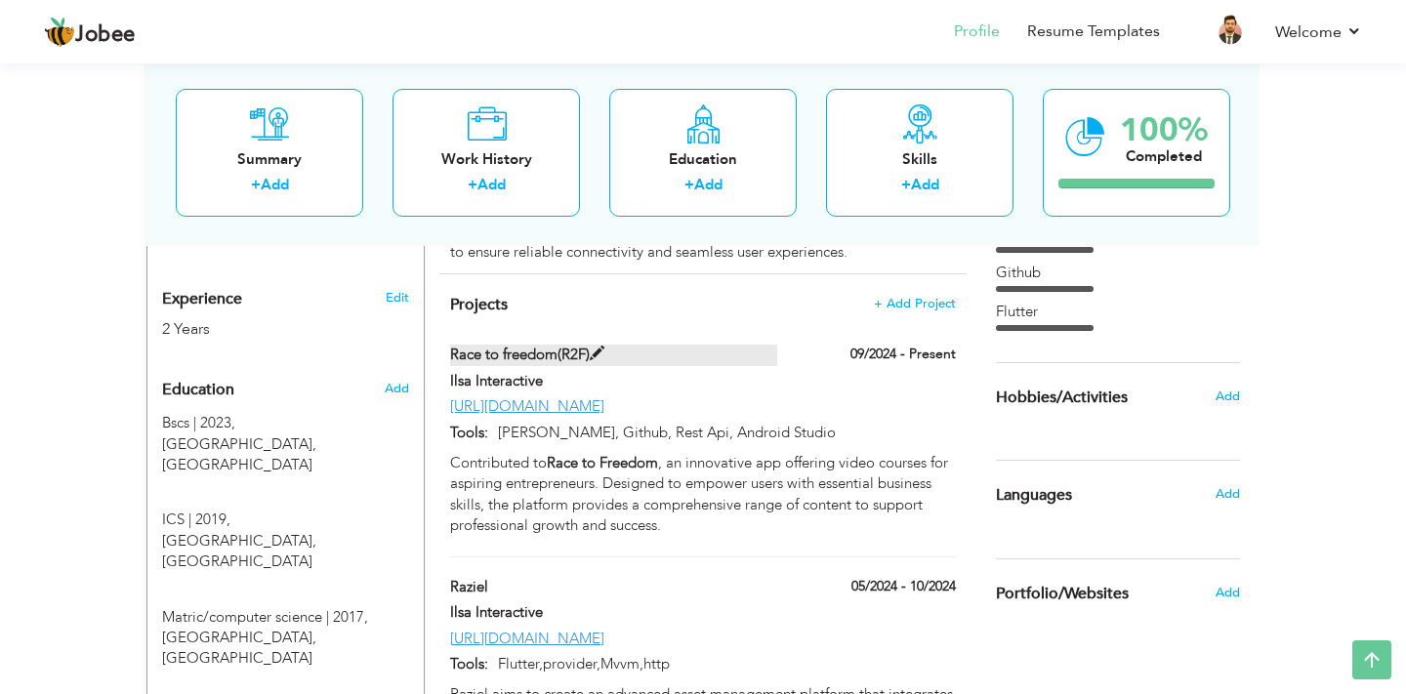
scroll to position [719, 0]
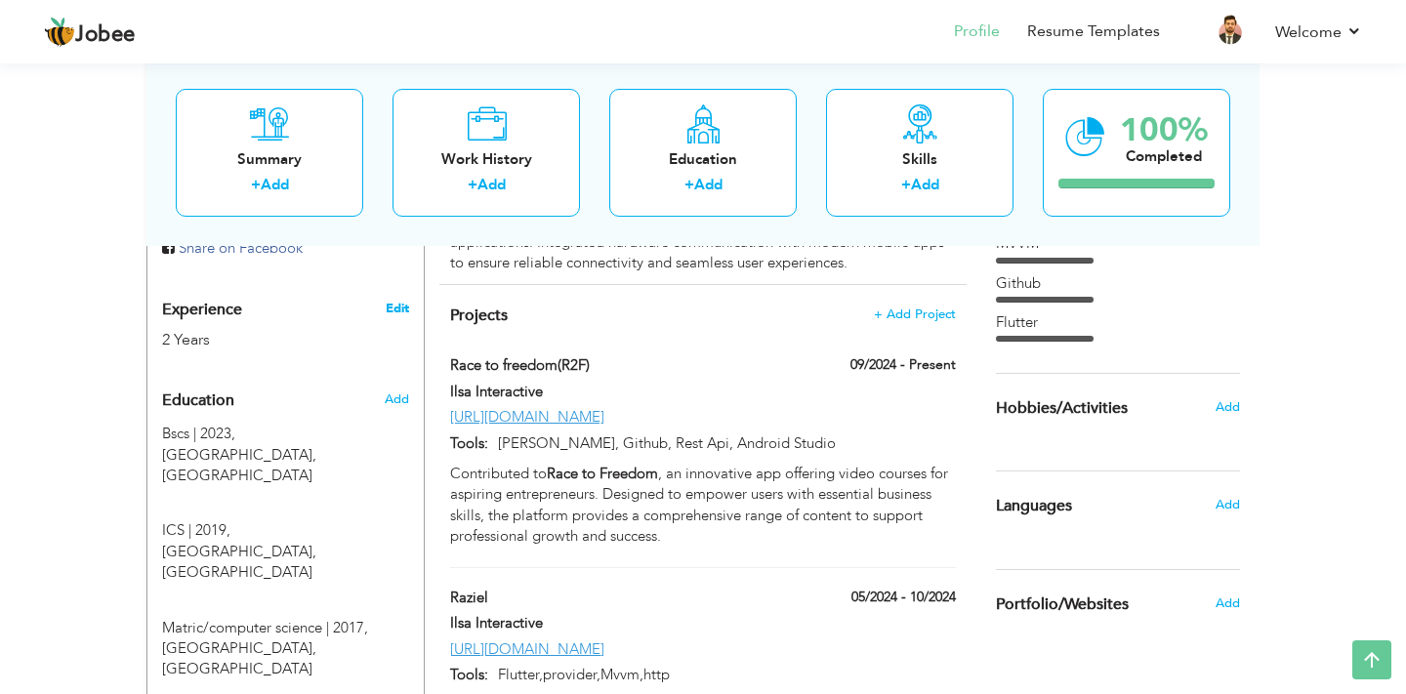
click at [394, 300] on link "Edit" at bounding box center [397, 309] width 23 height 18
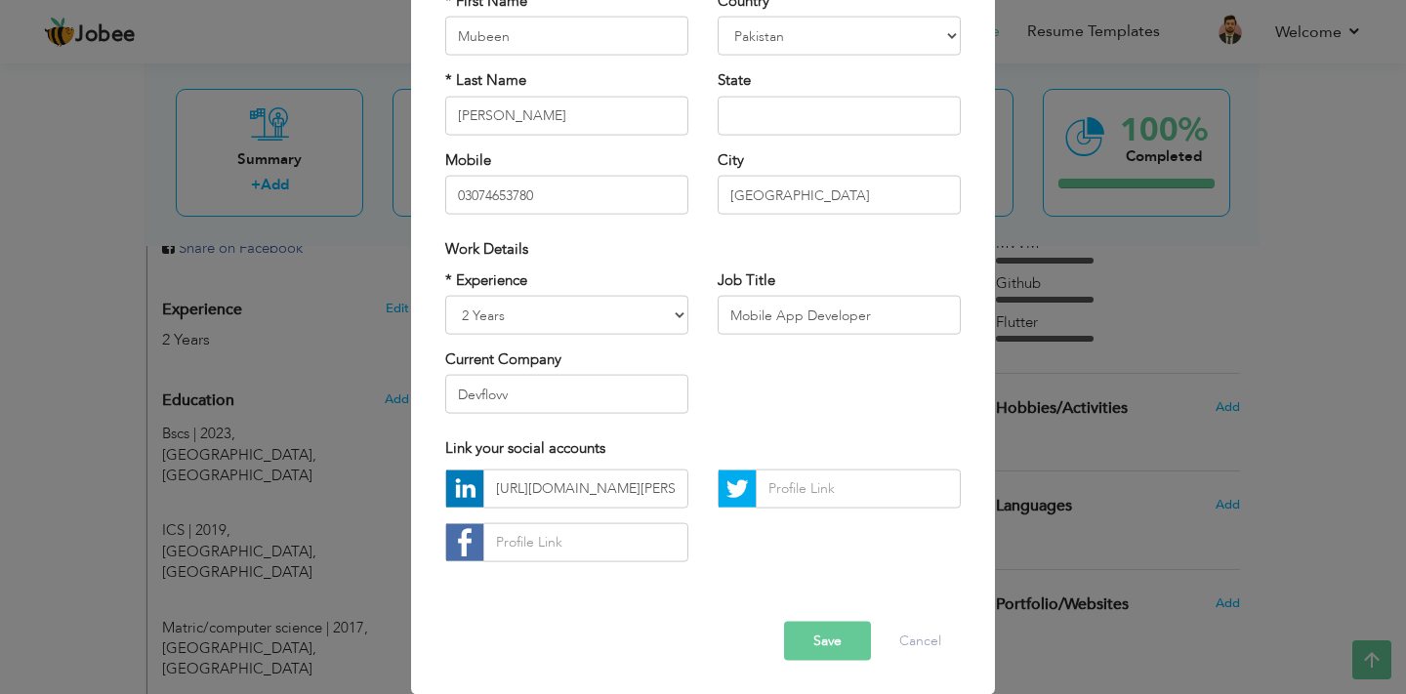
scroll to position [0, 0]
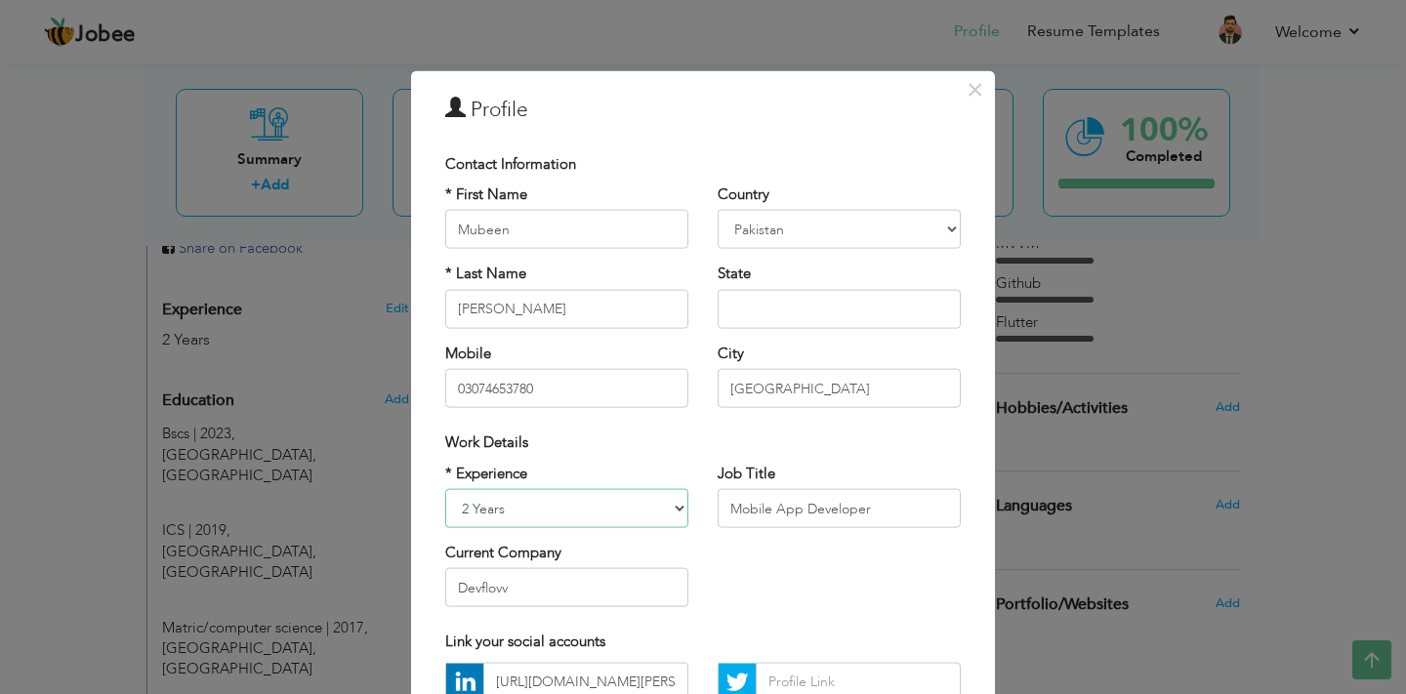
click at [554, 511] on select "Entry Level Less than 1 Year 1 Year 2 Years 3 Years 4 Years 5 Years 6 Years 7 Y…" at bounding box center [566, 508] width 243 height 39
click at [445, 489] on select "Entry Level Less than 1 Year 1 Year 2 Years 3 Years 4 Years 5 Years 6 Years 7 Y…" at bounding box center [566, 508] width 243 height 39
click at [587, 530] on div "* Experience Entry Level Less than 1 Year 1 Year 2 Years 3 Years 4 Years 5 Year…" at bounding box center [567, 542] width 273 height 159
click at [587, 524] on select "Entry Level Less than 1 Year 1 Year 2 Years 3 Years 4 Years 5 Years 6 Years 7 Y…" at bounding box center [566, 508] width 243 height 39
click at [445, 489] on select "Entry Level Less than 1 Year 1 Year 2 Years 3 Years 4 Years 5 Years 6 Years 7 Y…" at bounding box center [566, 508] width 243 height 39
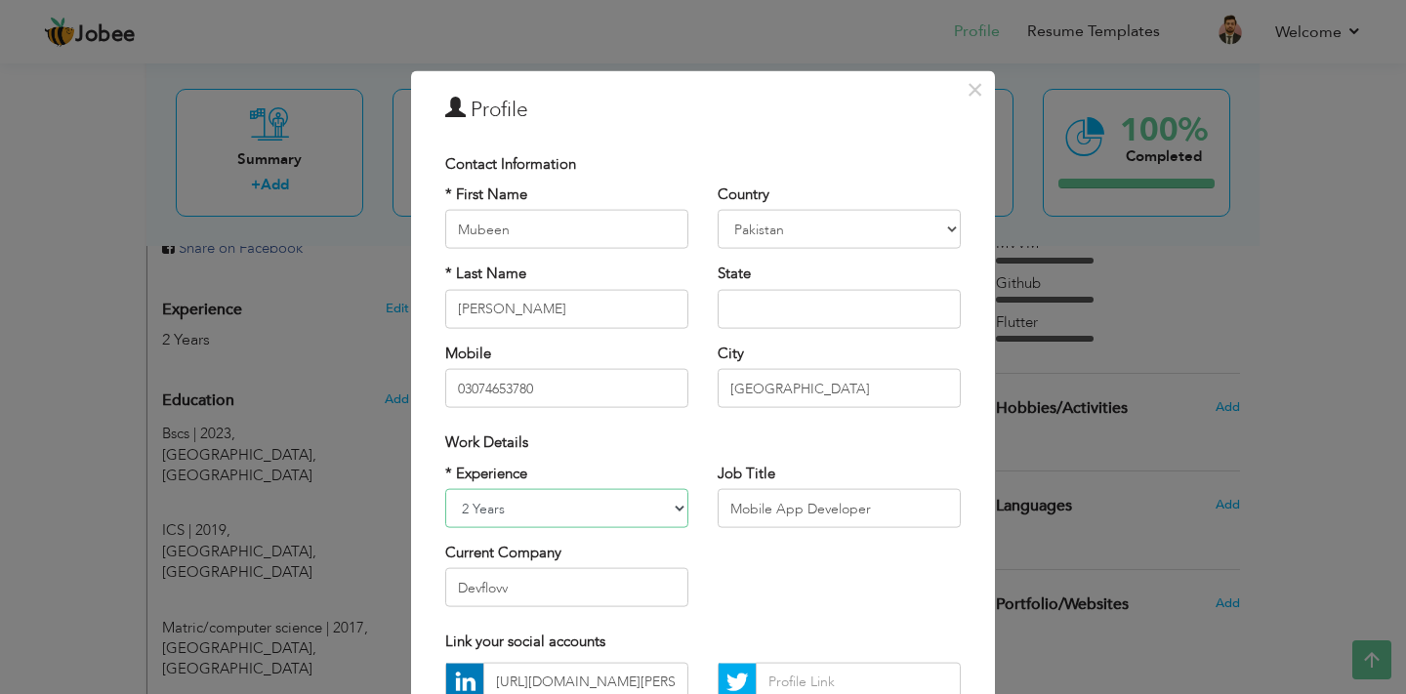
scroll to position [193, 0]
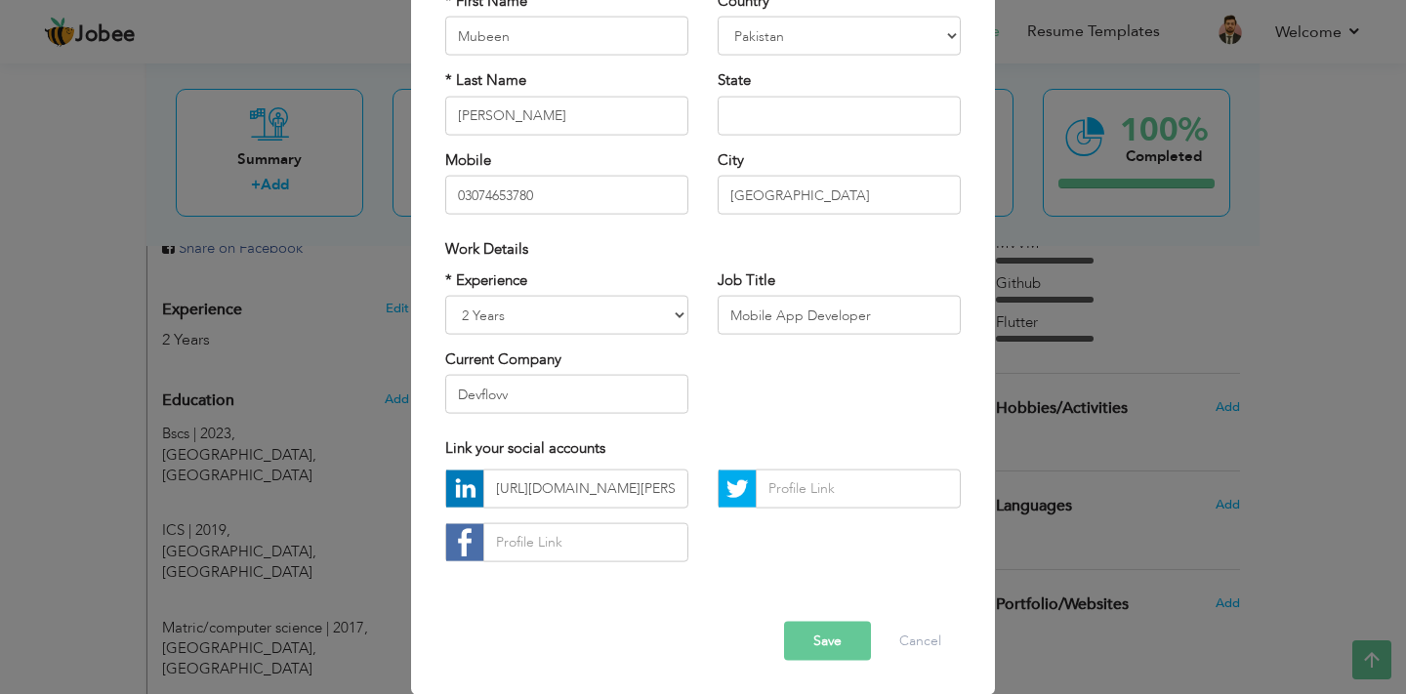
click at [814, 650] on button "Save" at bounding box center [827, 640] width 87 height 39
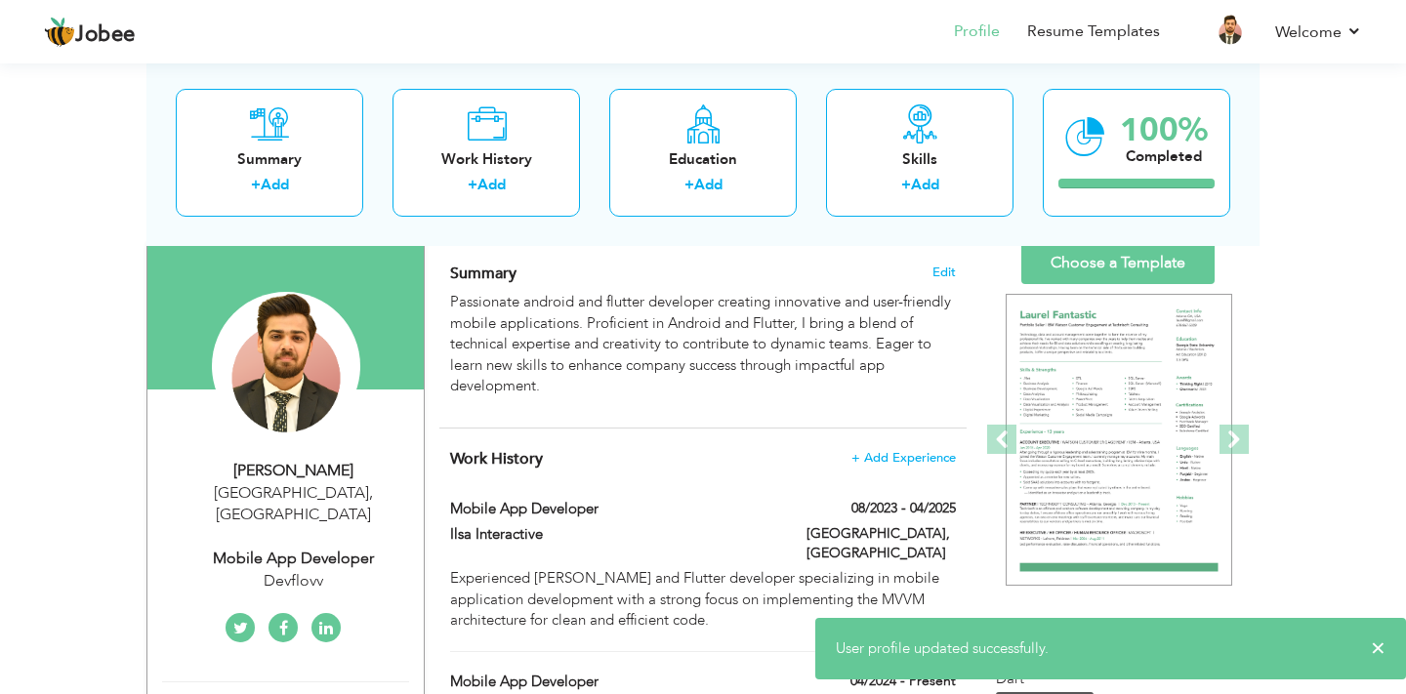
scroll to position [0, 0]
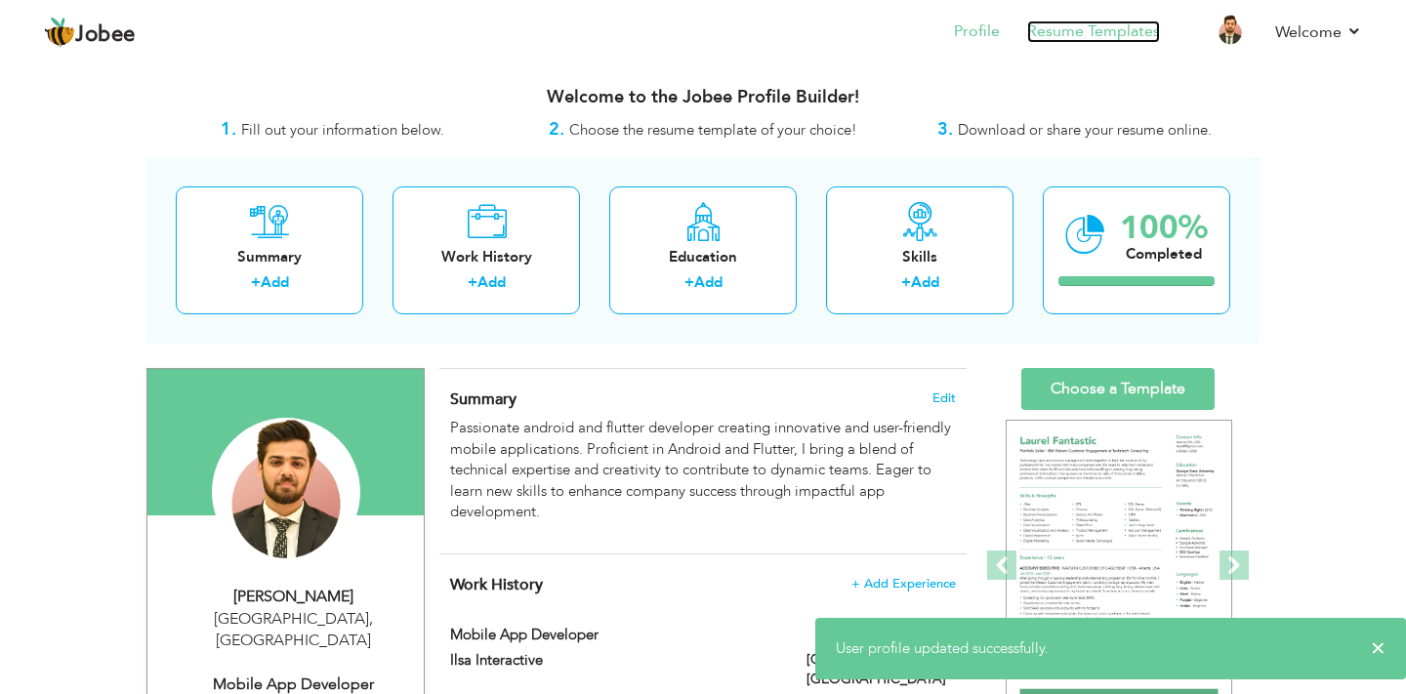
click at [1052, 35] on link "Resume Templates" at bounding box center [1094, 32] width 133 height 22
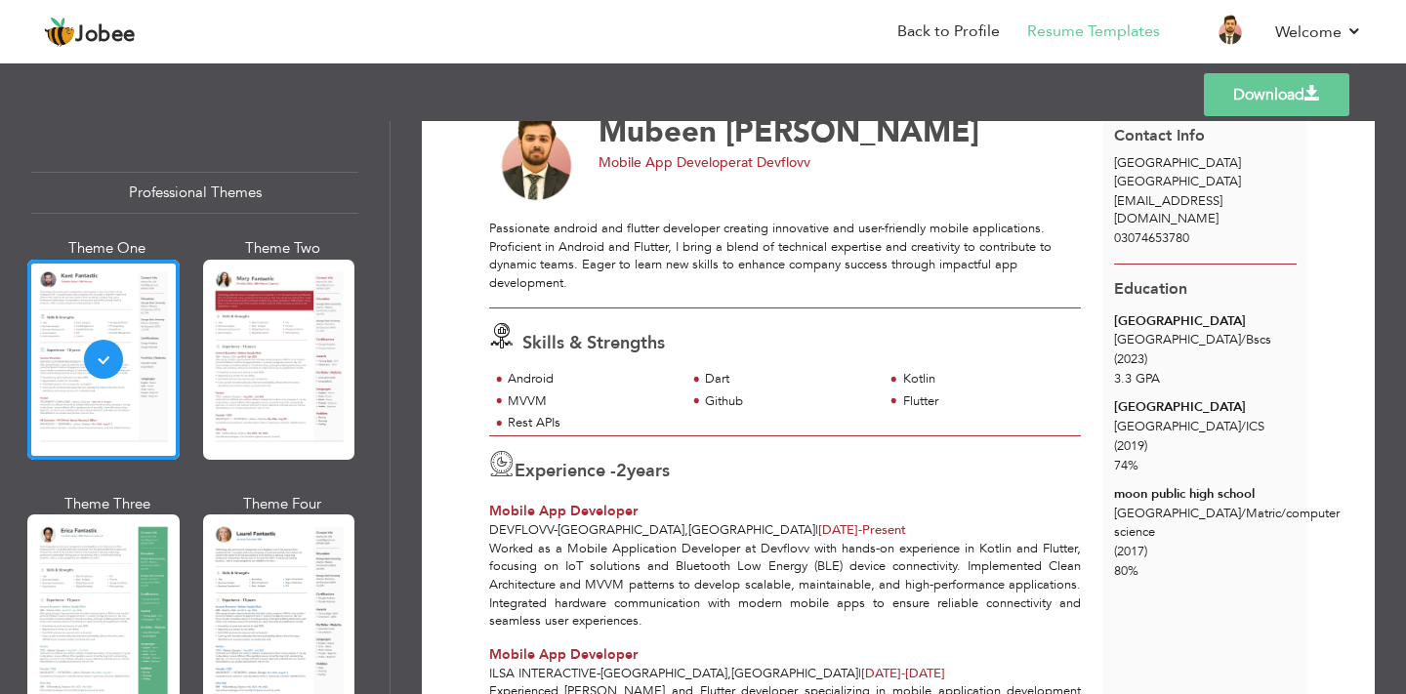
scroll to position [77, 0]
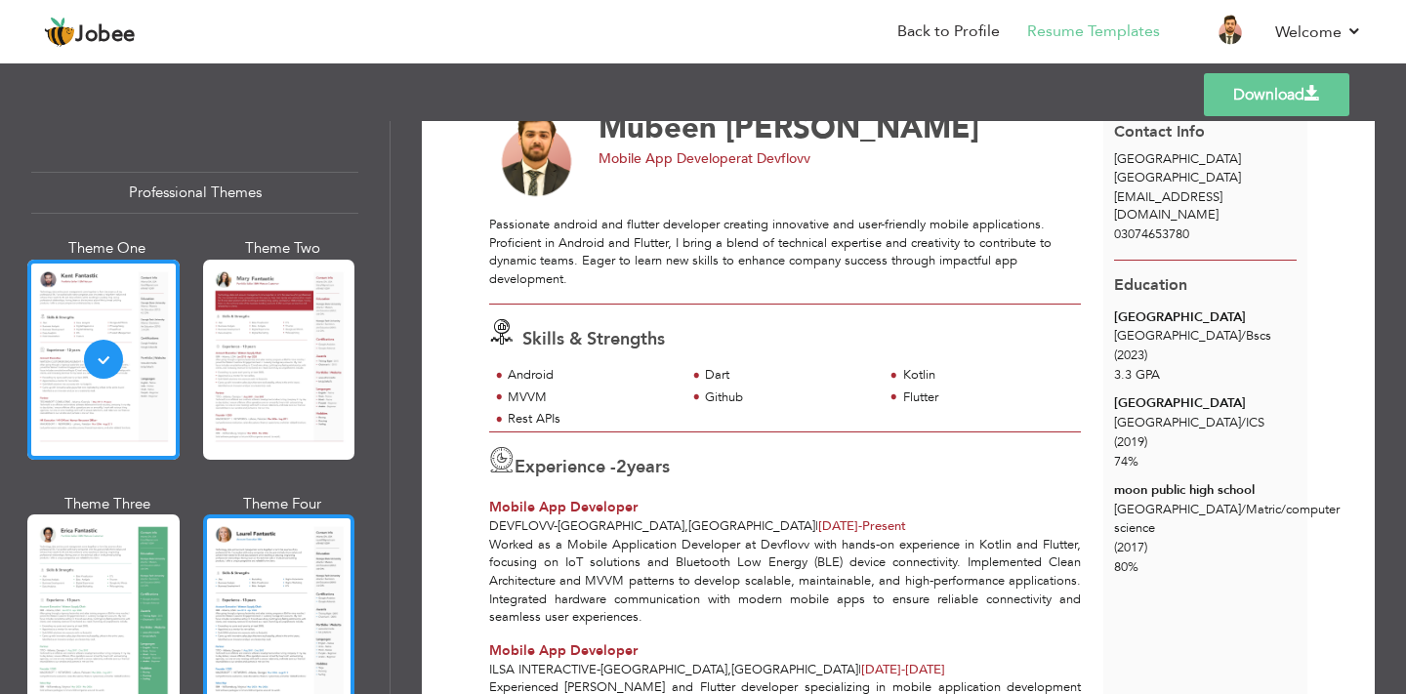
click at [261, 577] on div at bounding box center [279, 615] width 152 height 200
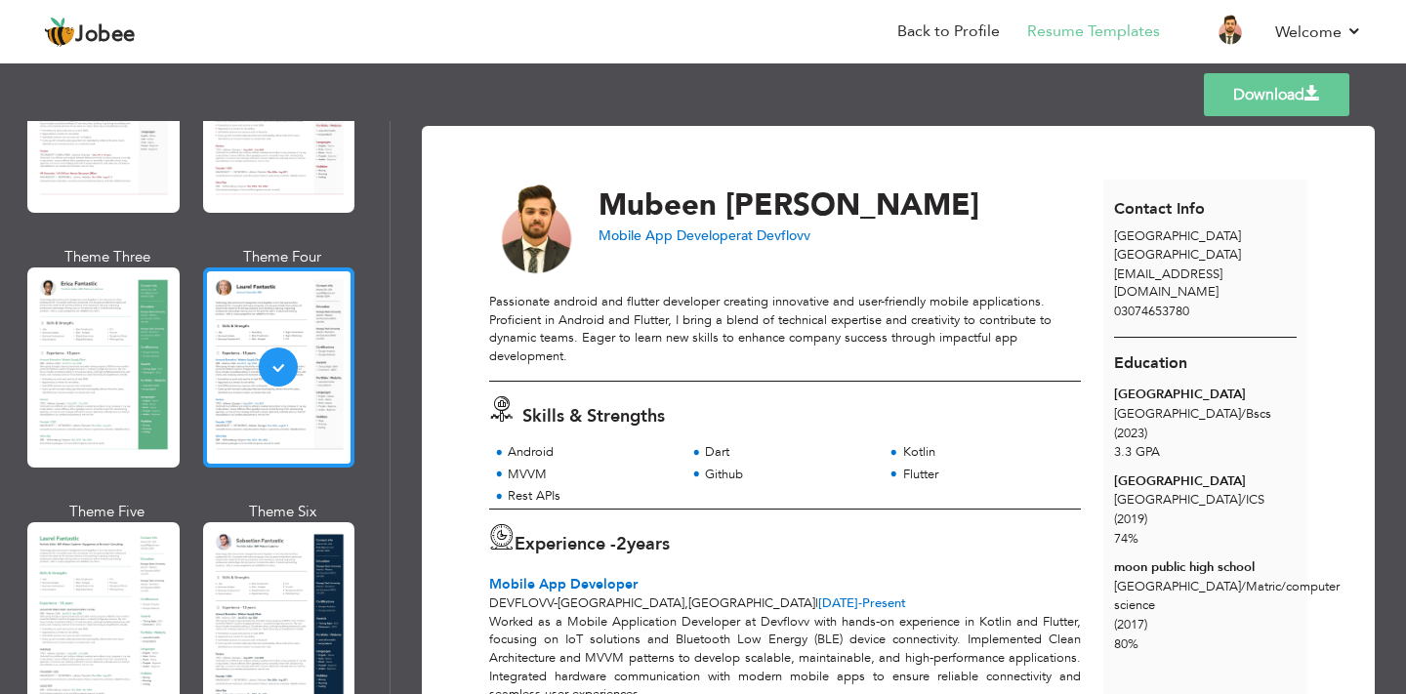
scroll to position [272, 0]
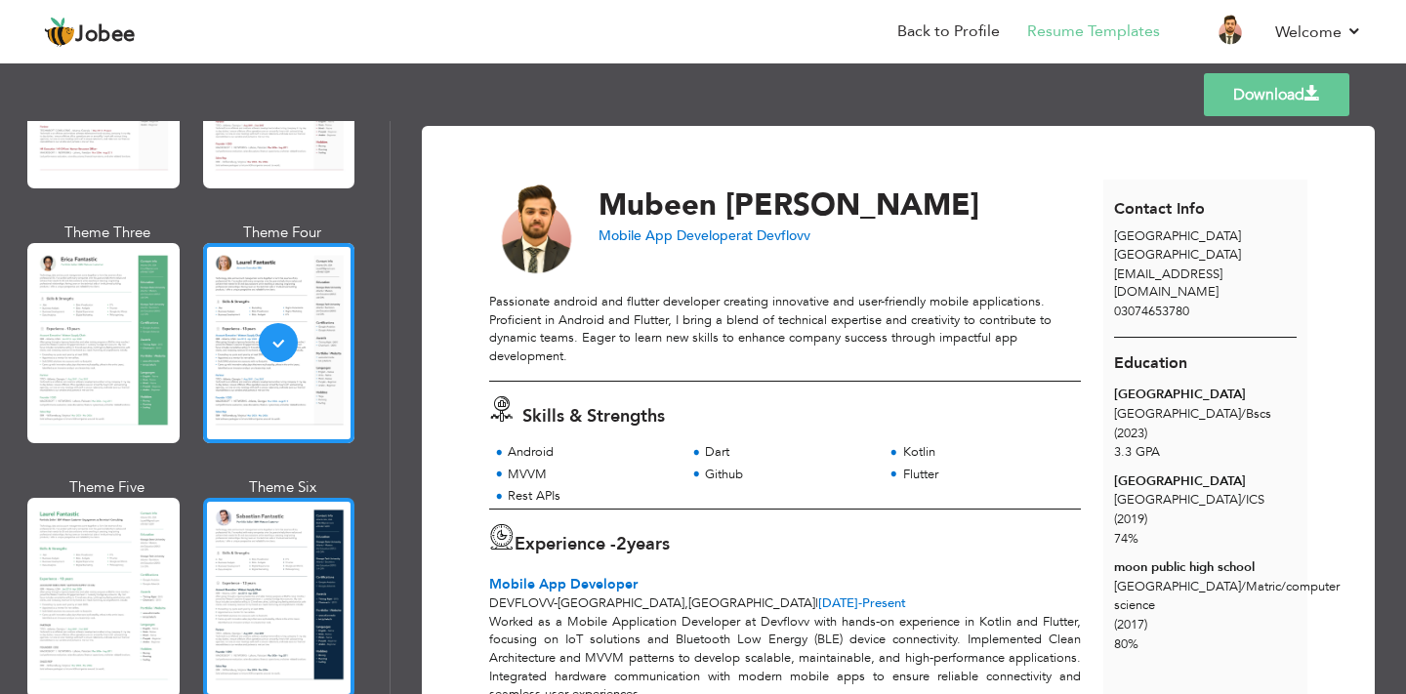
click at [260, 575] on div at bounding box center [279, 598] width 152 height 200
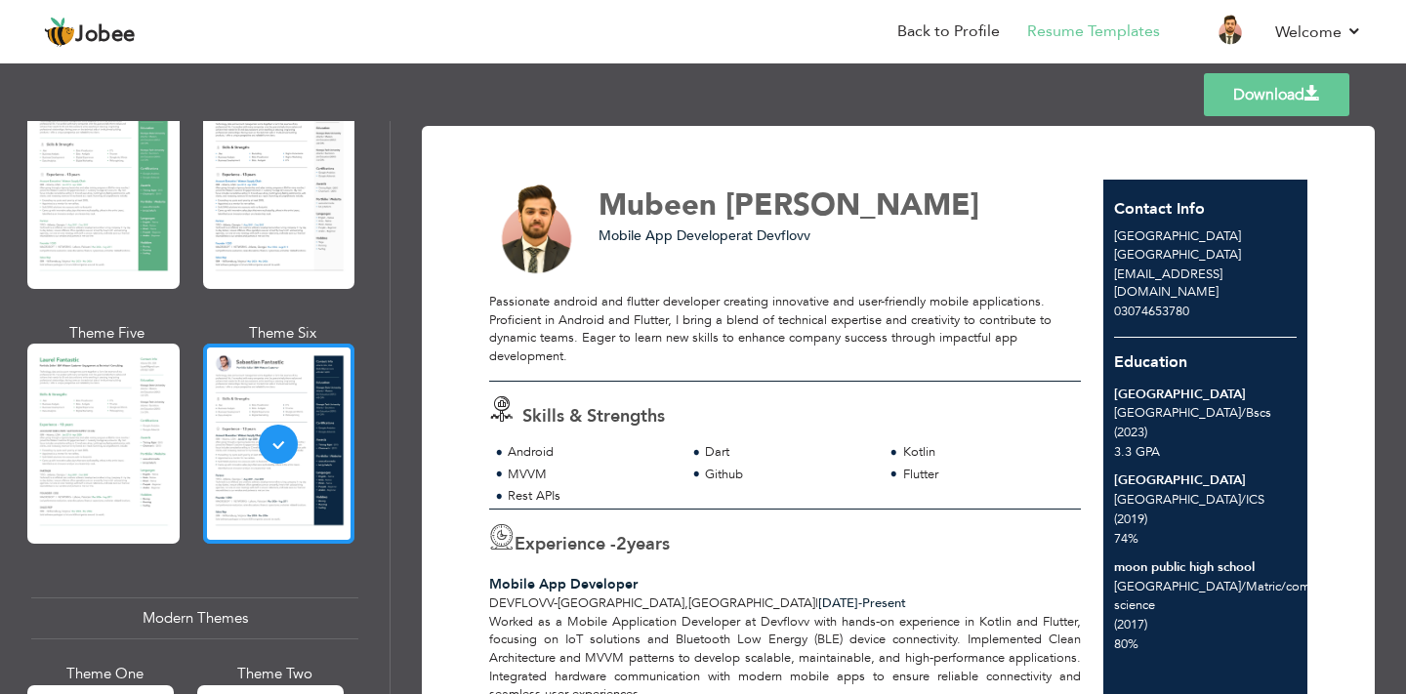
scroll to position [430, 0]
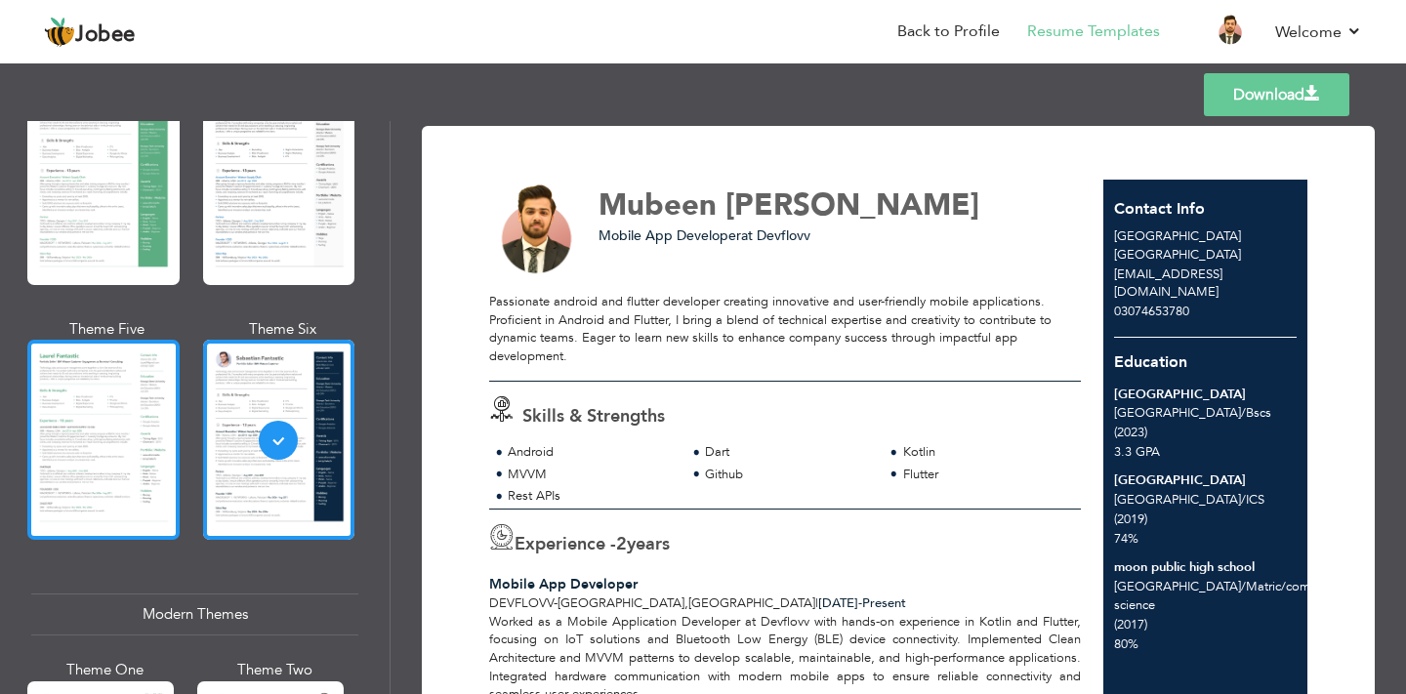
click at [105, 451] on div at bounding box center [103, 440] width 152 height 200
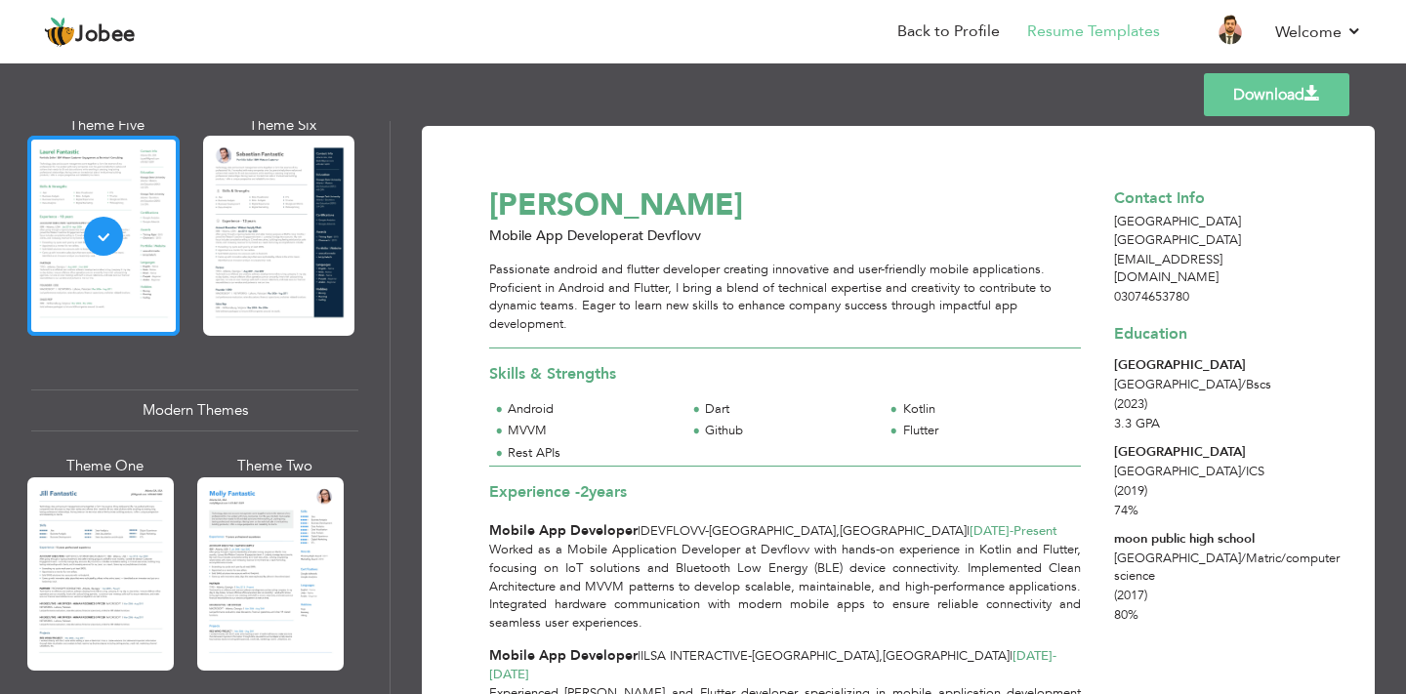
scroll to position [653, 0]
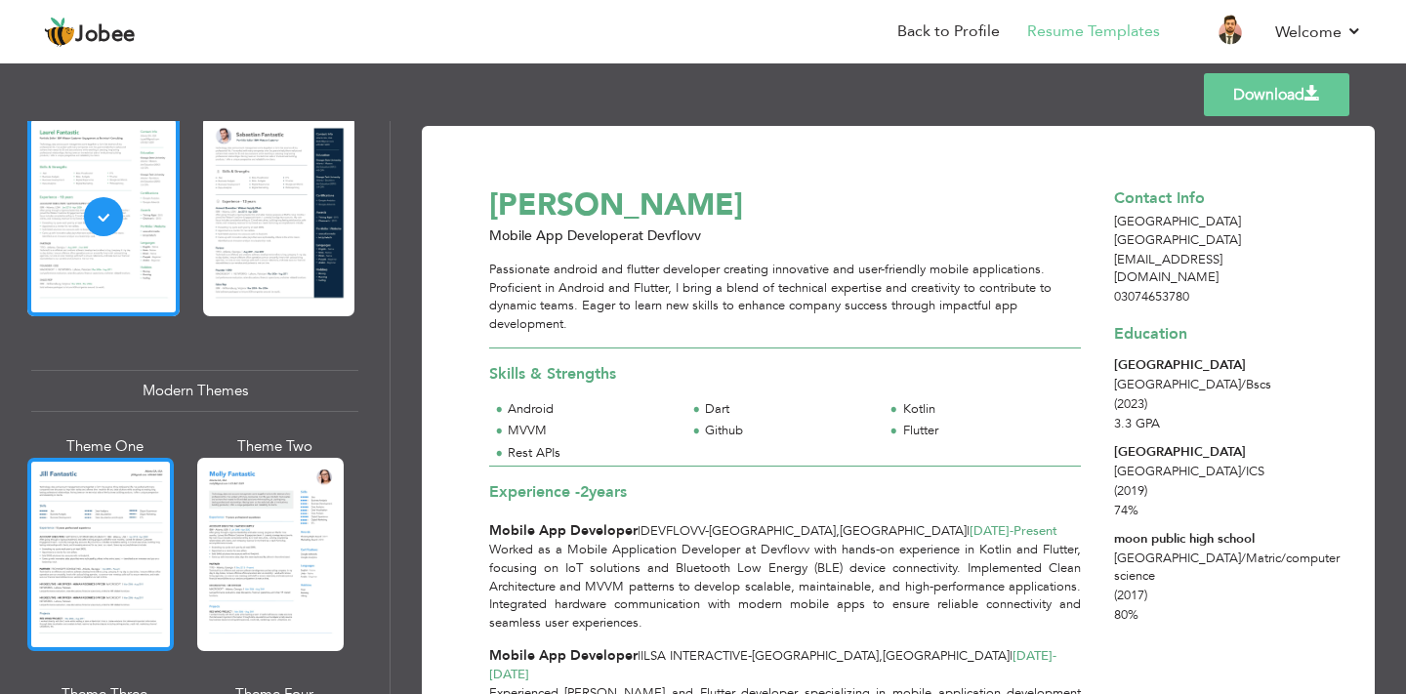
click at [100, 498] on div at bounding box center [100, 554] width 147 height 193
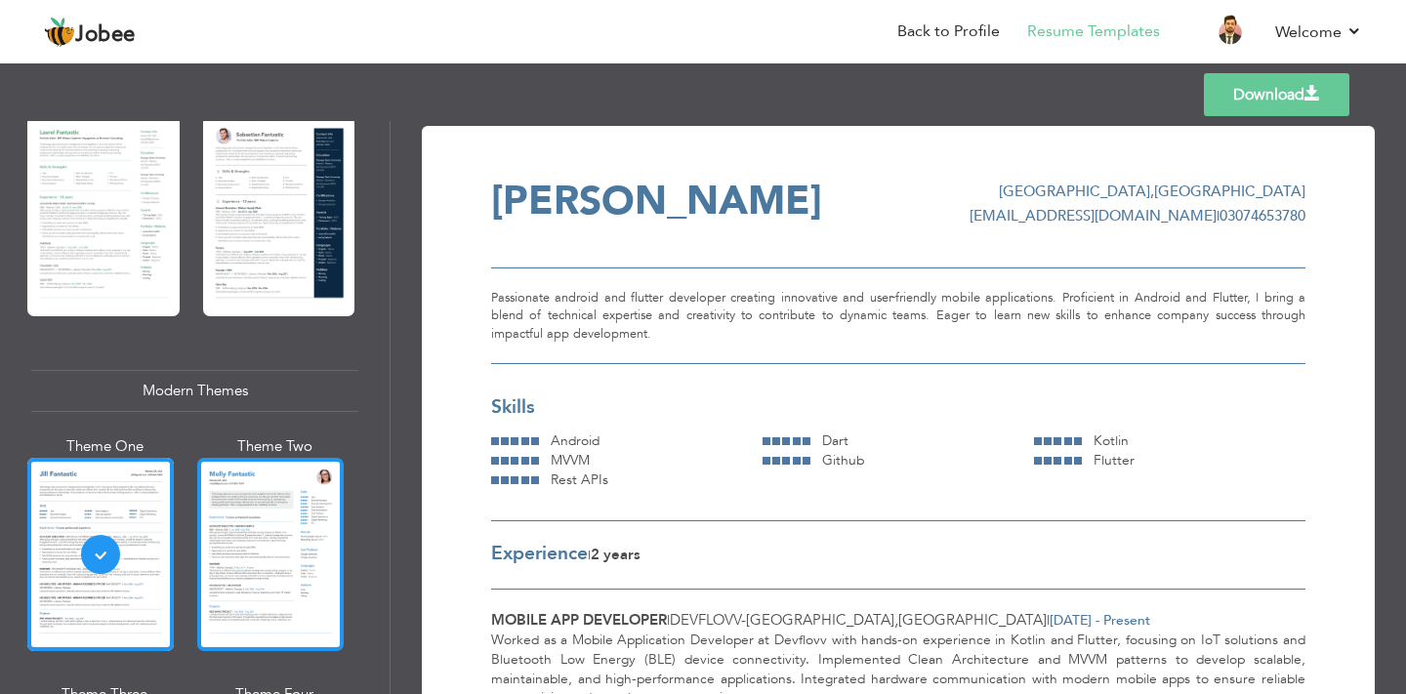
click at [290, 538] on div at bounding box center [270, 554] width 147 height 193
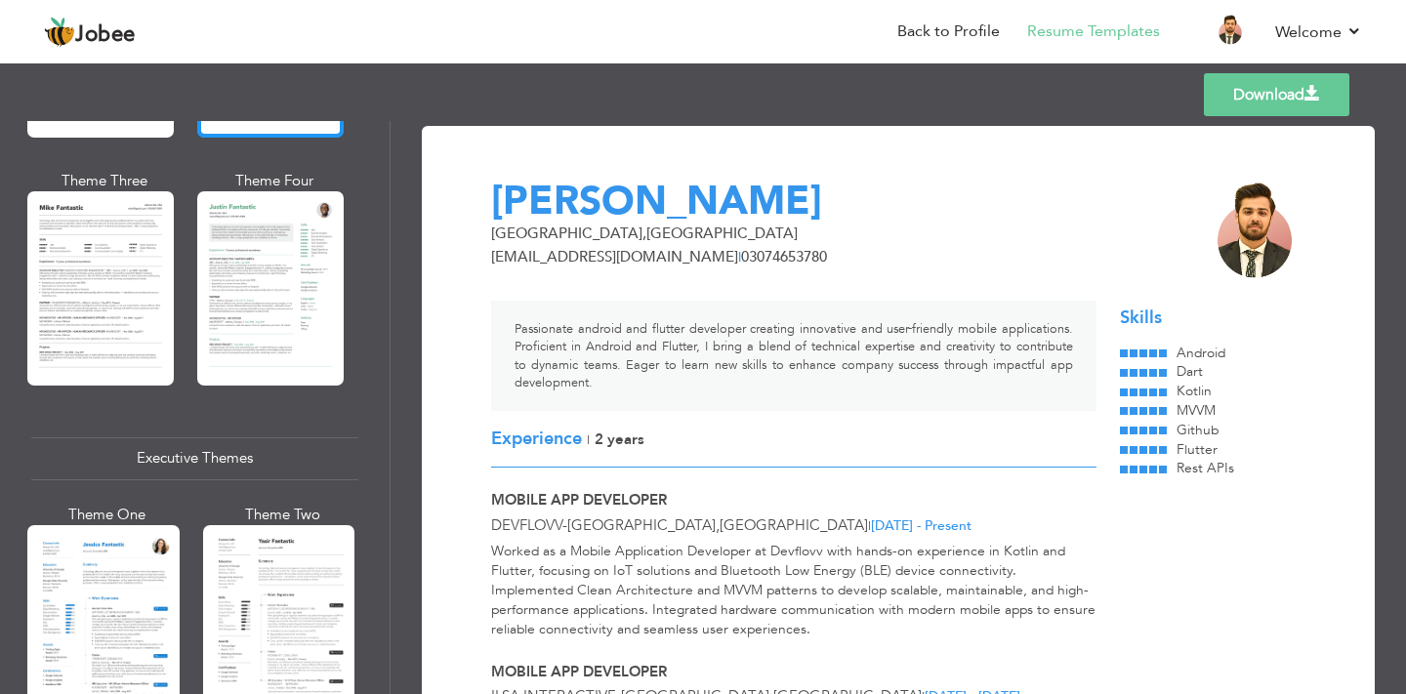
scroll to position [1177, 0]
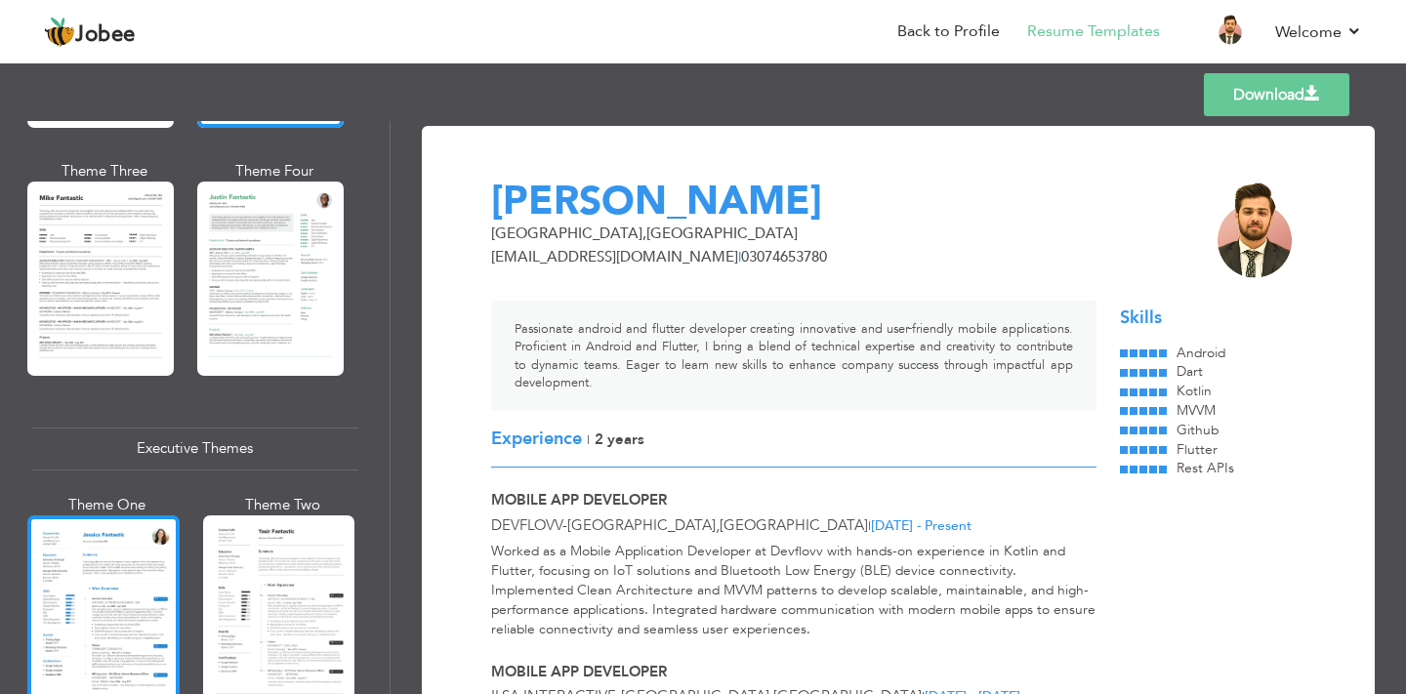
click at [130, 587] on div at bounding box center [103, 616] width 152 height 200
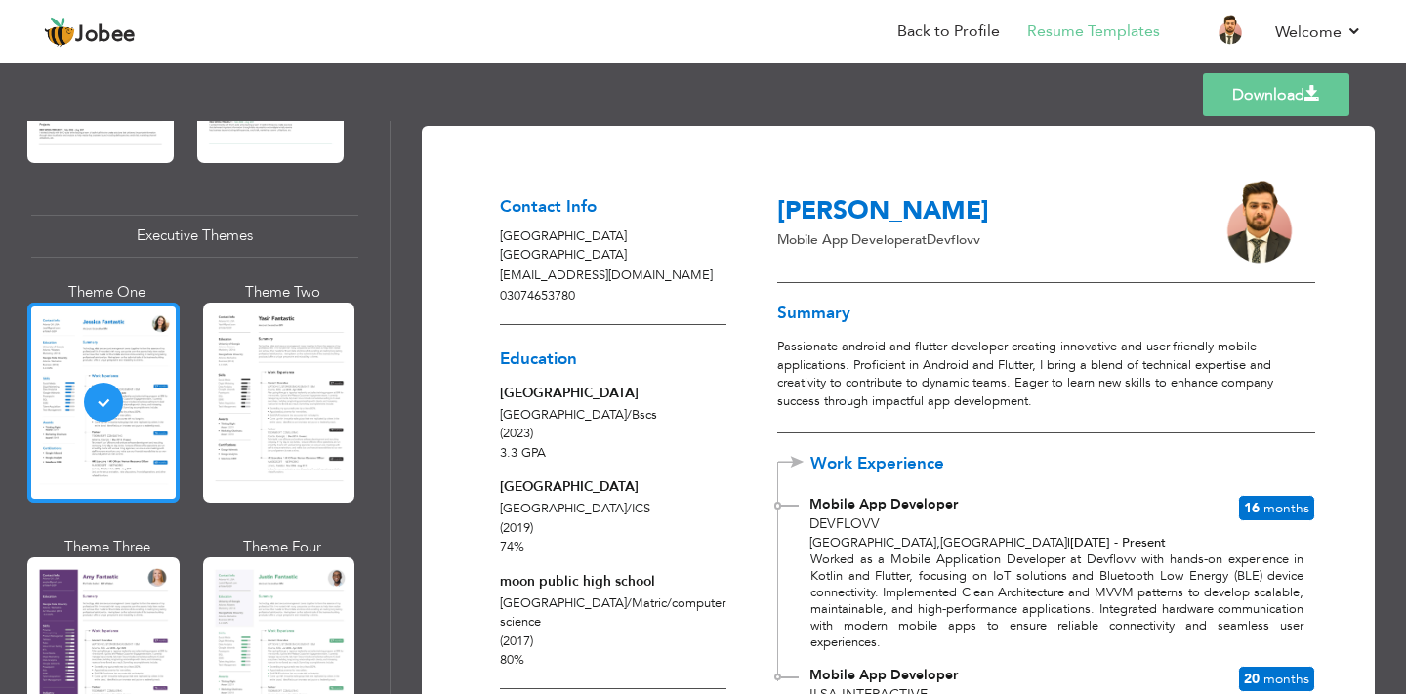
scroll to position [1395, 0]
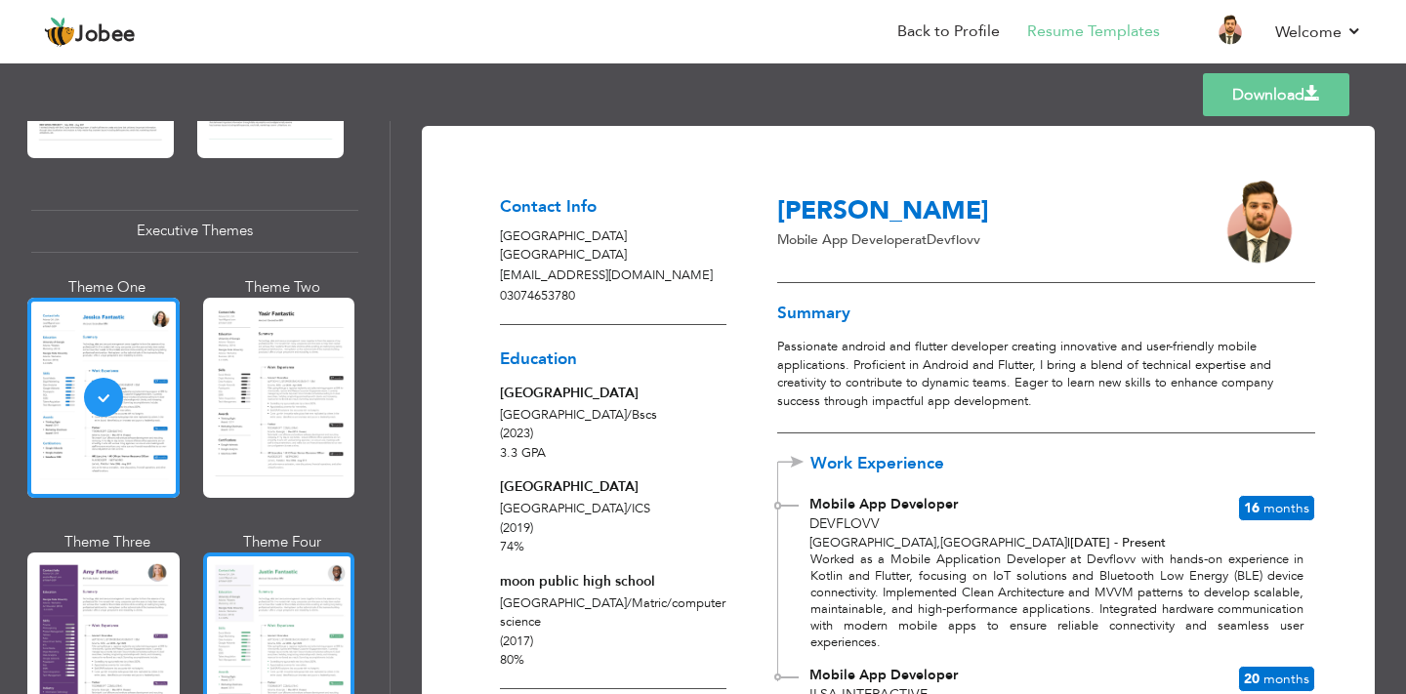
click at [244, 589] on div at bounding box center [279, 653] width 152 height 200
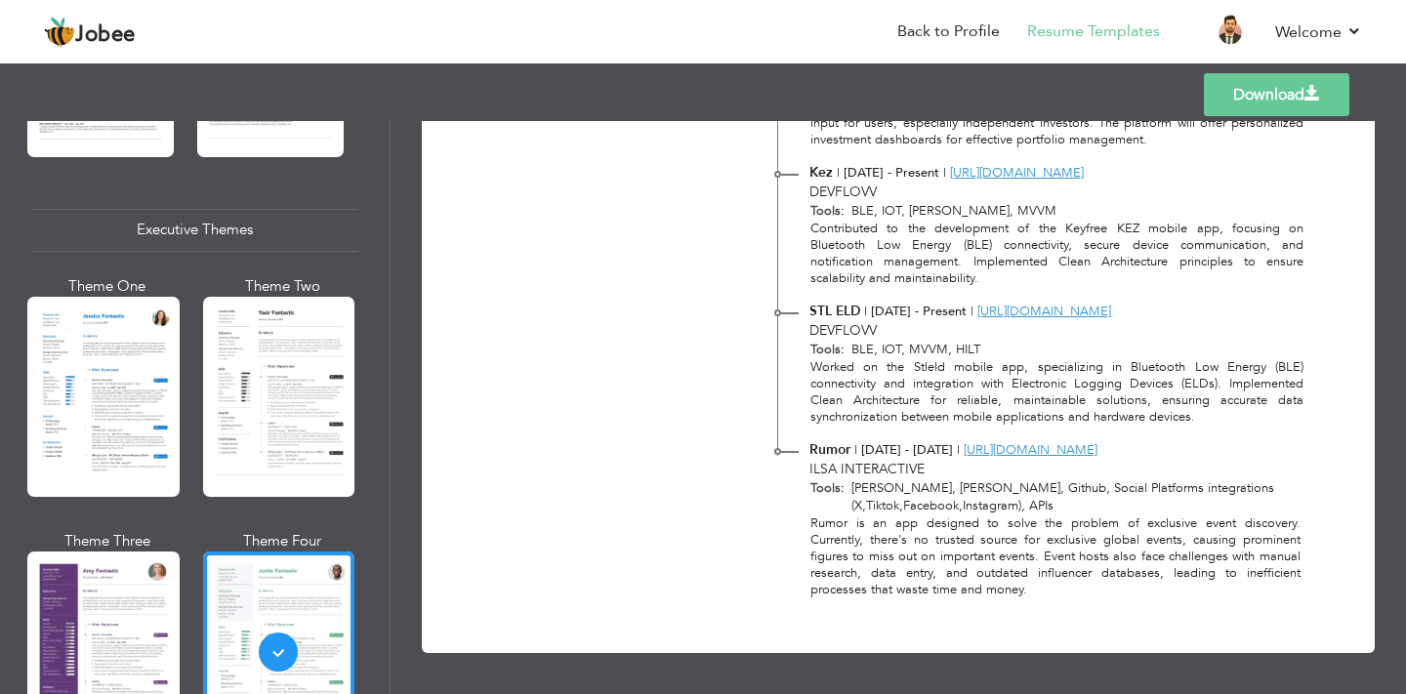
scroll to position [1042, 0]
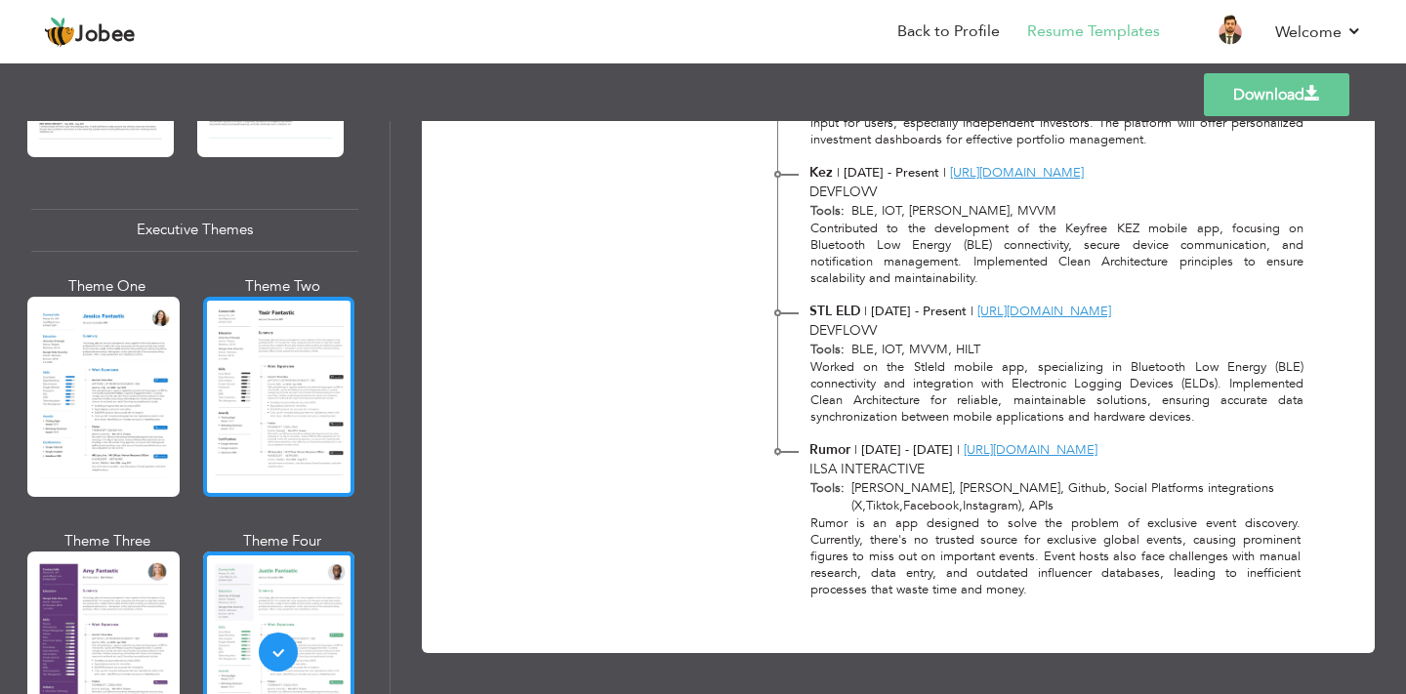
click at [328, 347] on div at bounding box center [279, 397] width 152 height 200
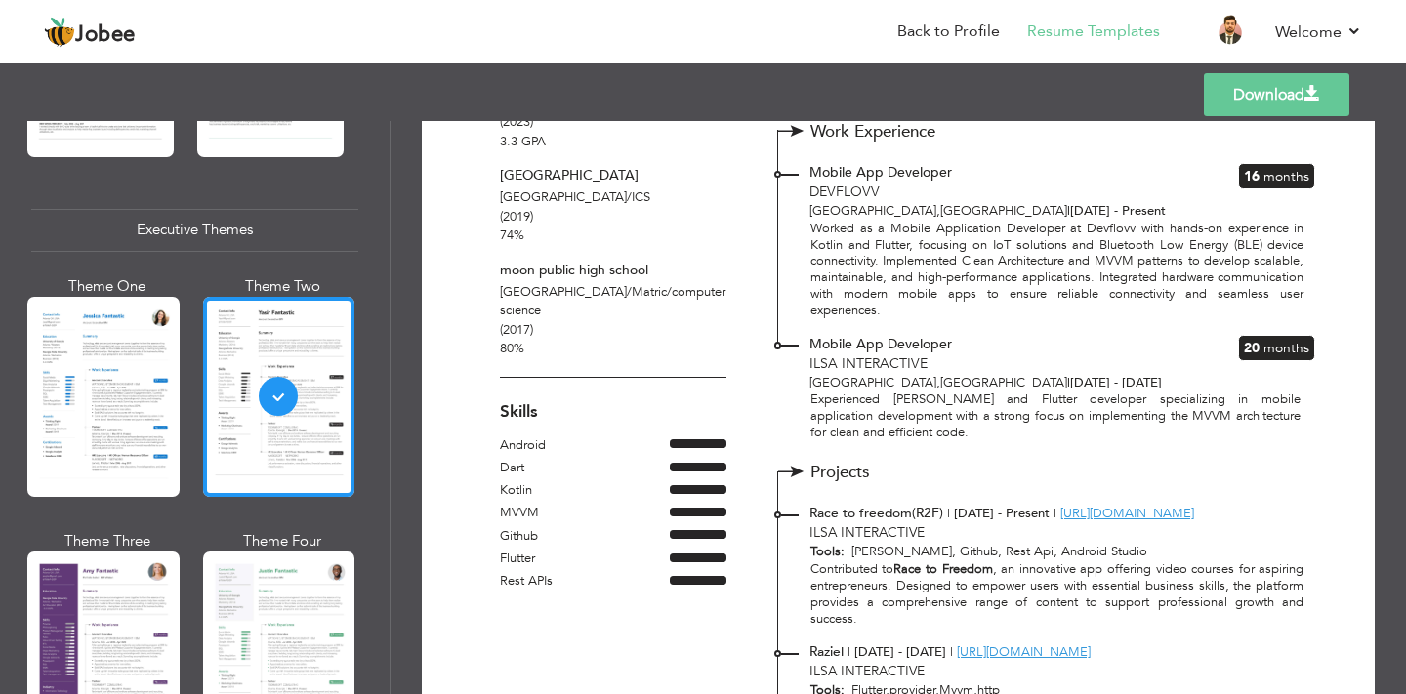
scroll to position [0, 0]
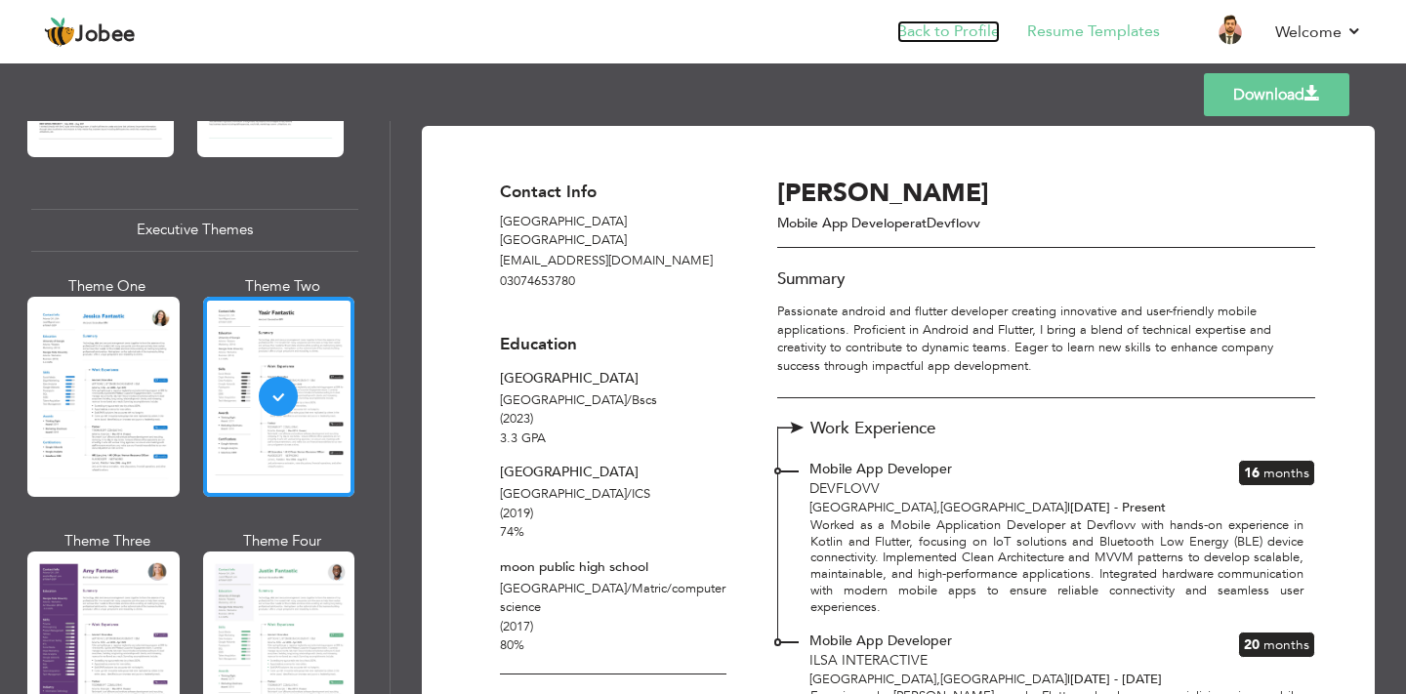
click at [940, 30] on link "Back to Profile" at bounding box center [949, 32] width 103 height 22
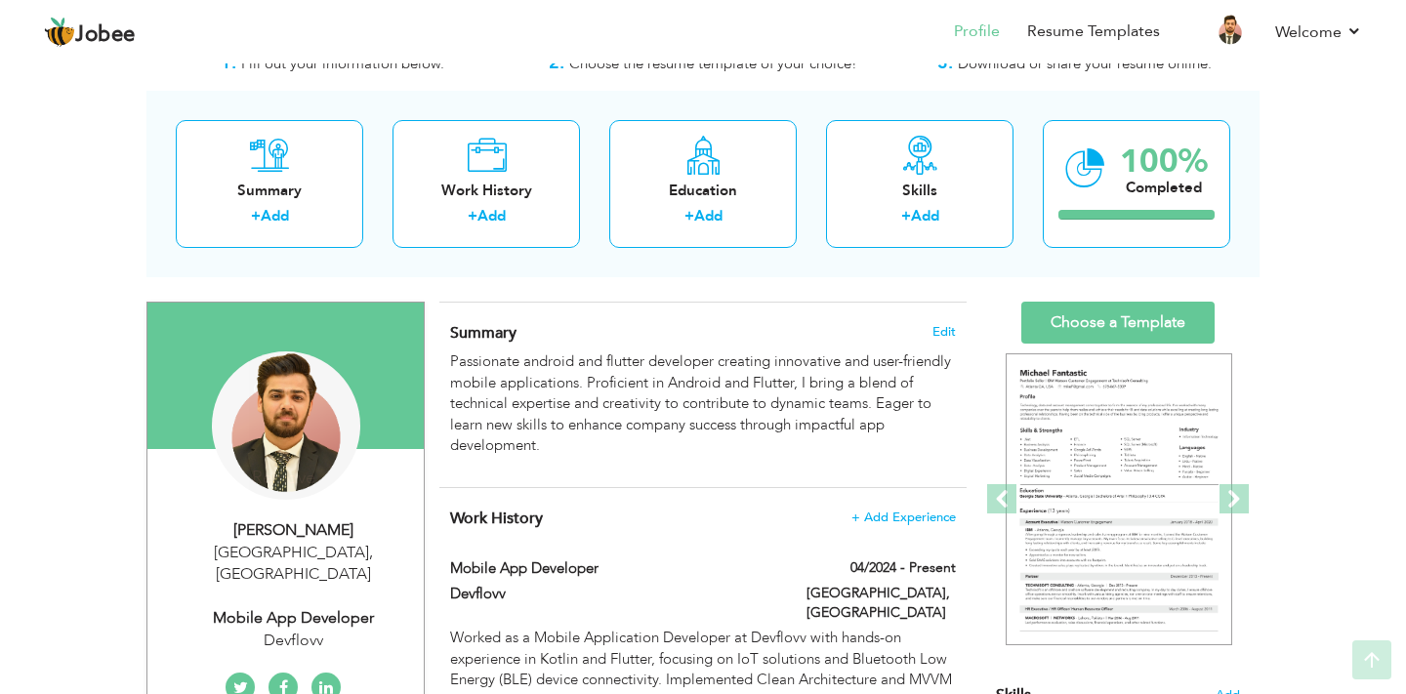
scroll to position [63, 0]
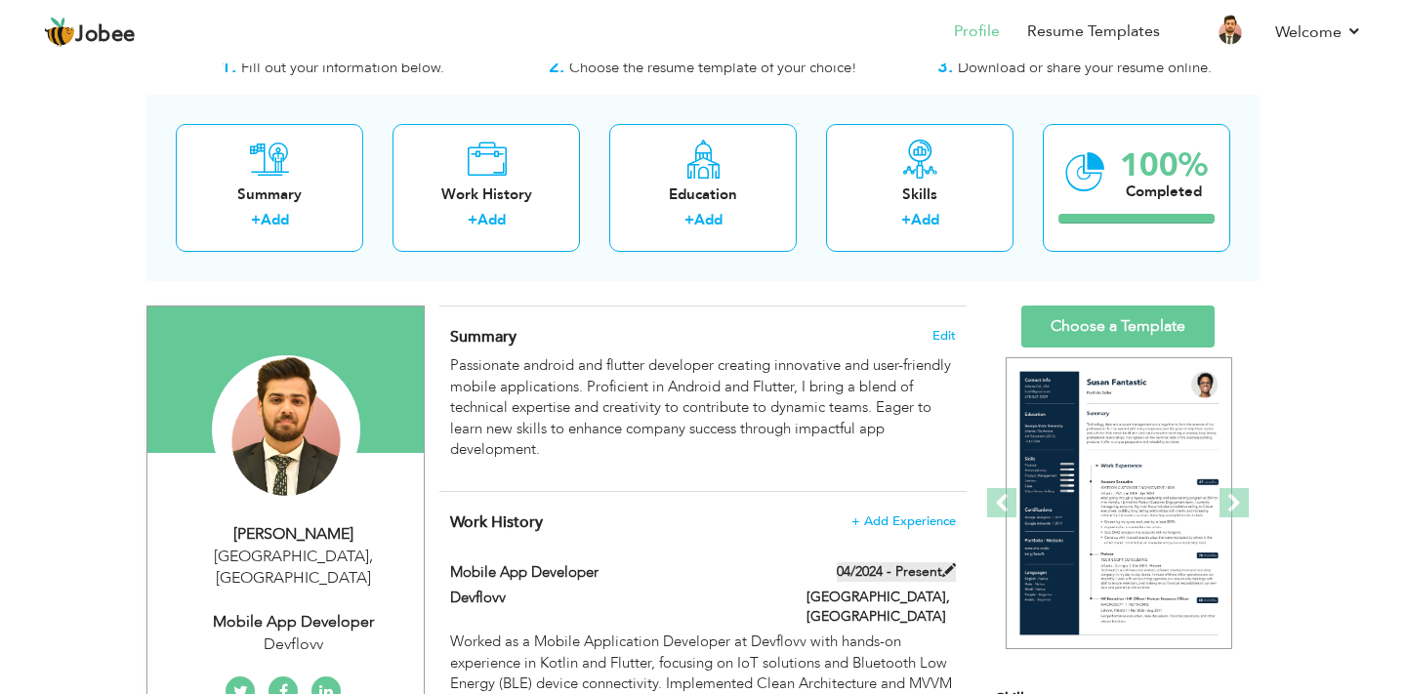
click at [907, 572] on label "04/2024 - Present" at bounding box center [896, 573] width 119 height 20
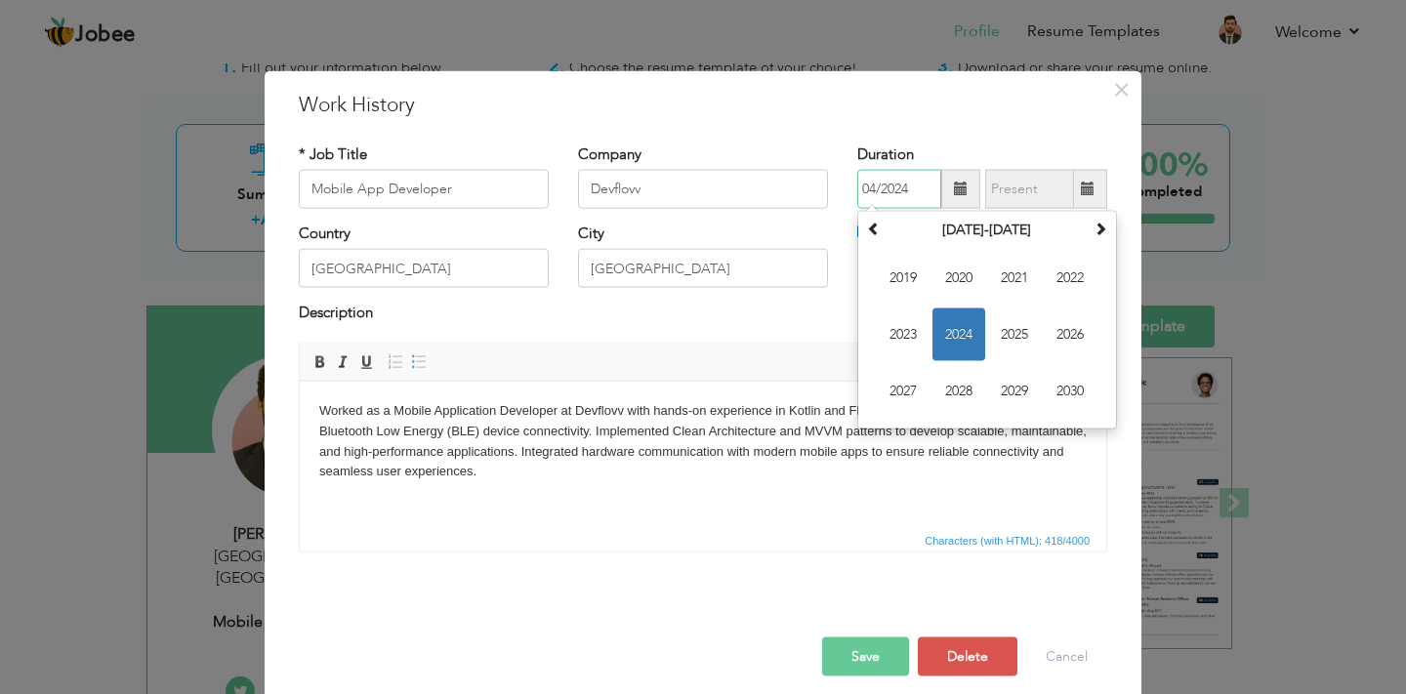
click at [923, 184] on input "04/2024" at bounding box center [900, 189] width 84 height 39
click at [1006, 328] on span "2025" at bounding box center [1014, 335] width 53 height 53
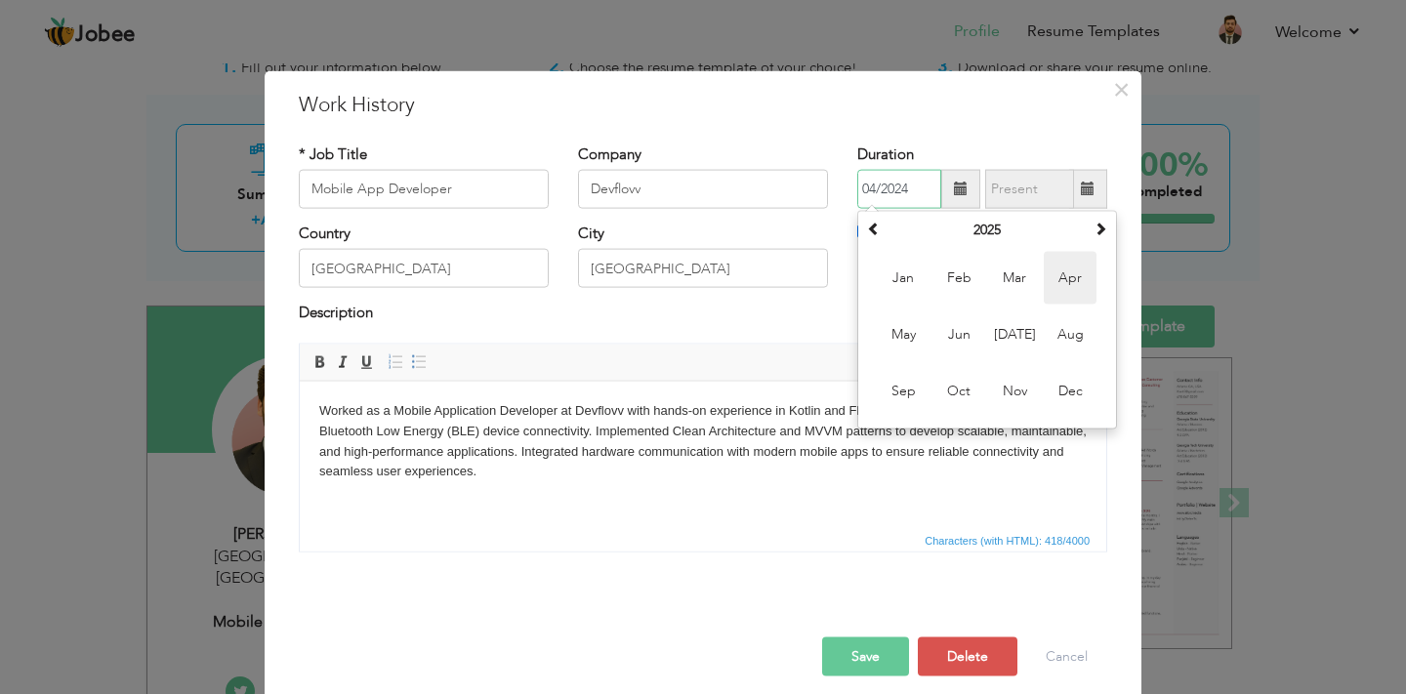
click at [1074, 290] on span "Apr" at bounding box center [1070, 278] width 53 height 53
type input "04/2025"
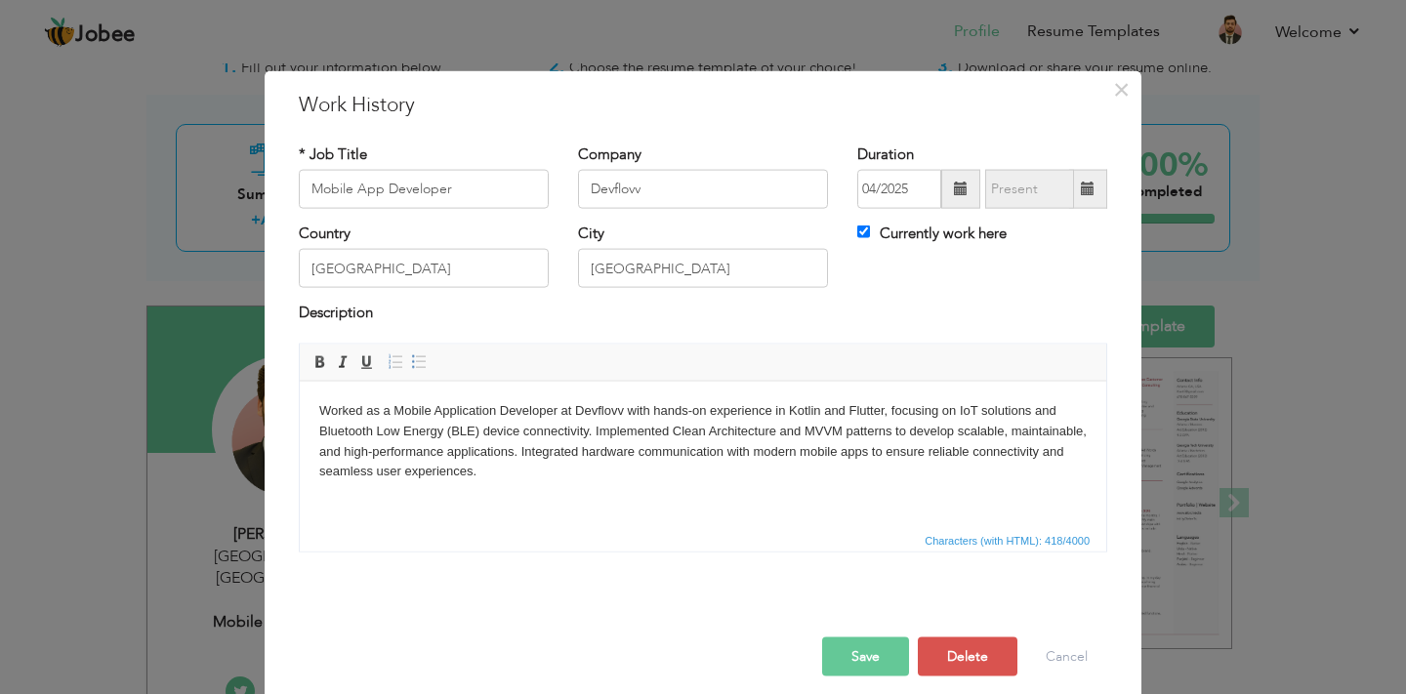
click at [877, 652] on button "Save" at bounding box center [865, 656] width 87 height 39
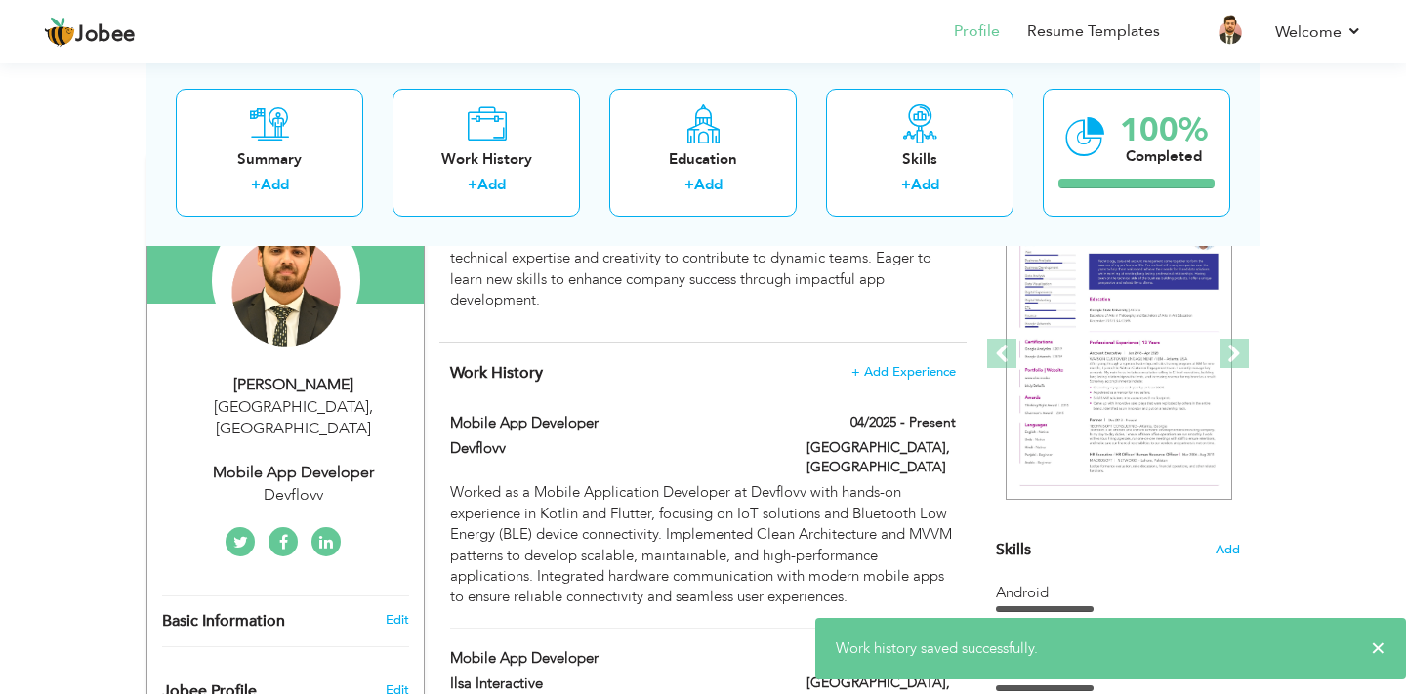
scroll to position [211, 0]
click at [1072, 46] on li "Resume Templates" at bounding box center [1080, 33] width 160 height 53
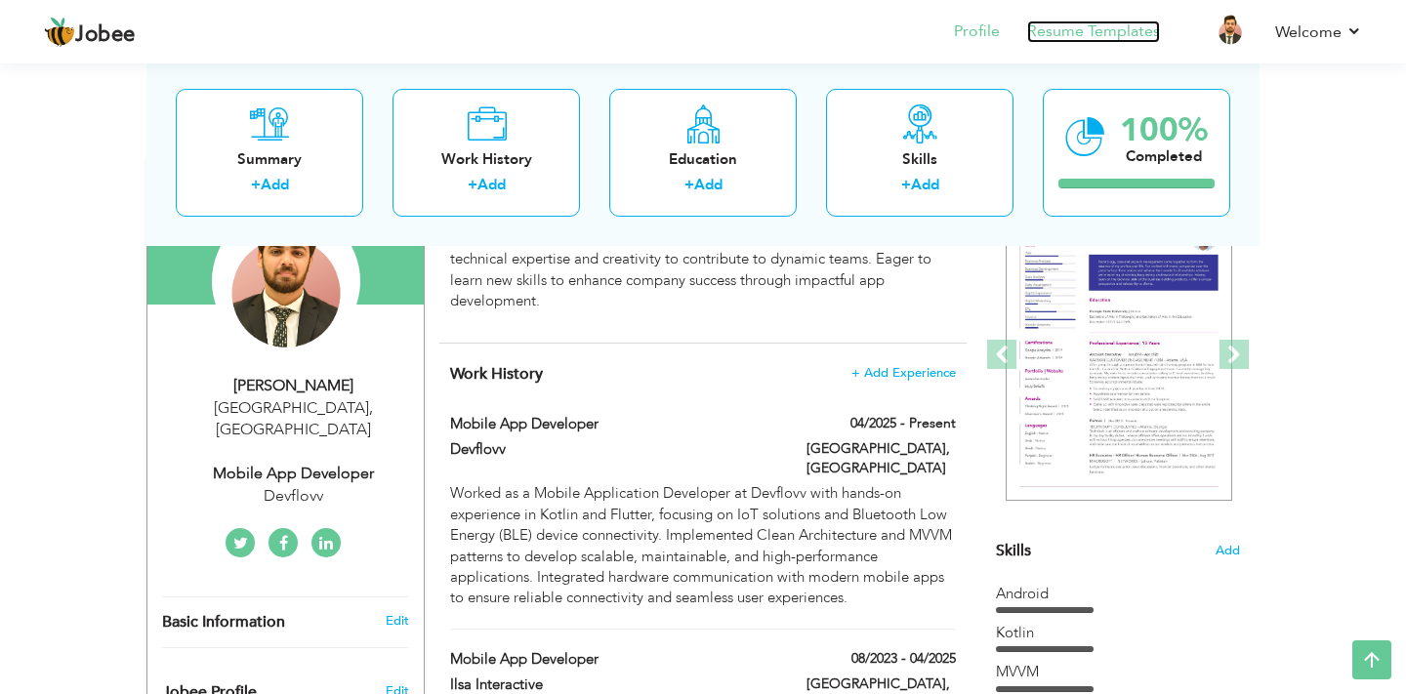
click at [1070, 30] on link "Resume Templates" at bounding box center [1094, 32] width 133 height 22
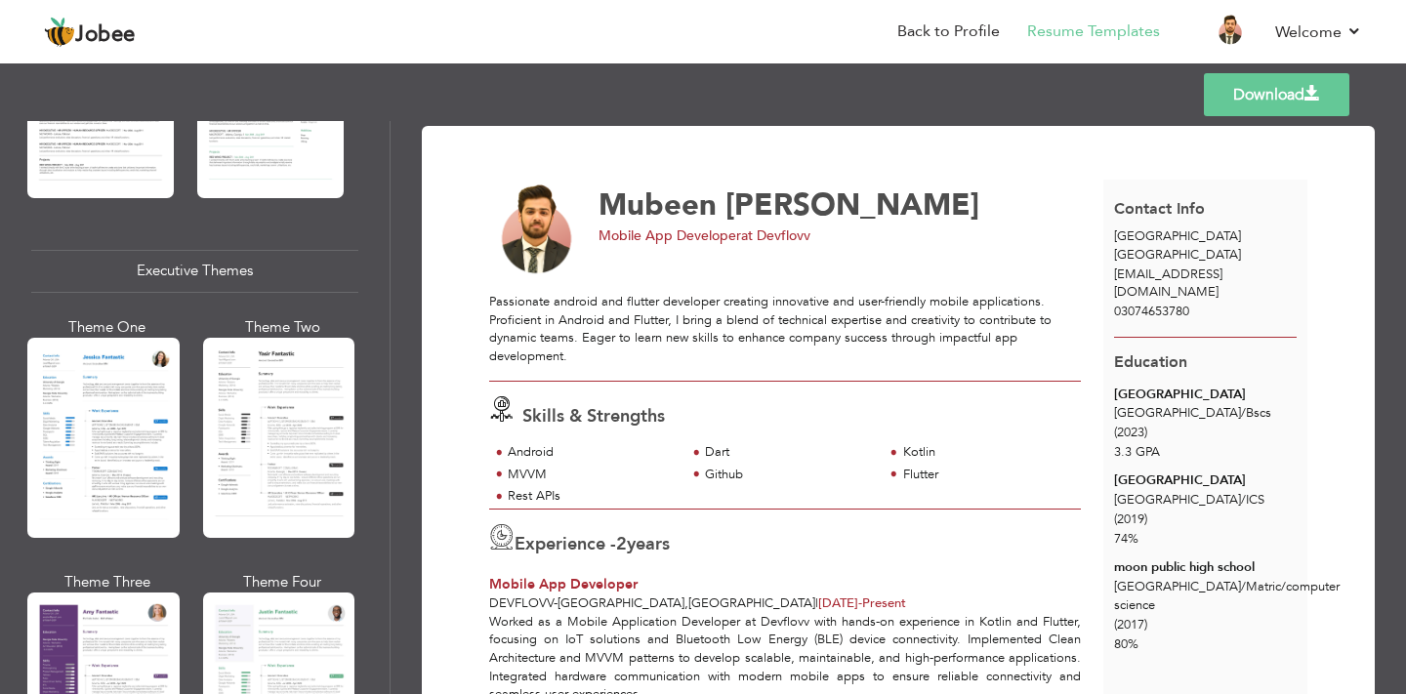
scroll to position [1345, 0]
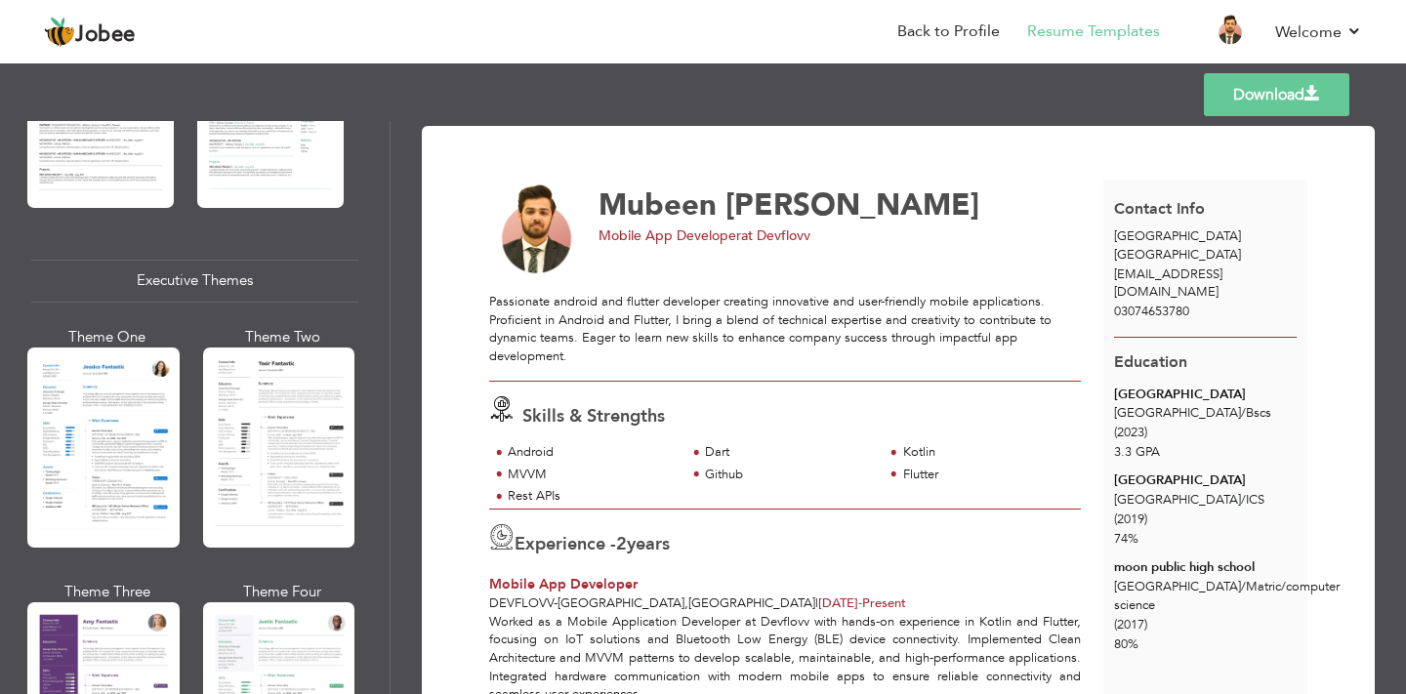
click at [241, 442] on div at bounding box center [279, 448] width 152 height 200
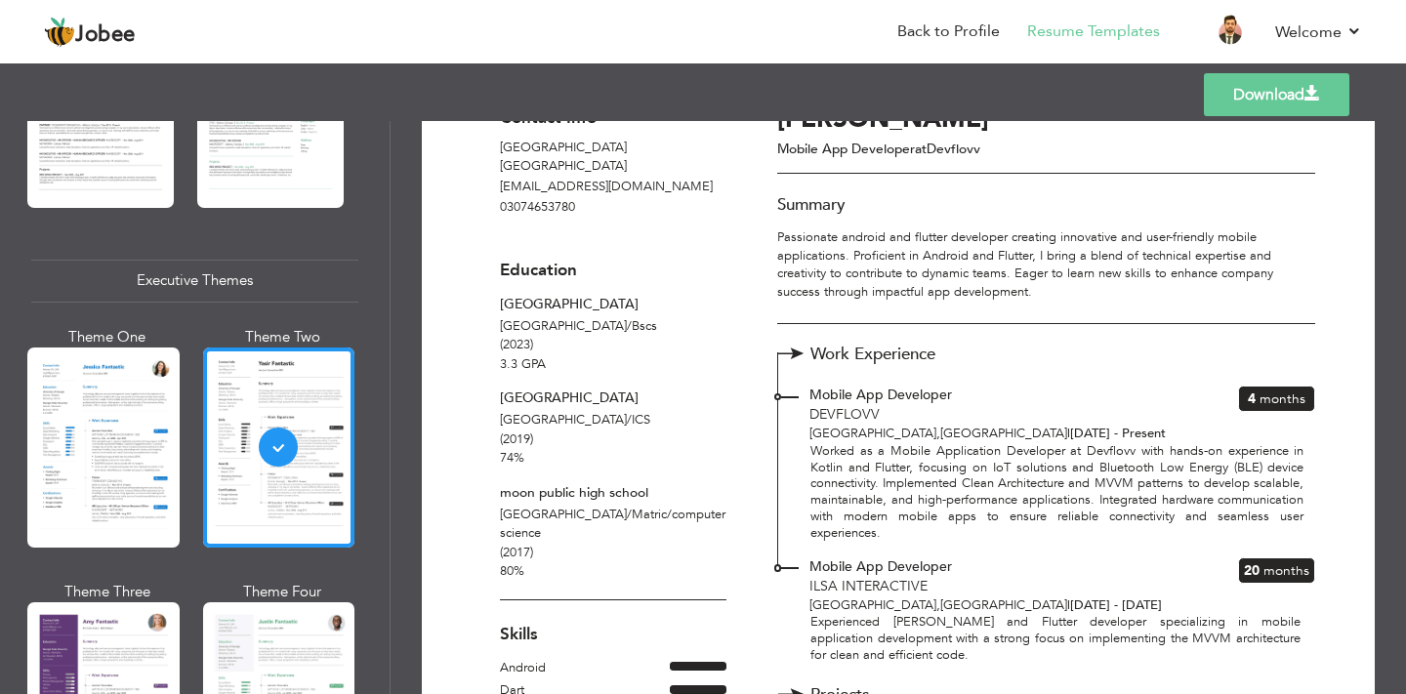
scroll to position [0, 0]
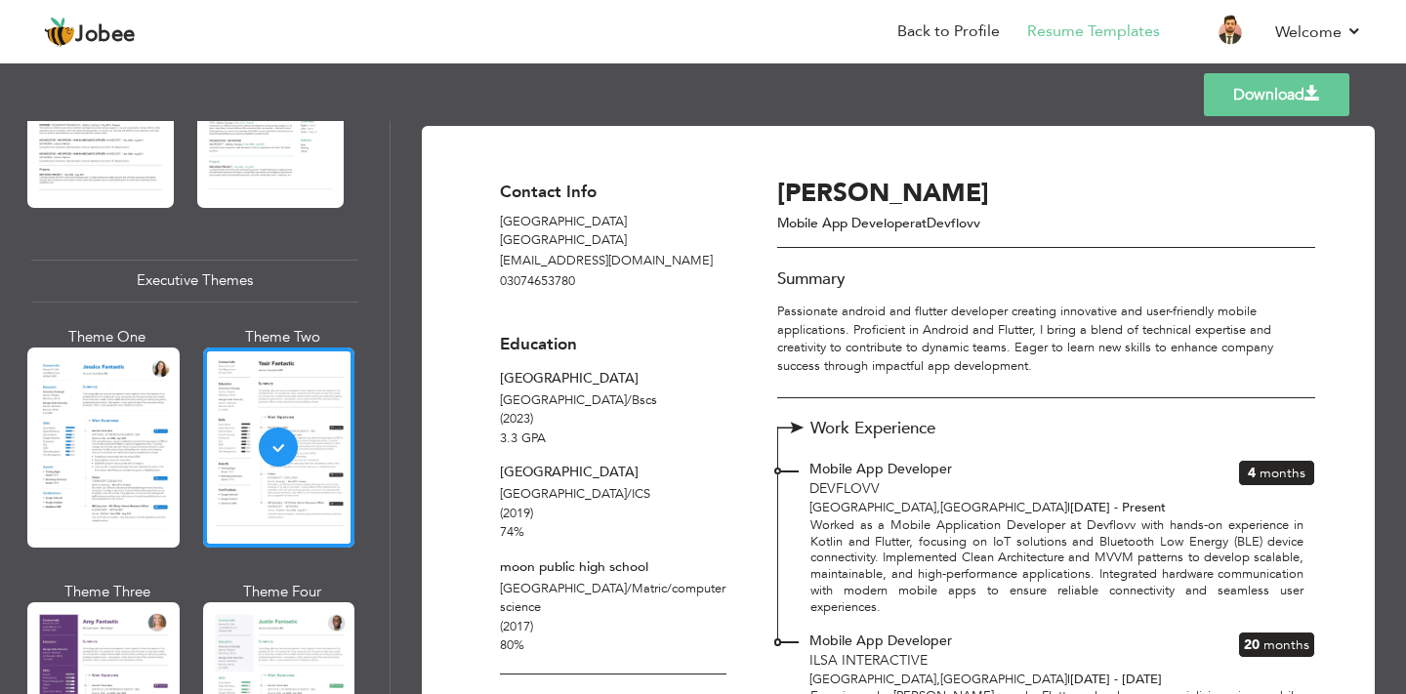
click at [1259, 108] on link "Download" at bounding box center [1277, 94] width 146 height 43
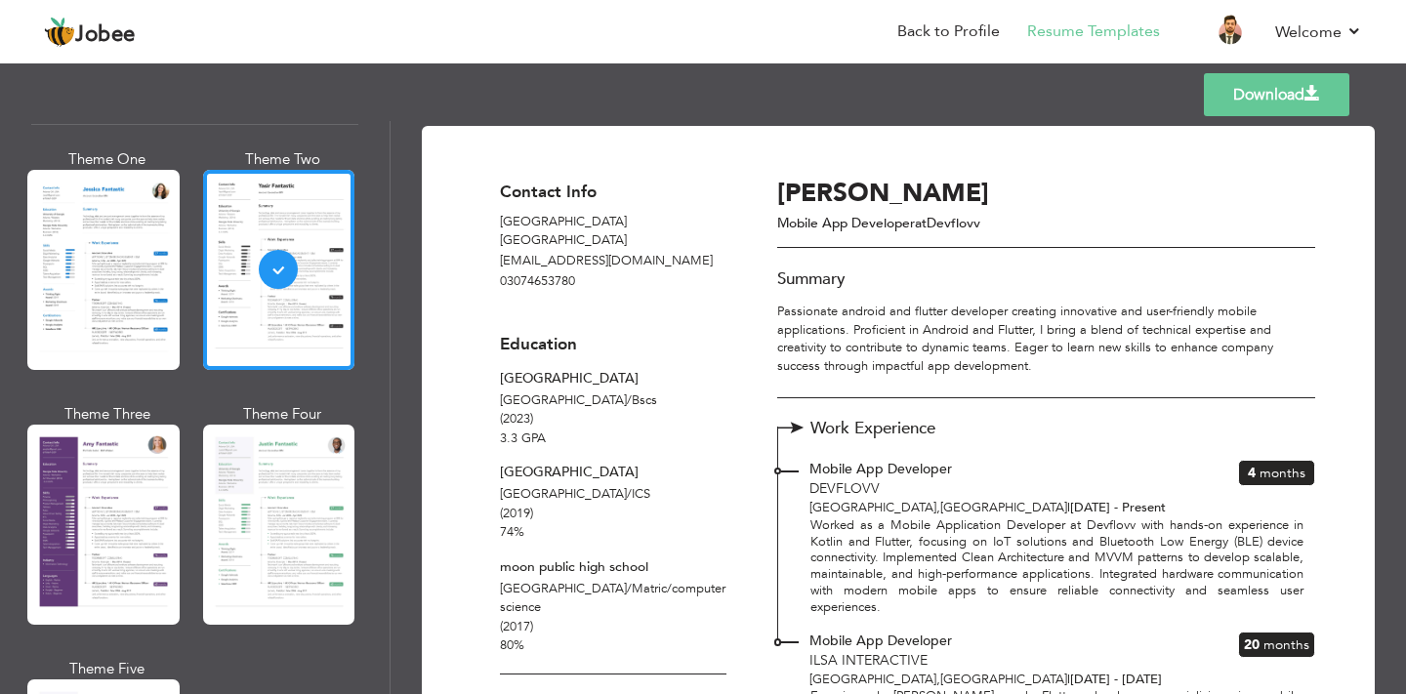
scroll to position [1625, 0]
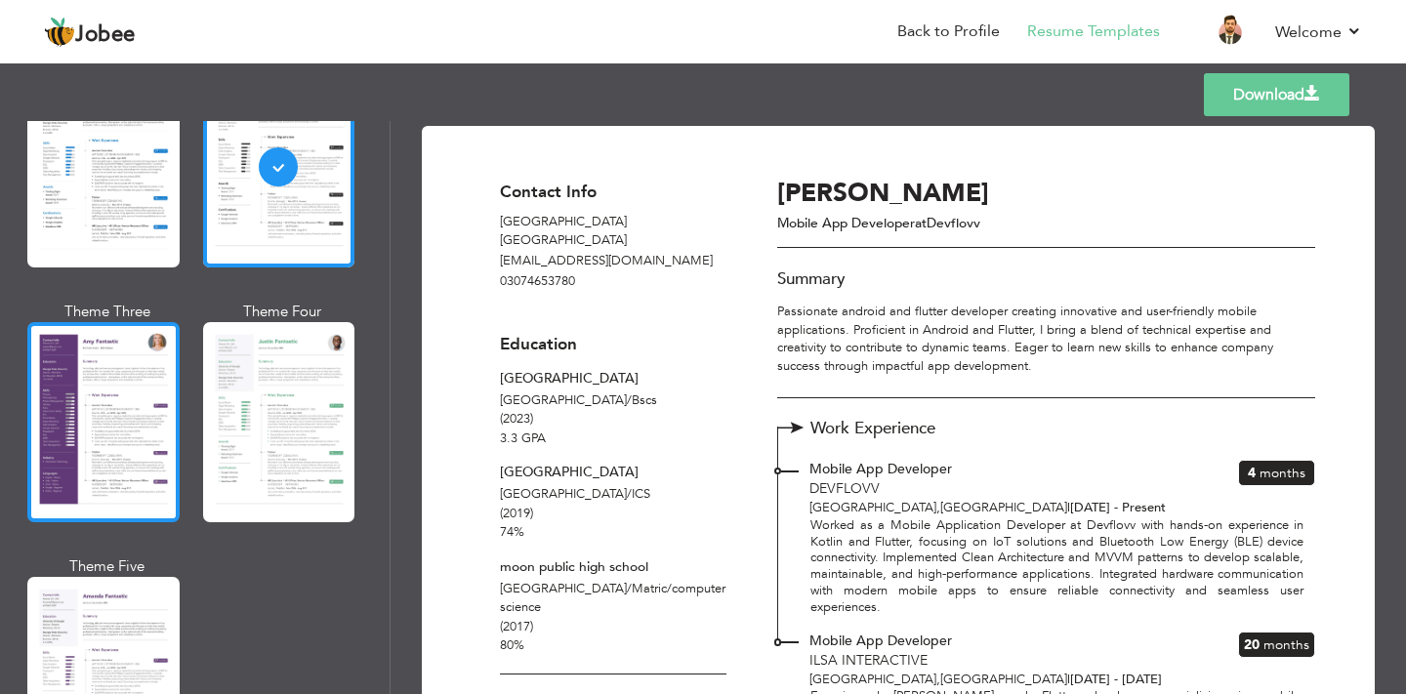
click at [166, 454] on div at bounding box center [103, 422] width 152 height 200
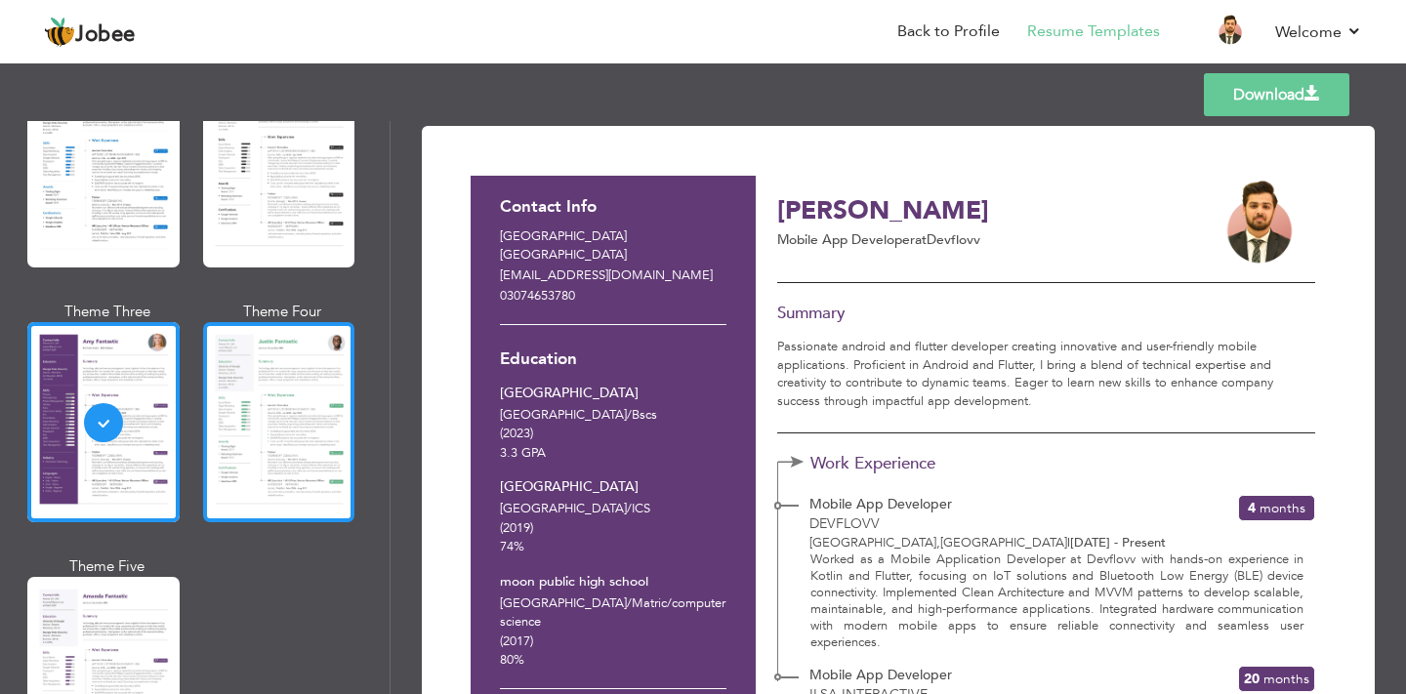
click at [273, 451] on div at bounding box center [279, 422] width 152 height 200
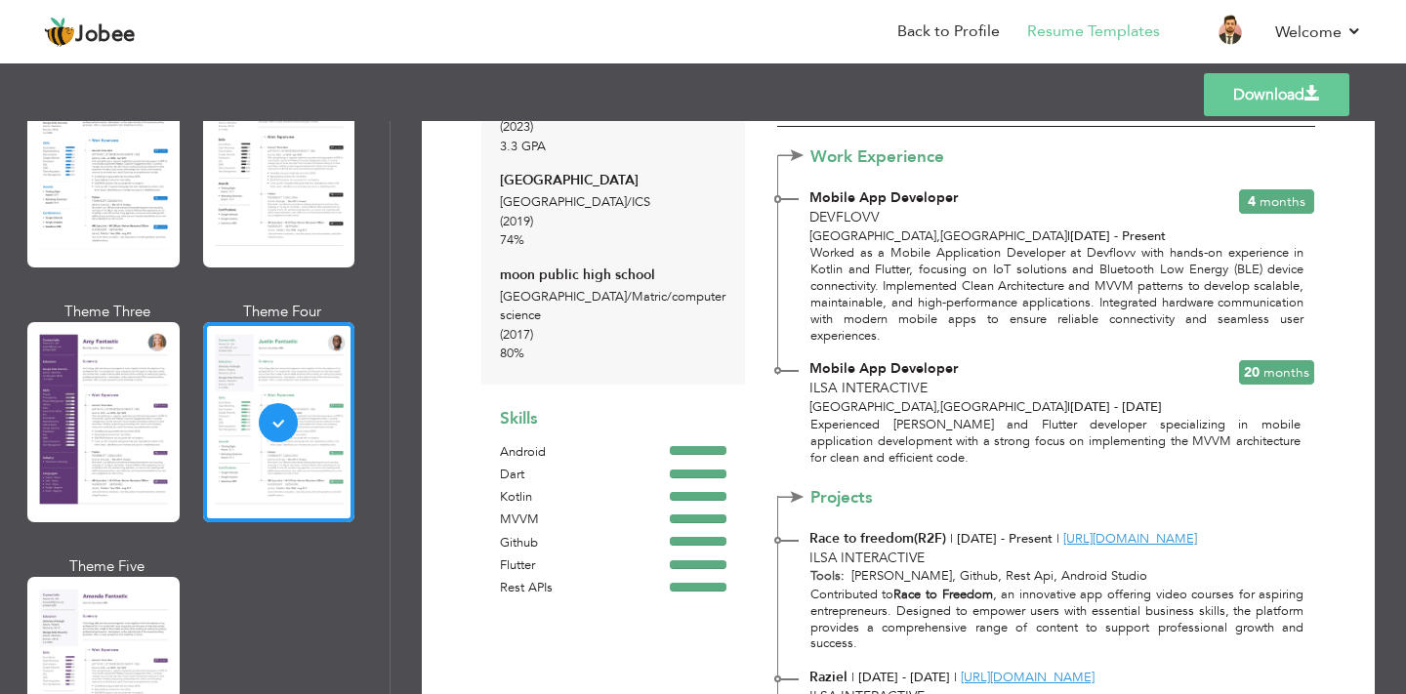
scroll to position [0, 0]
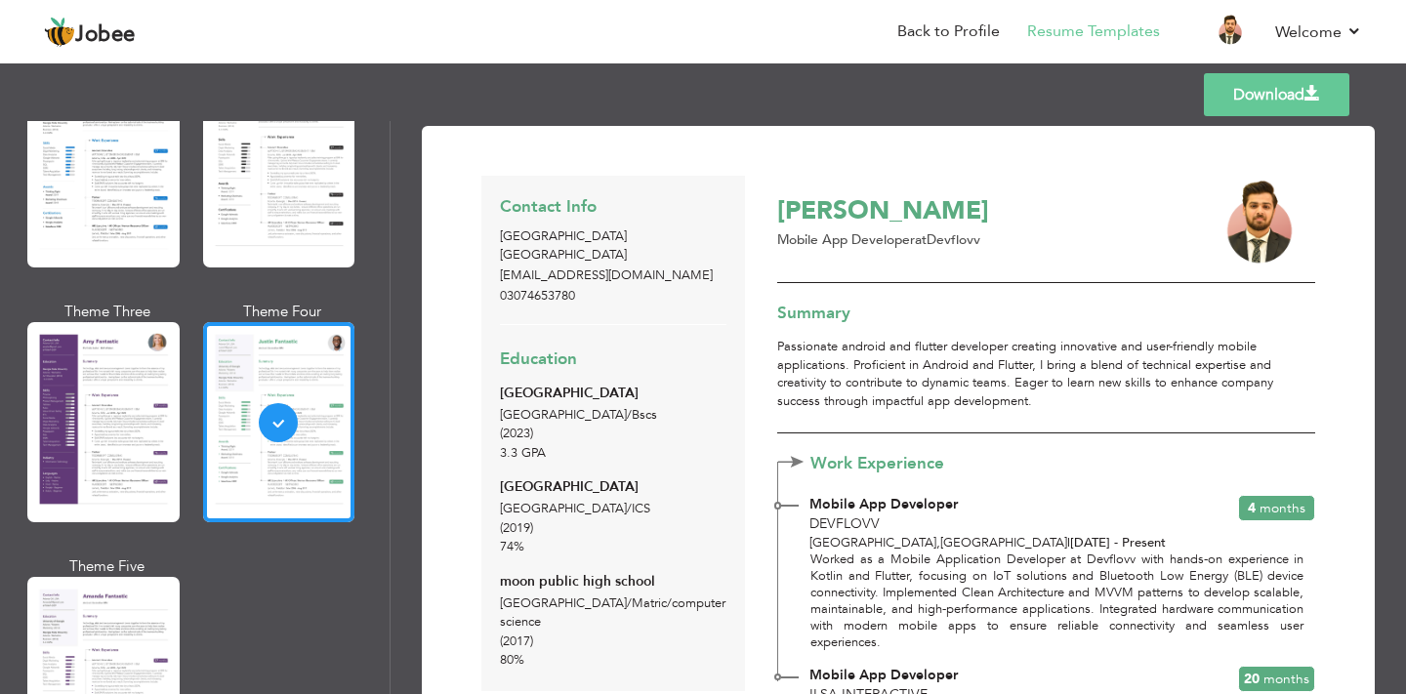
click at [1254, 101] on link "Download" at bounding box center [1277, 94] width 146 height 43
click at [171, 582] on div at bounding box center [103, 677] width 152 height 200
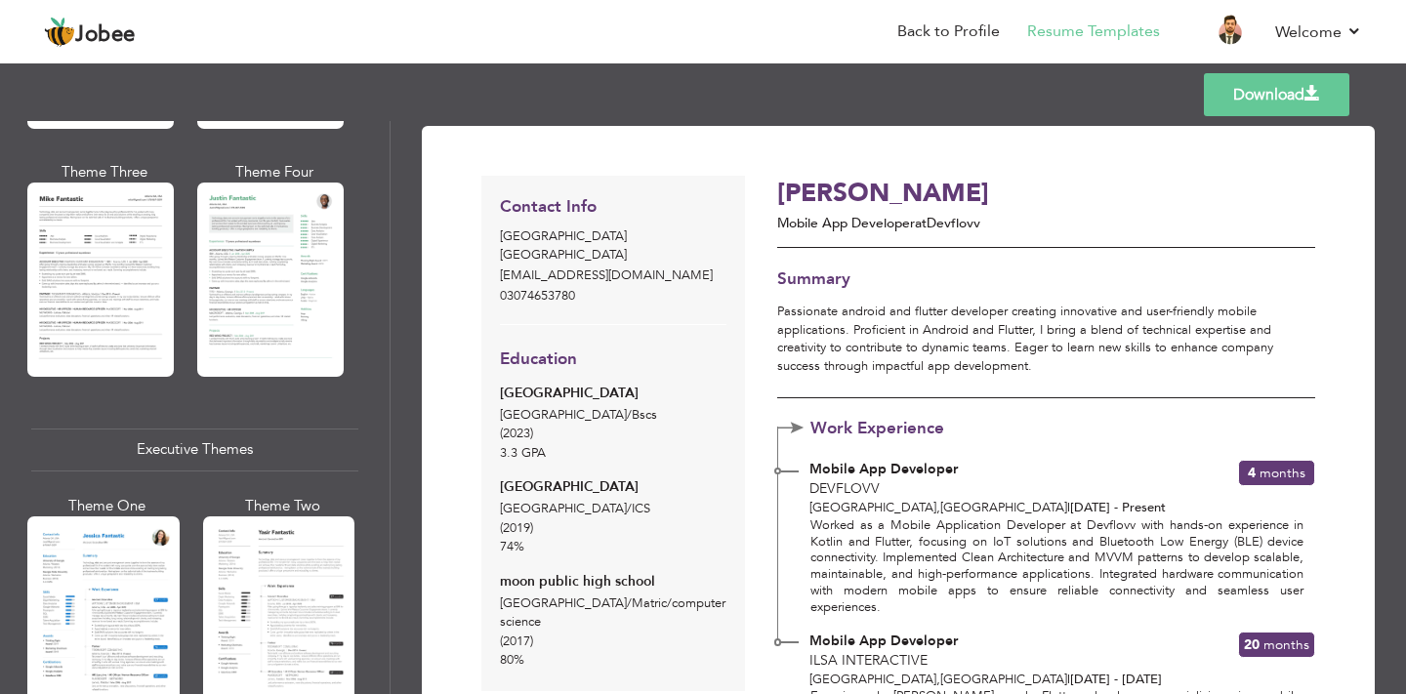
scroll to position [1119, 0]
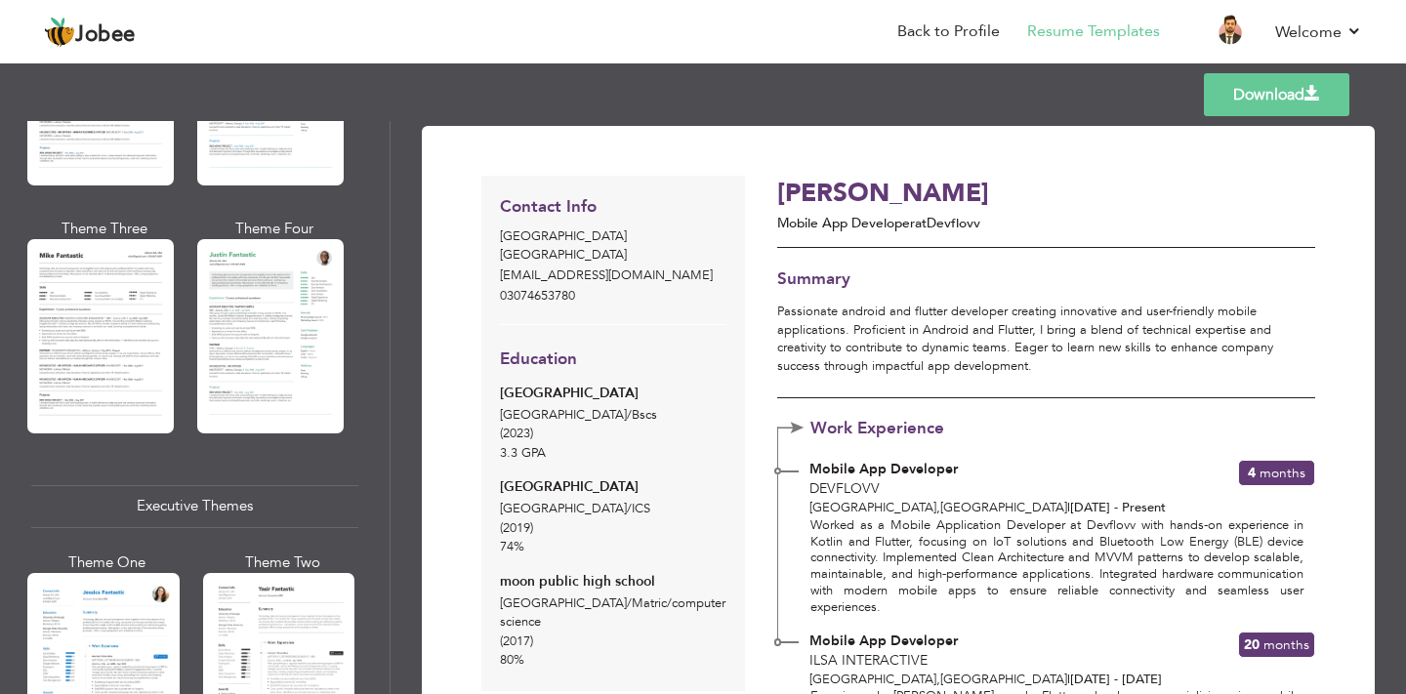
click at [189, 353] on div "Theme One Theme Two Theme Three Theme Four" at bounding box center [189, 218] width 316 height 495
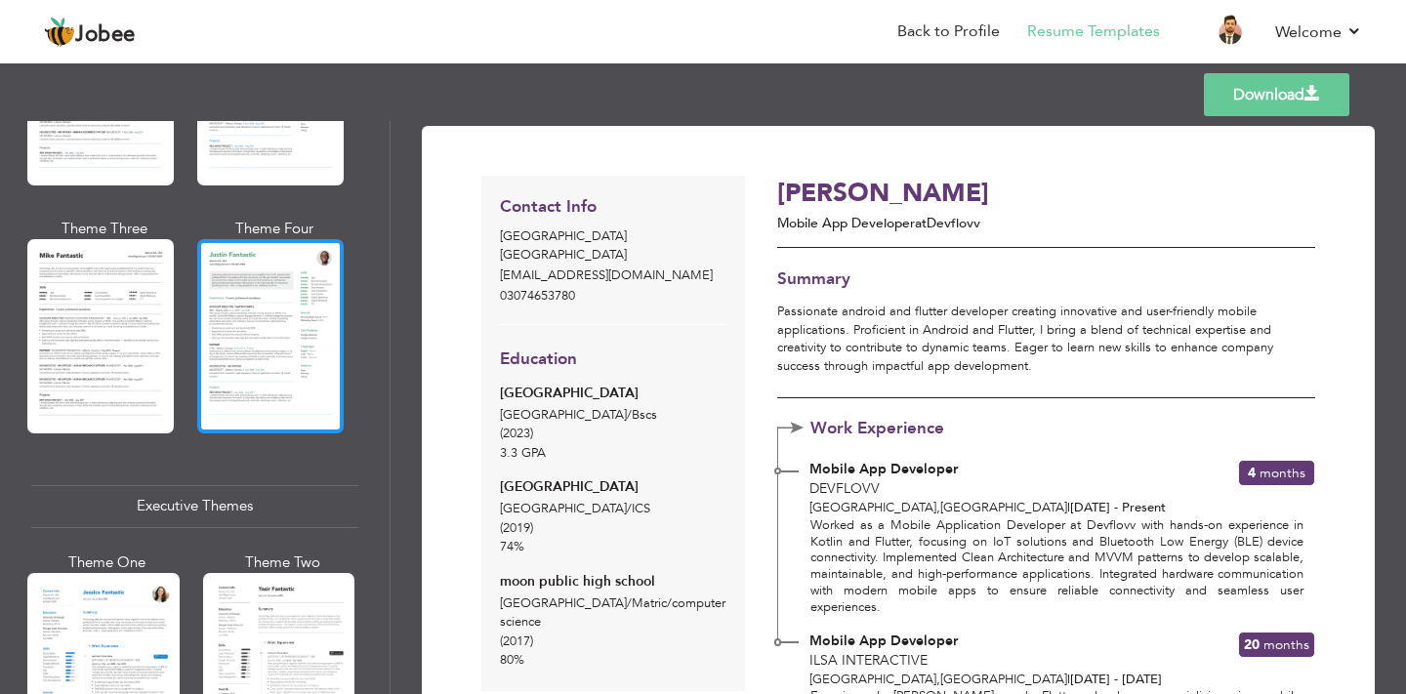
click at [240, 354] on div at bounding box center [270, 335] width 147 height 193
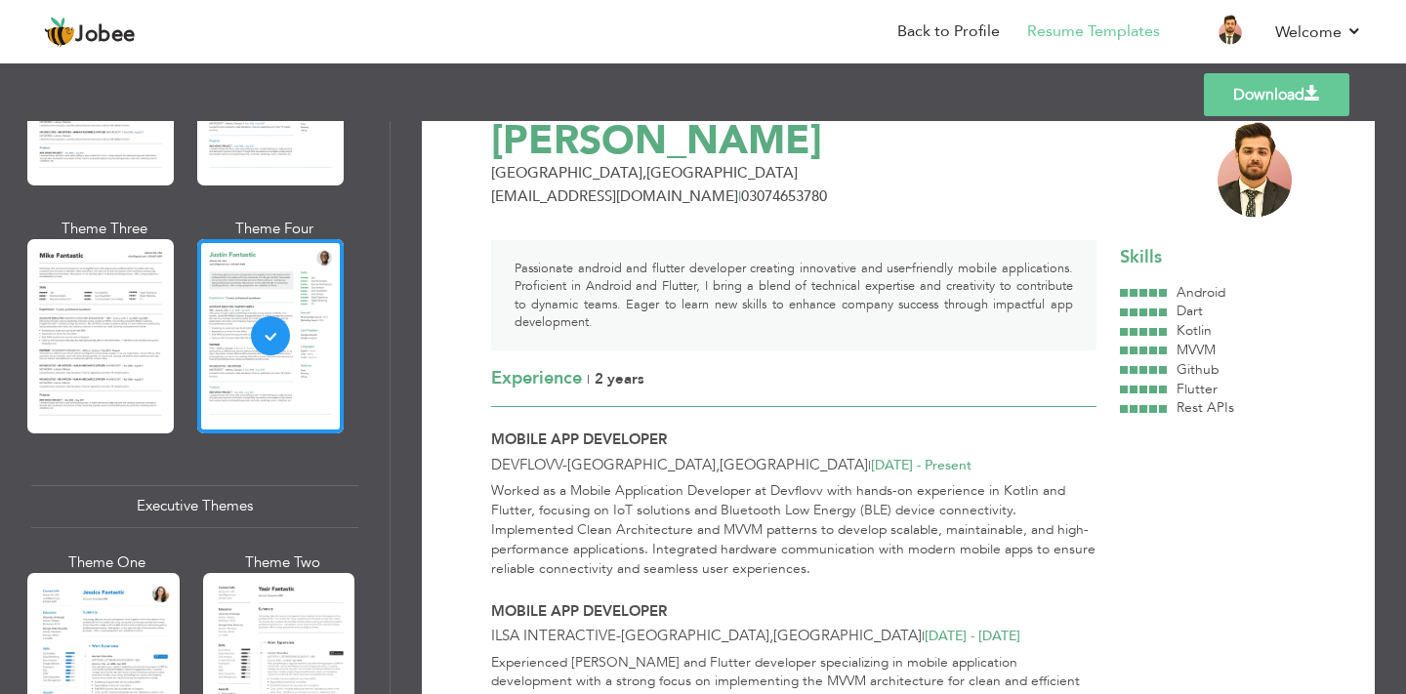
scroll to position [0, 0]
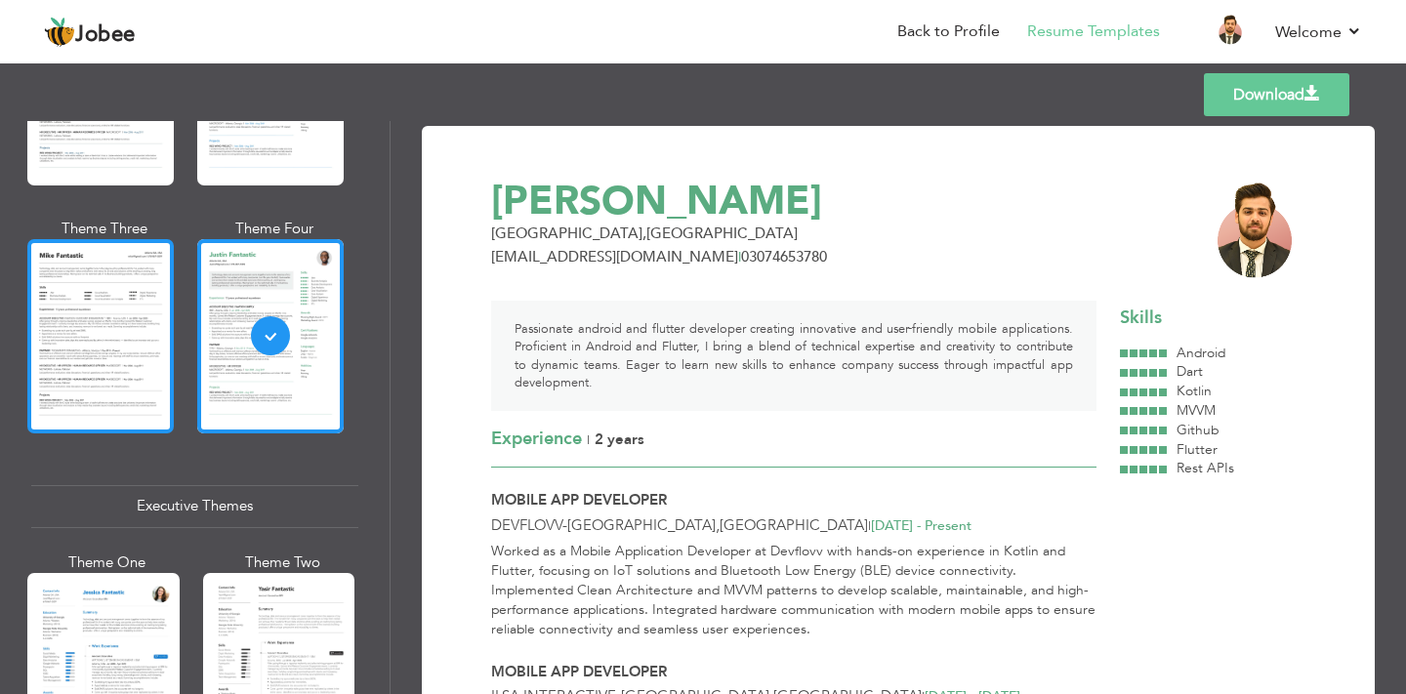
click at [97, 351] on div at bounding box center [100, 335] width 147 height 193
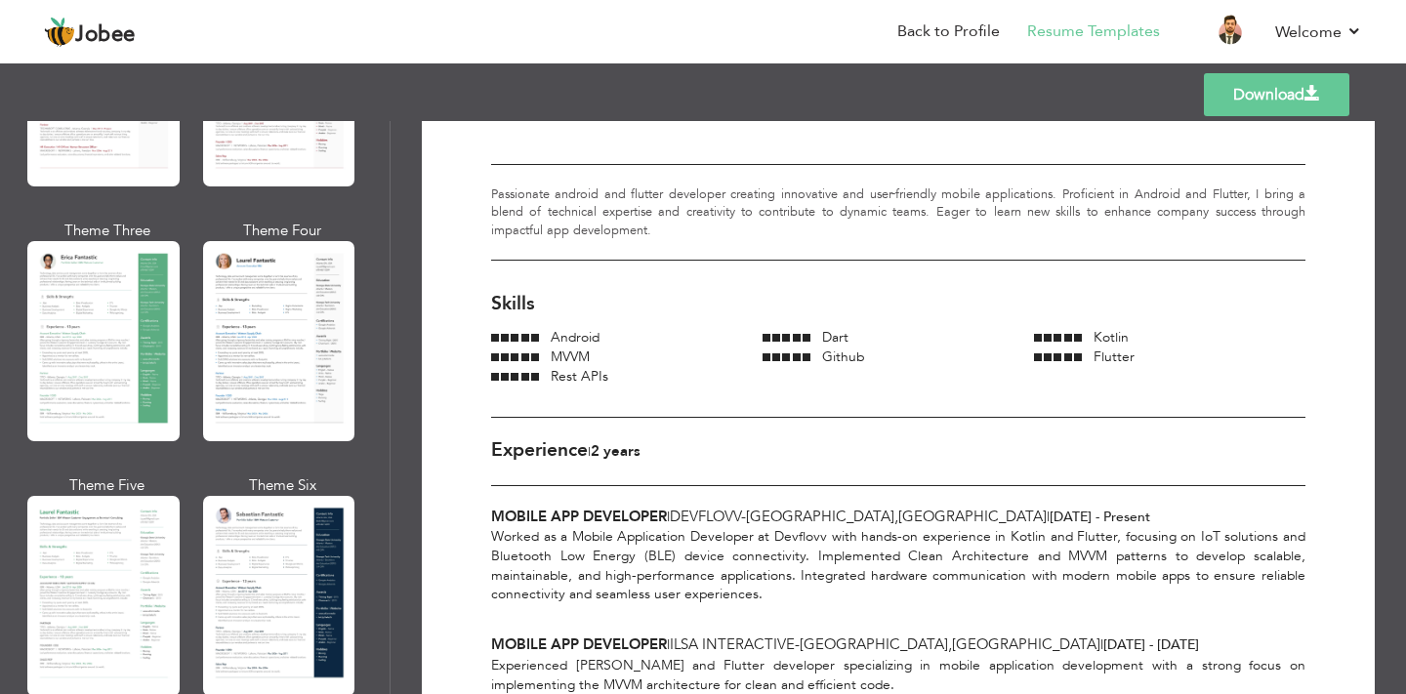
scroll to position [273, 0]
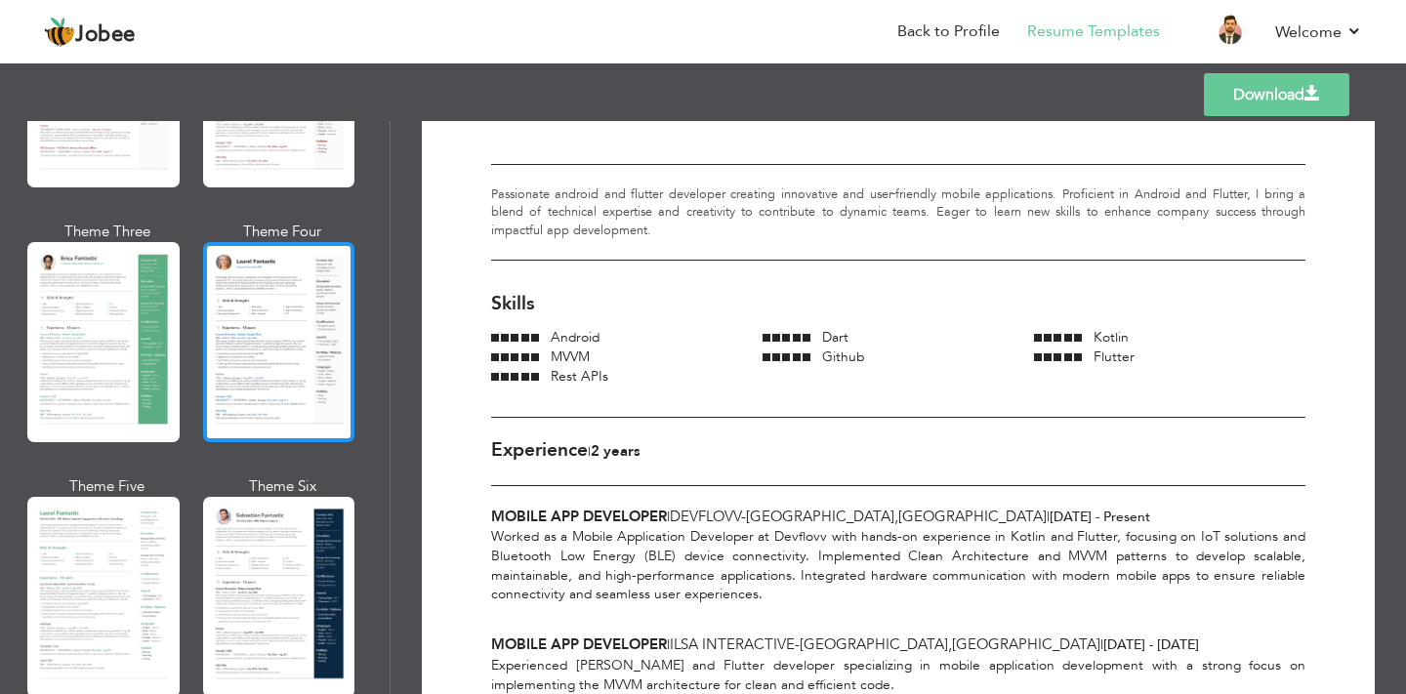
click at [245, 365] on div at bounding box center [279, 342] width 152 height 200
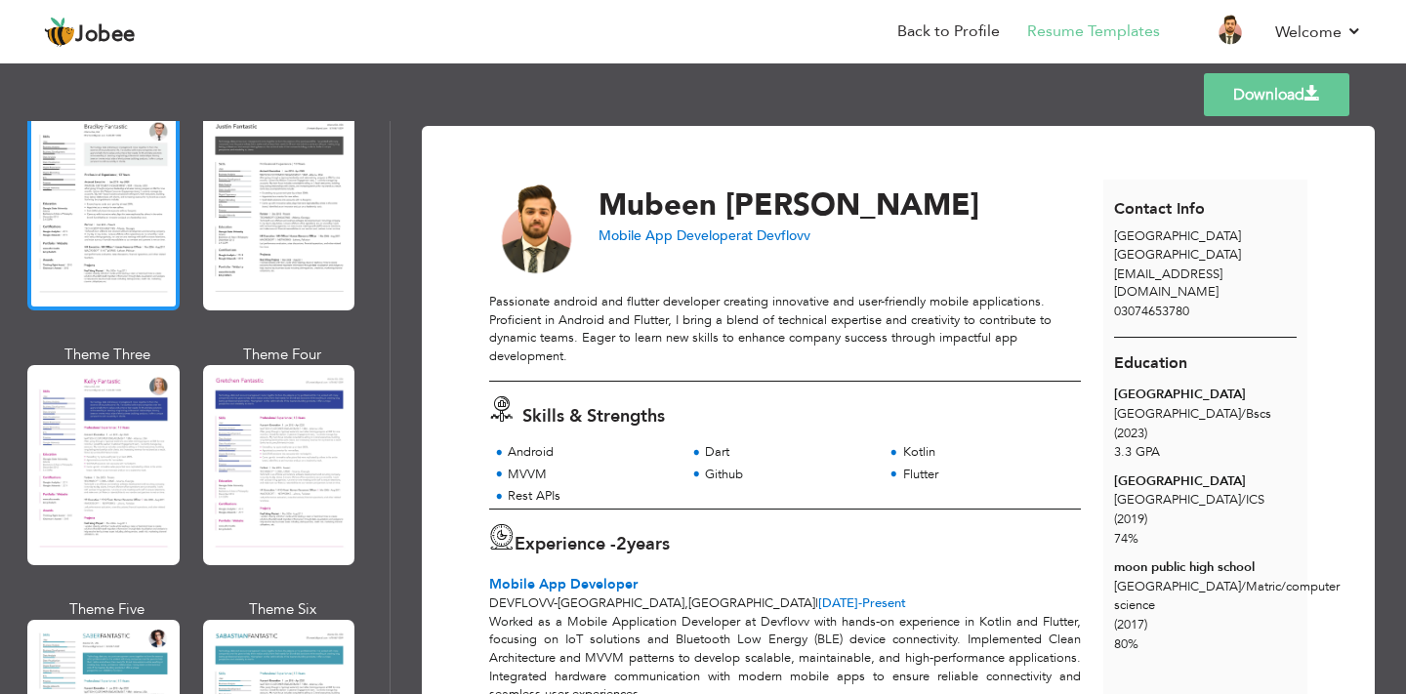
scroll to position [2441, 0]
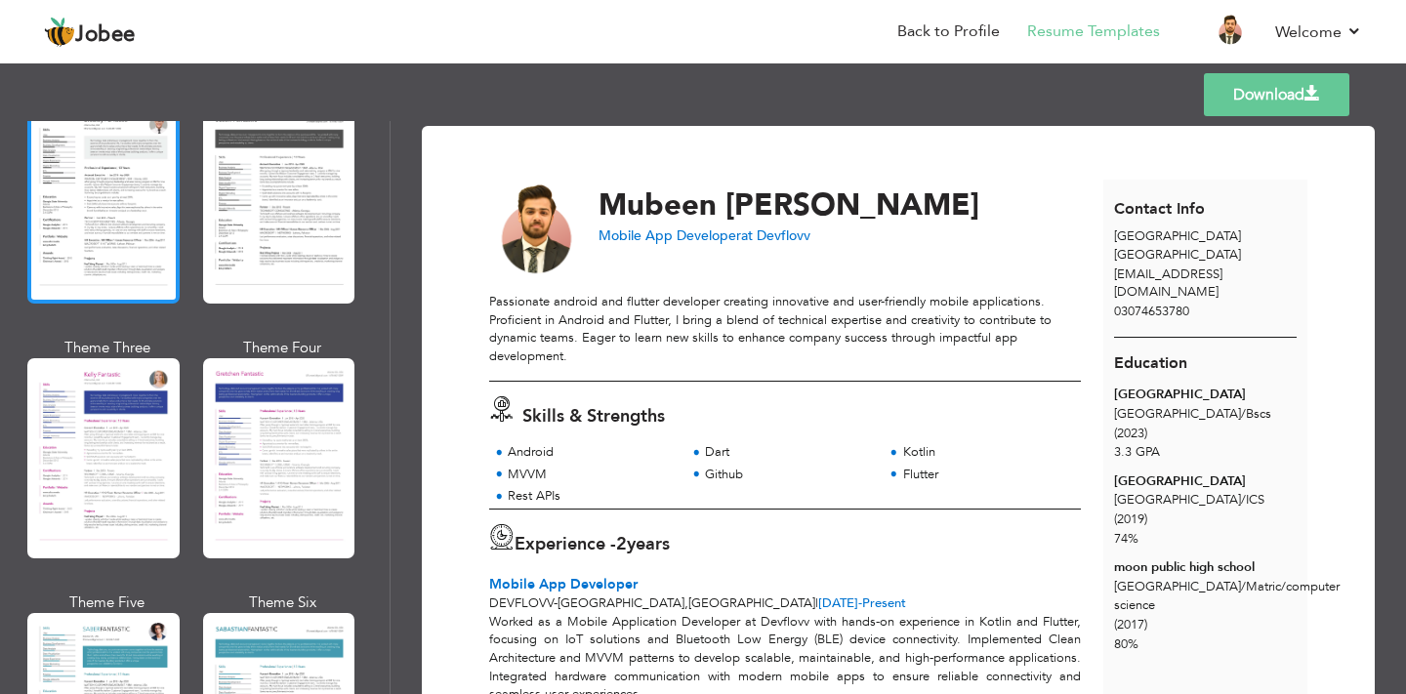
click at [87, 179] on div at bounding box center [103, 204] width 152 height 200
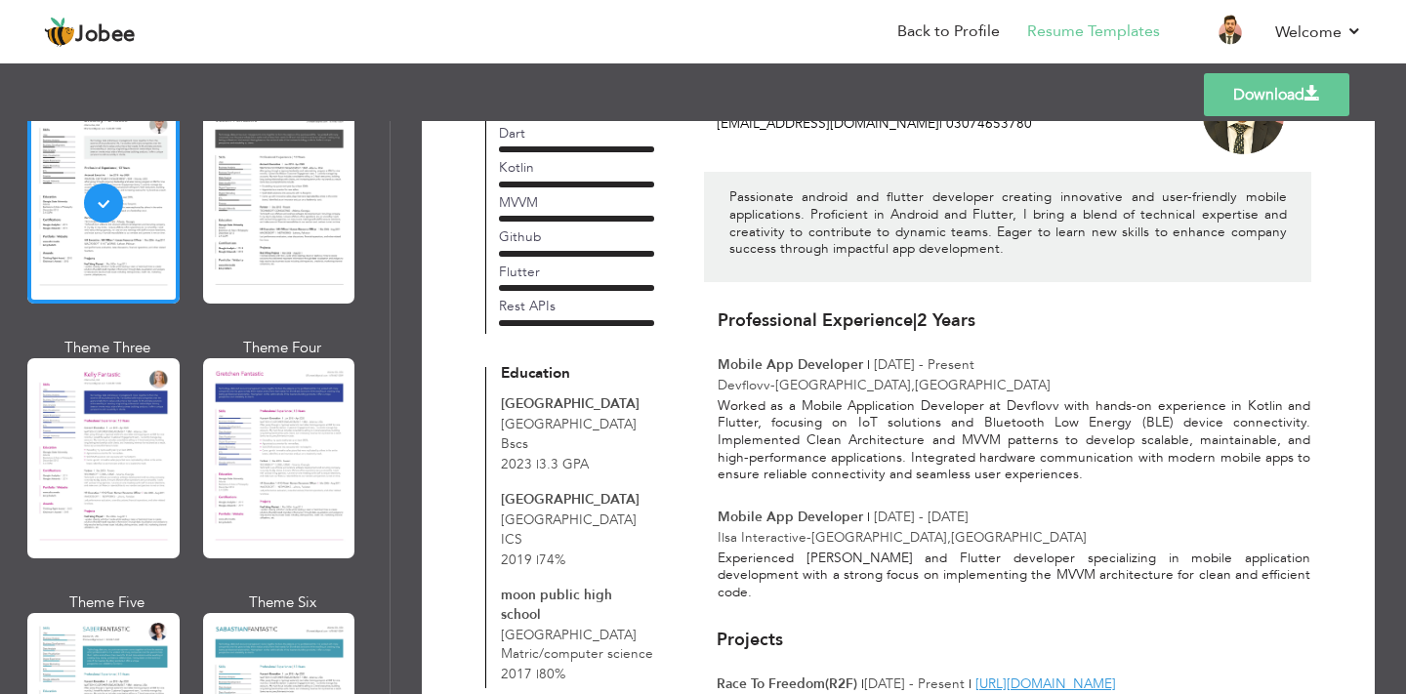
scroll to position [0, 0]
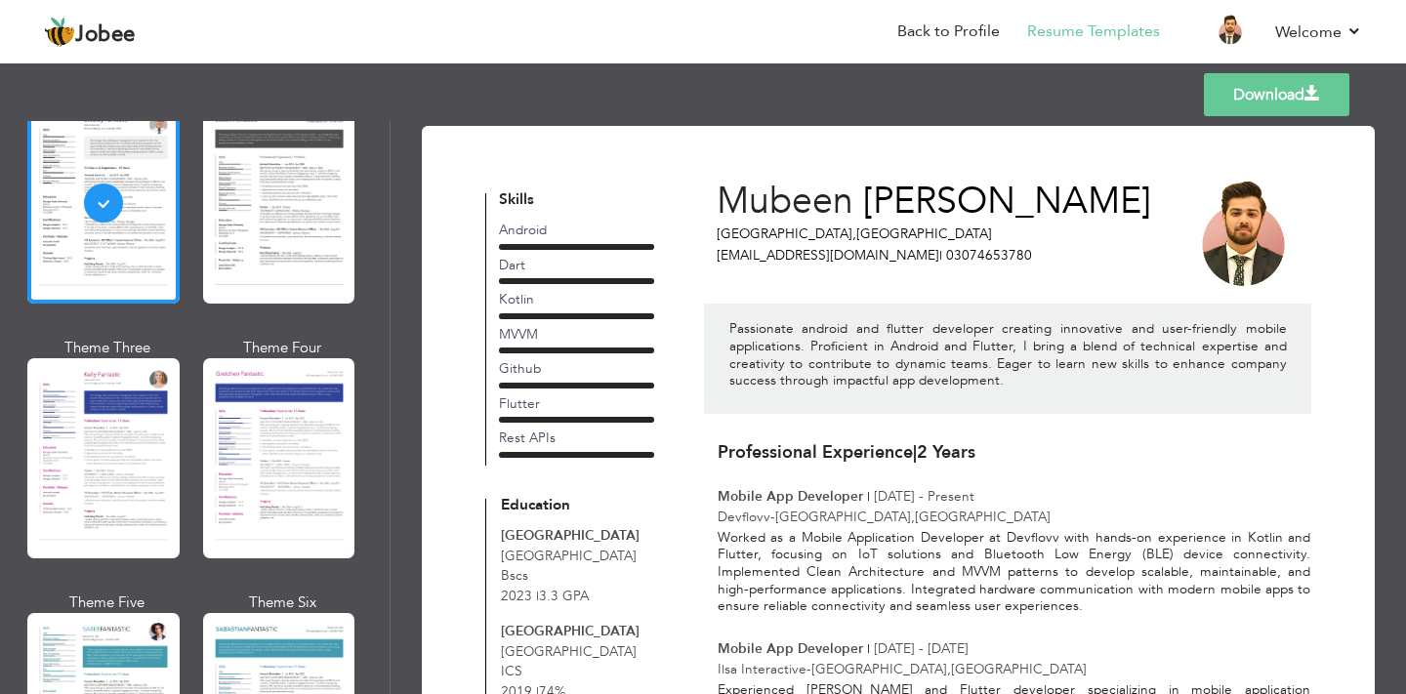
click at [1248, 104] on link "Download" at bounding box center [1277, 94] width 146 height 43
